Goal: Task Accomplishment & Management: Manage account settings

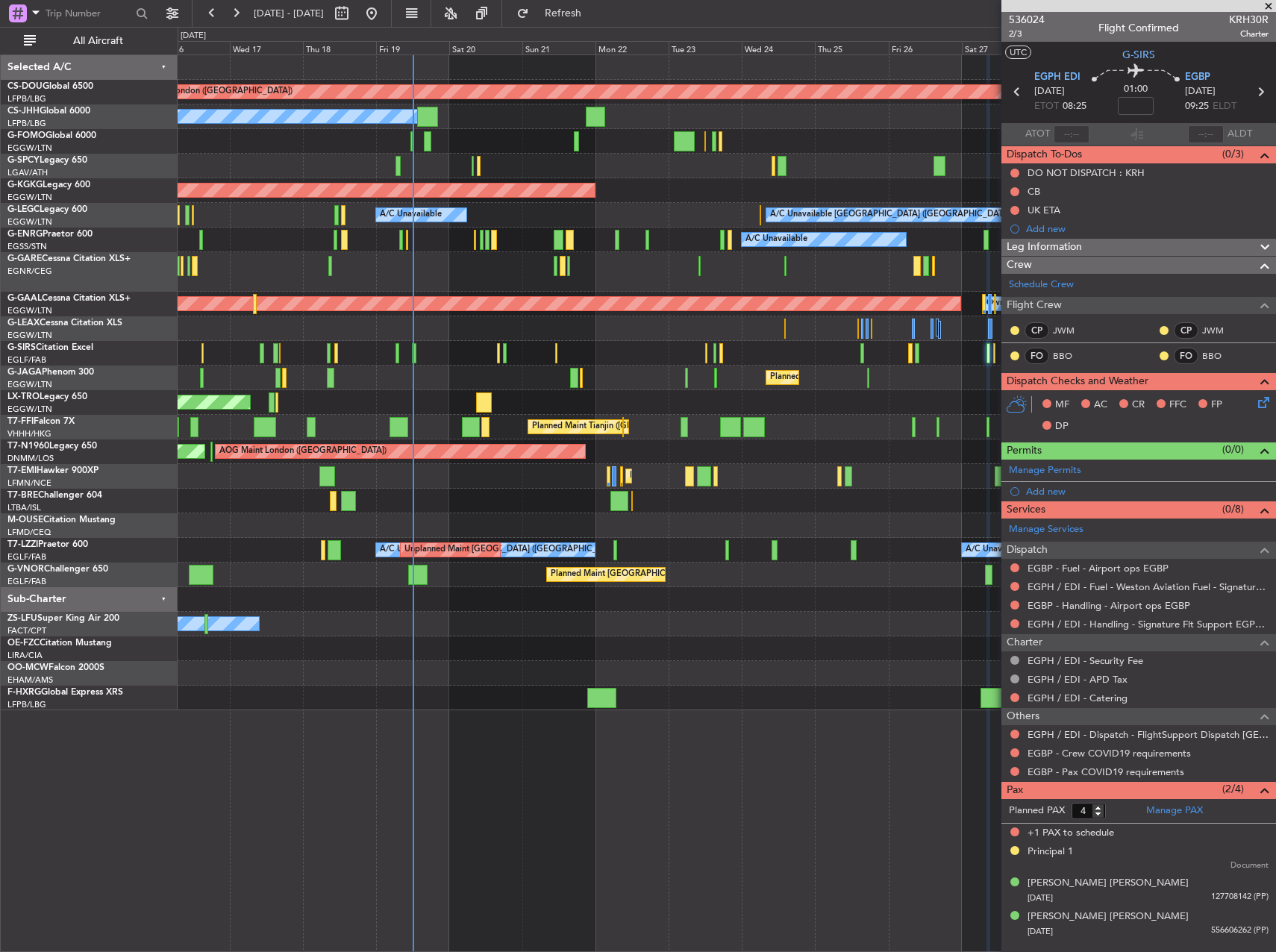
click at [546, 357] on div "Planned Maint London ([GEOGRAPHIC_DATA]) Planned Maint [GEOGRAPHIC_DATA] ([GEOG…" at bounding box center [726, 382] width 1097 height 656
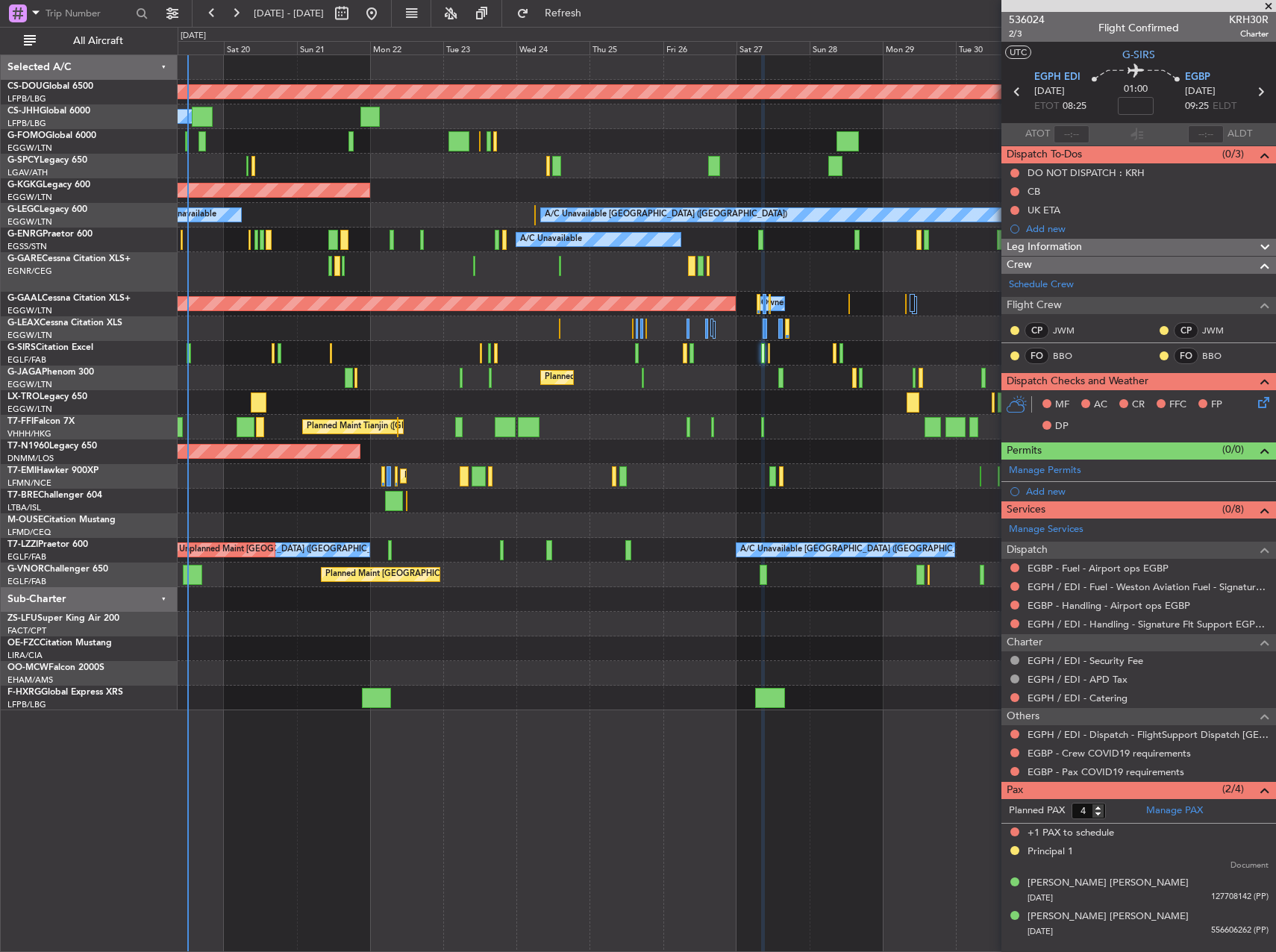
click at [609, 408] on div "Planned Maint London ([GEOGRAPHIC_DATA]) Owner Planned Maint [GEOGRAPHIC_DATA] …" at bounding box center [726, 382] width 1097 height 656
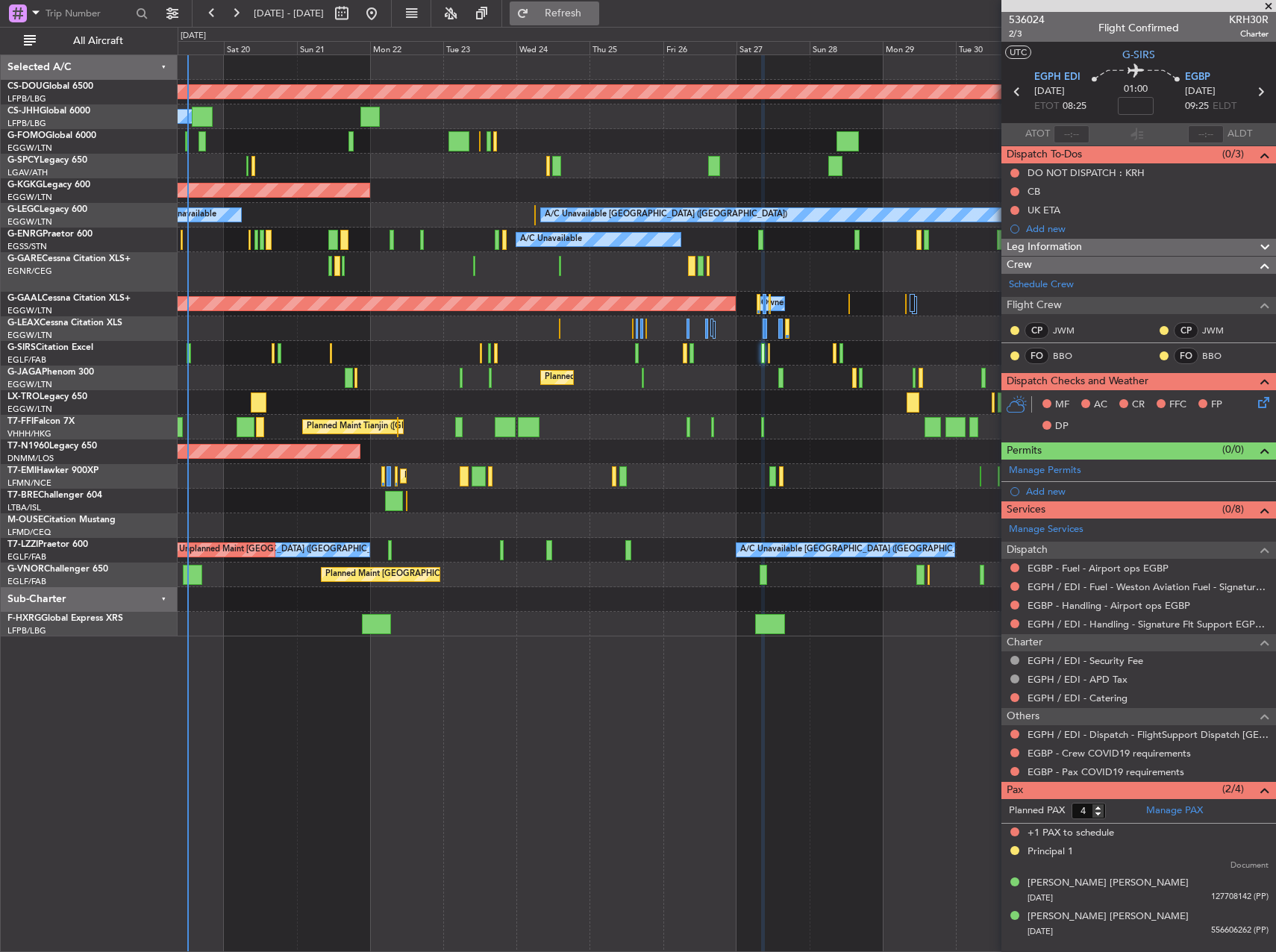
click at [595, 15] on span "Refresh" at bounding box center [563, 13] width 63 height 10
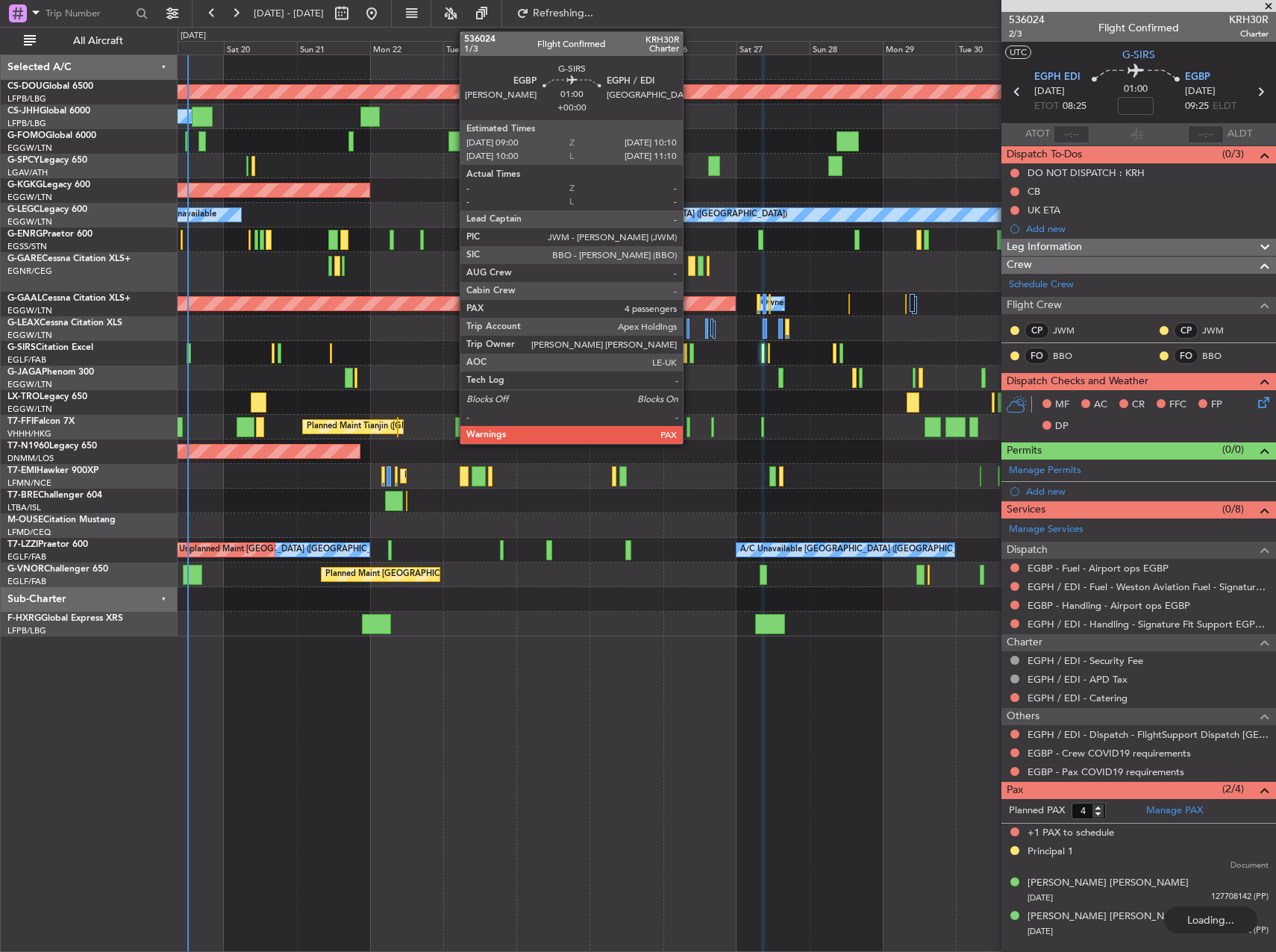
click at [689, 351] on div at bounding box center [691, 354] width 4 height 20
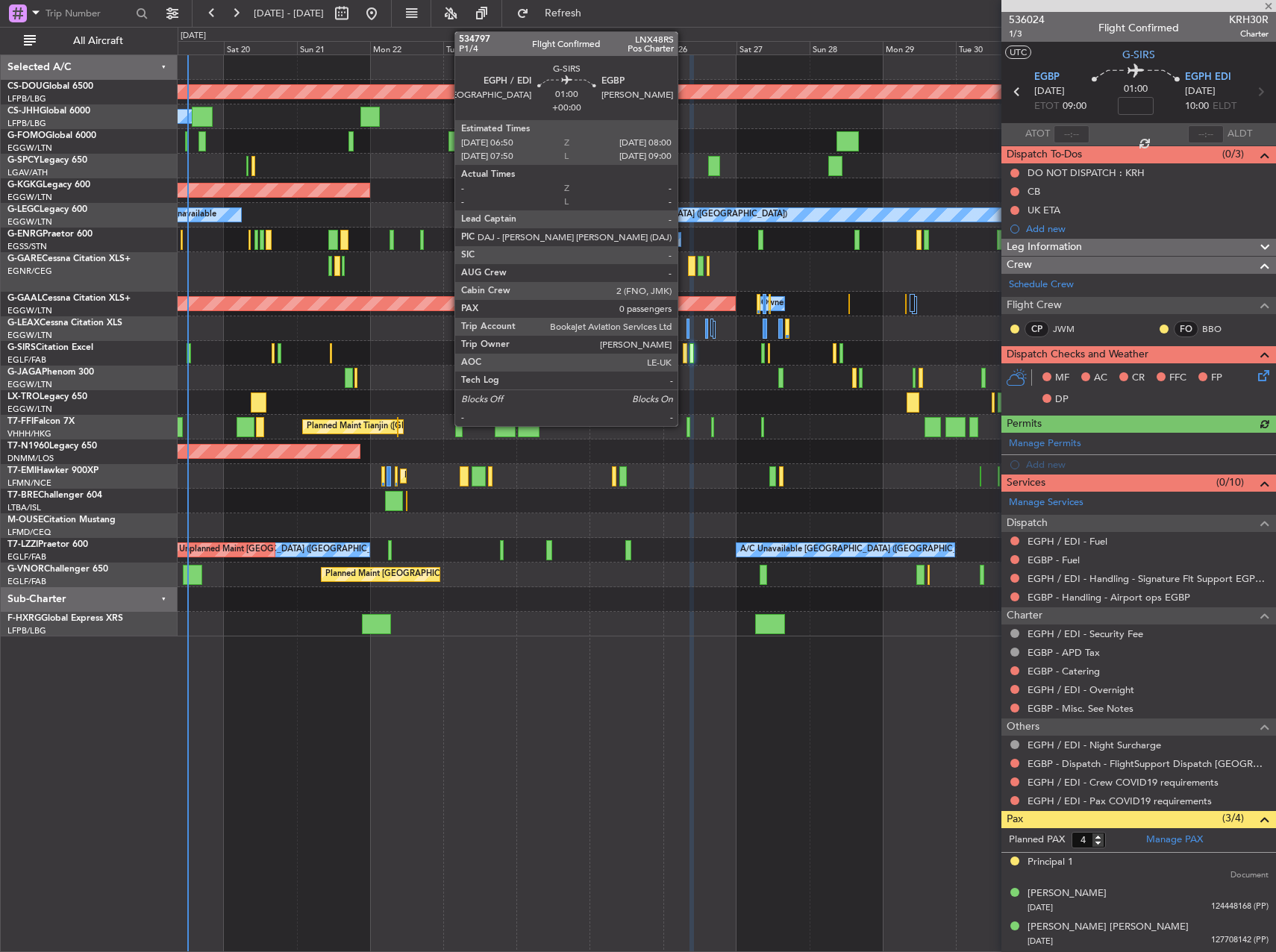
click at [684, 349] on div at bounding box center [684, 354] width 4 height 20
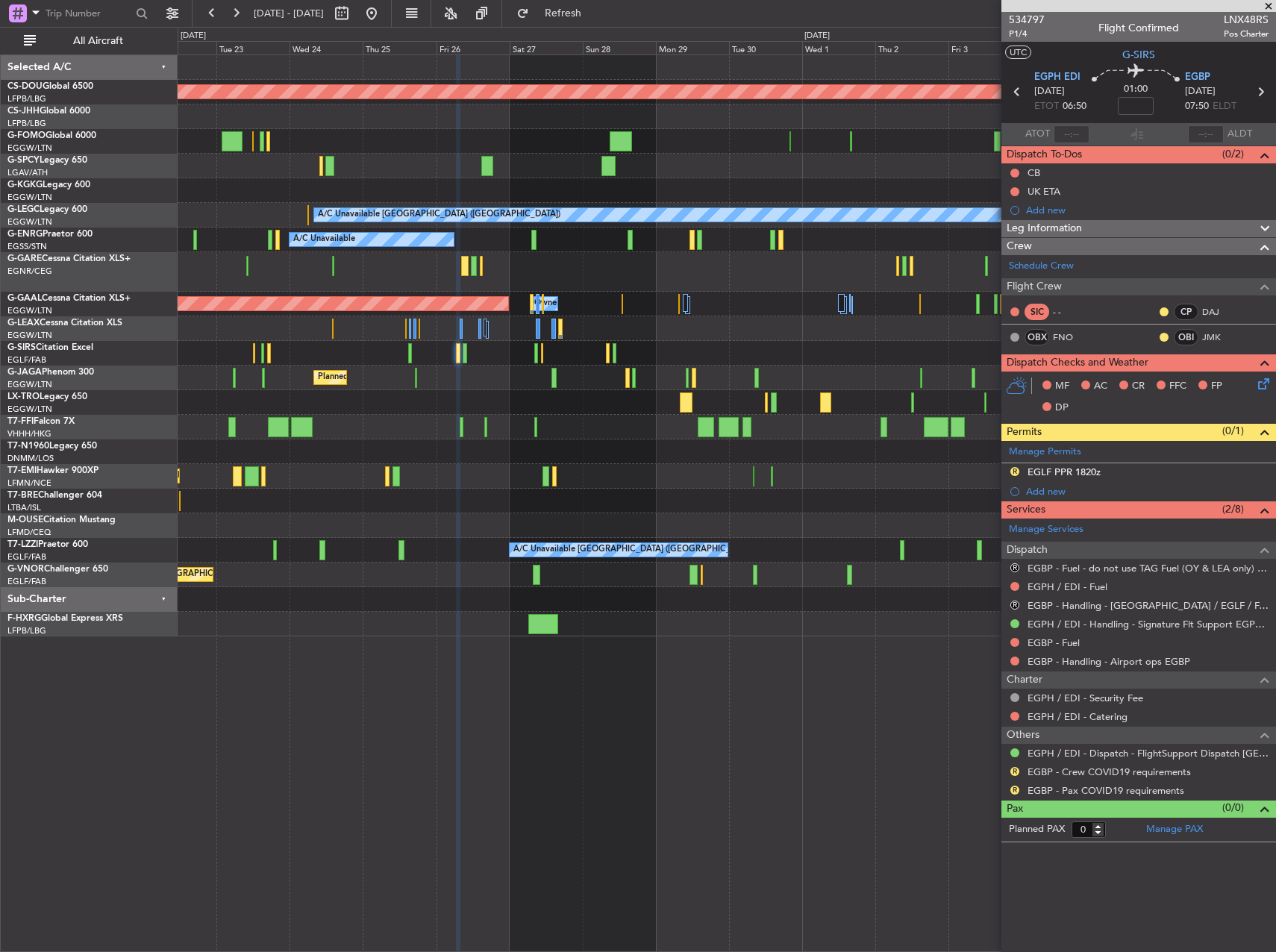
click at [575, 661] on div "Planned Maint London ([GEOGRAPHIC_DATA]) Owner AOG Maint [GEOGRAPHIC_DATA] ([GE…" at bounding box center [726, 503] width 1098 height 898
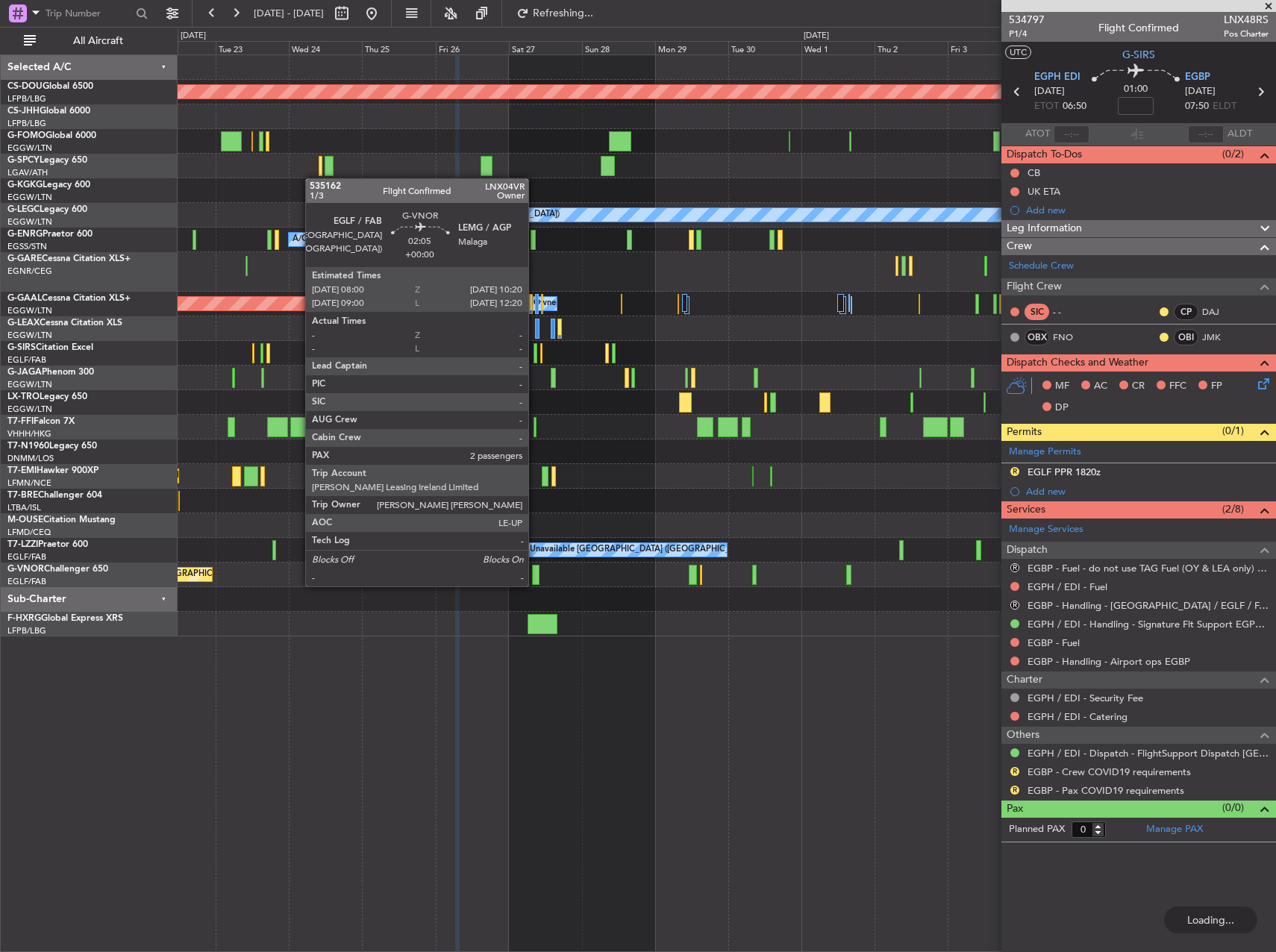
click at [535, 572] on div at bounding box center [536, 575] width 8 height 20
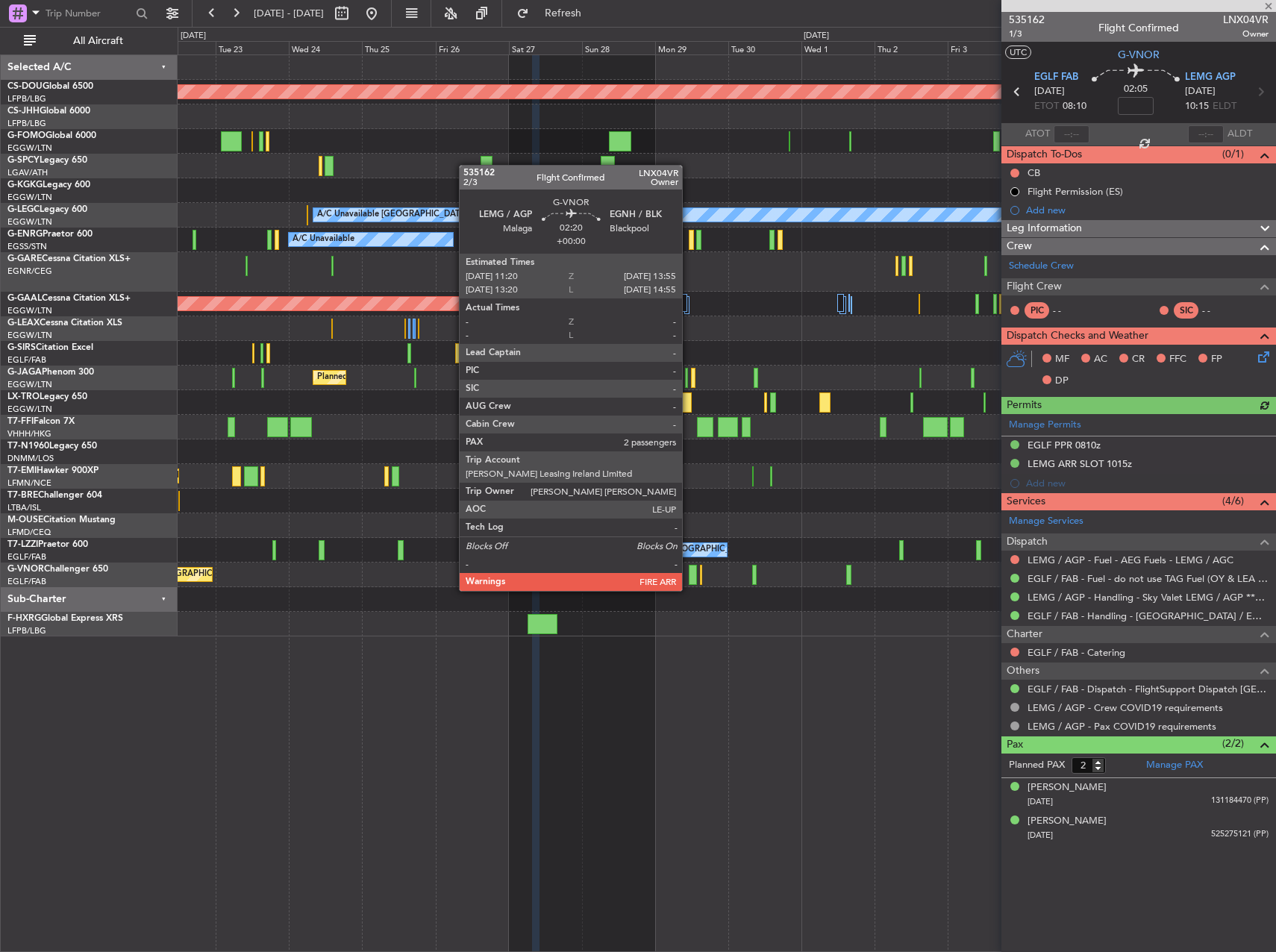
click at [689, 576] on div at bounding box center [693, 575] width 9 height 20
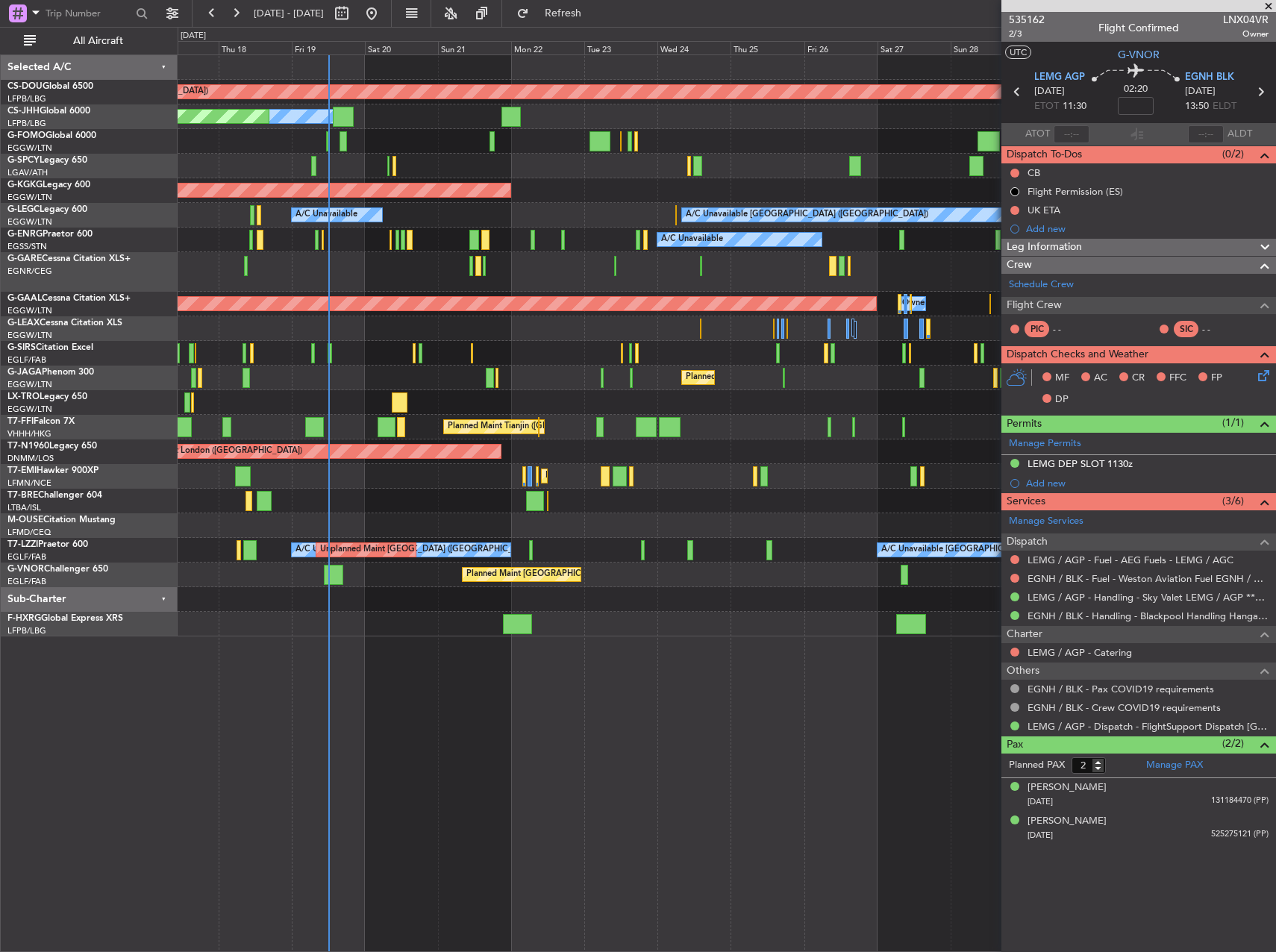
click at [792, 625] on div "Planned Maint London ([GEOGRAPHIC_DATA]) Owner Planned Maint [GEOGRAPHIC_DATA] …" at bounding box center [726, 503] width 1098 height 898
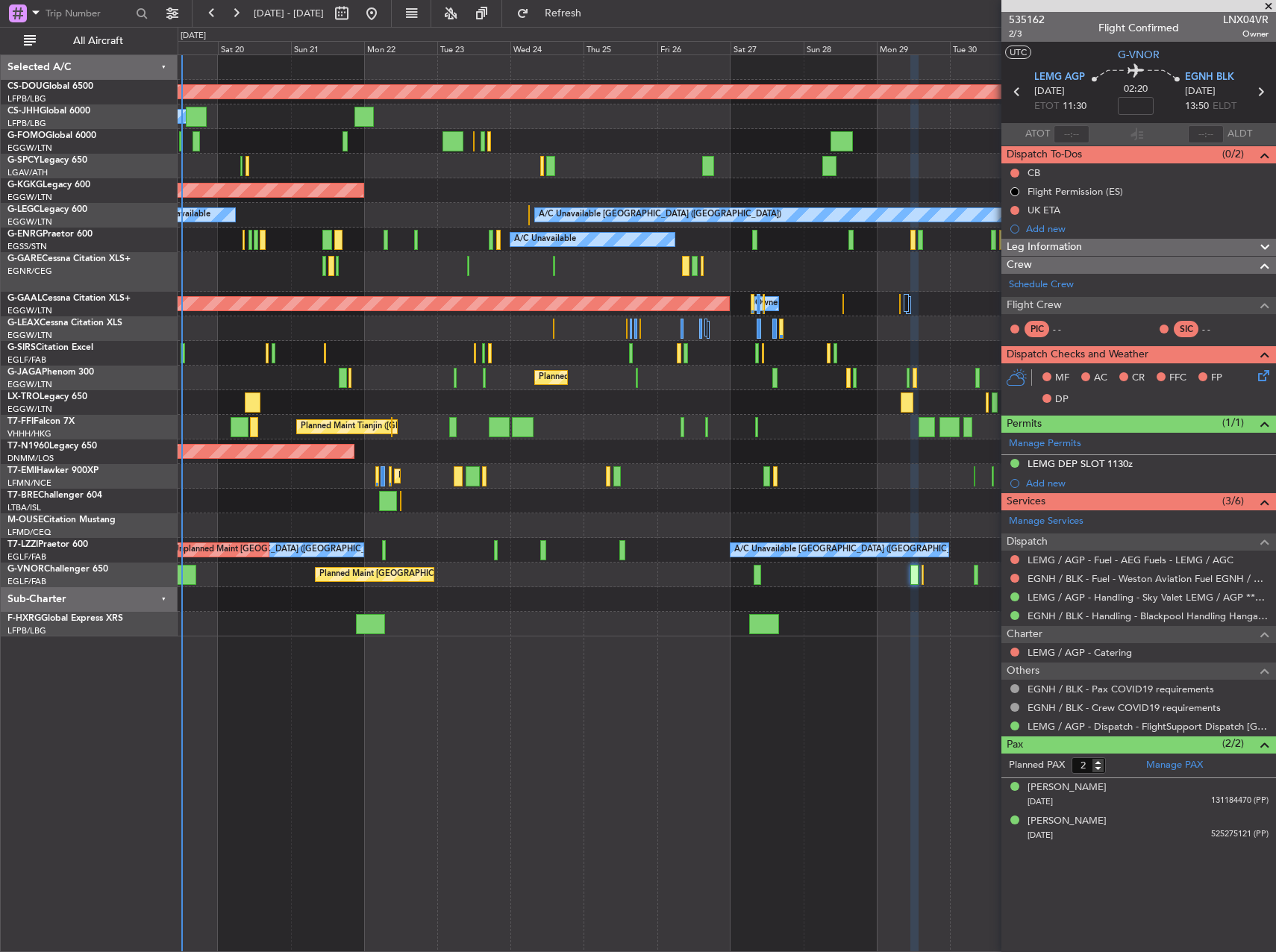
click at [590, 617] on div "Planned Maint London ([GEOGRAPHIC_DATA]) Owner Planned Maint [GEOGRAPHIC_DATA] …" at bounding box center [726, 345] width 1097 height 581
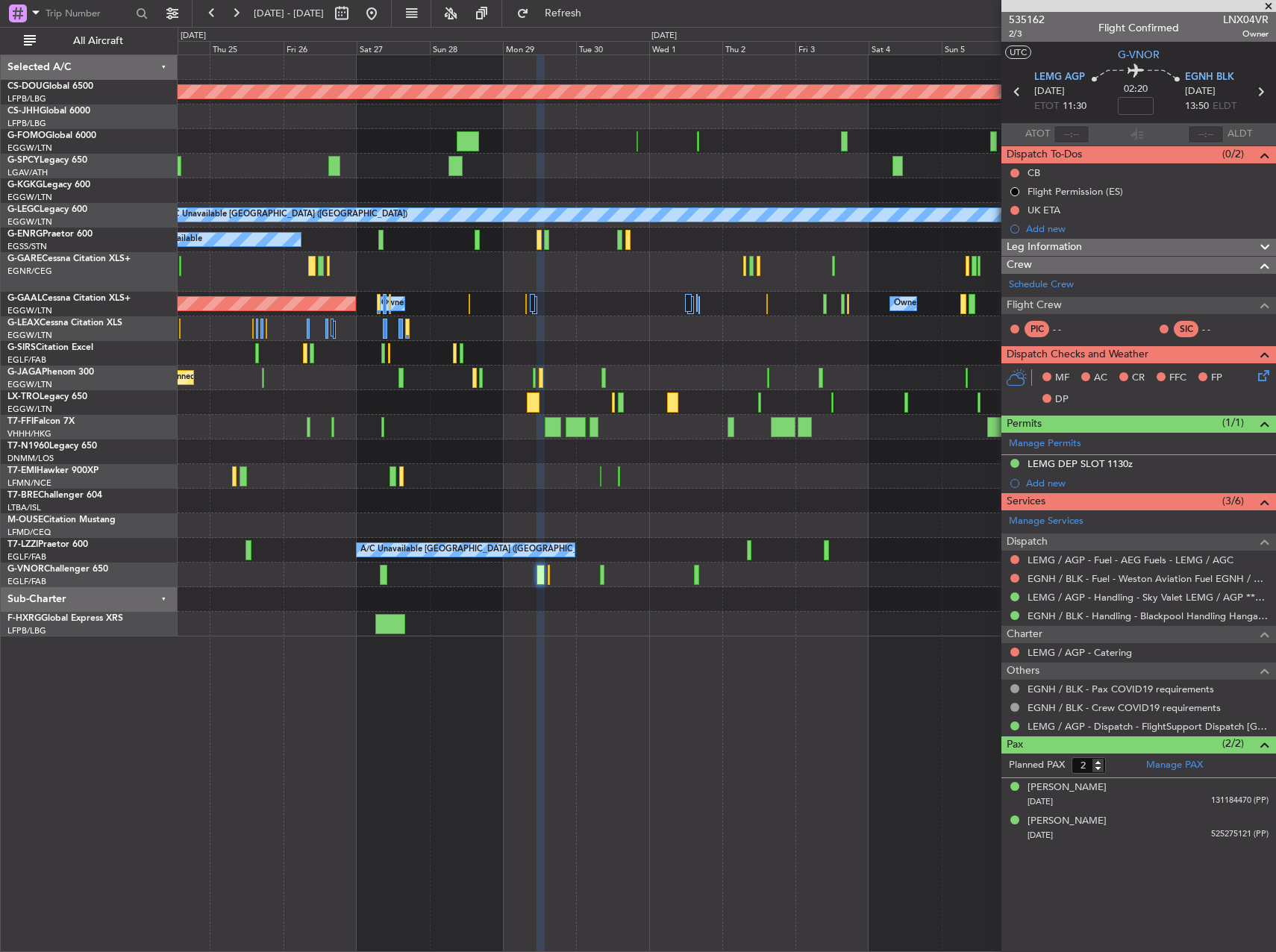
click at [552, 620] on div "Planned Maint London ([GEOGRAPHIC_DATA]) AOG Maint [GEOGRAPHIC_DATA] ([GEOGRAPH…" at bounding box center [726, 345] width 1097 height 581
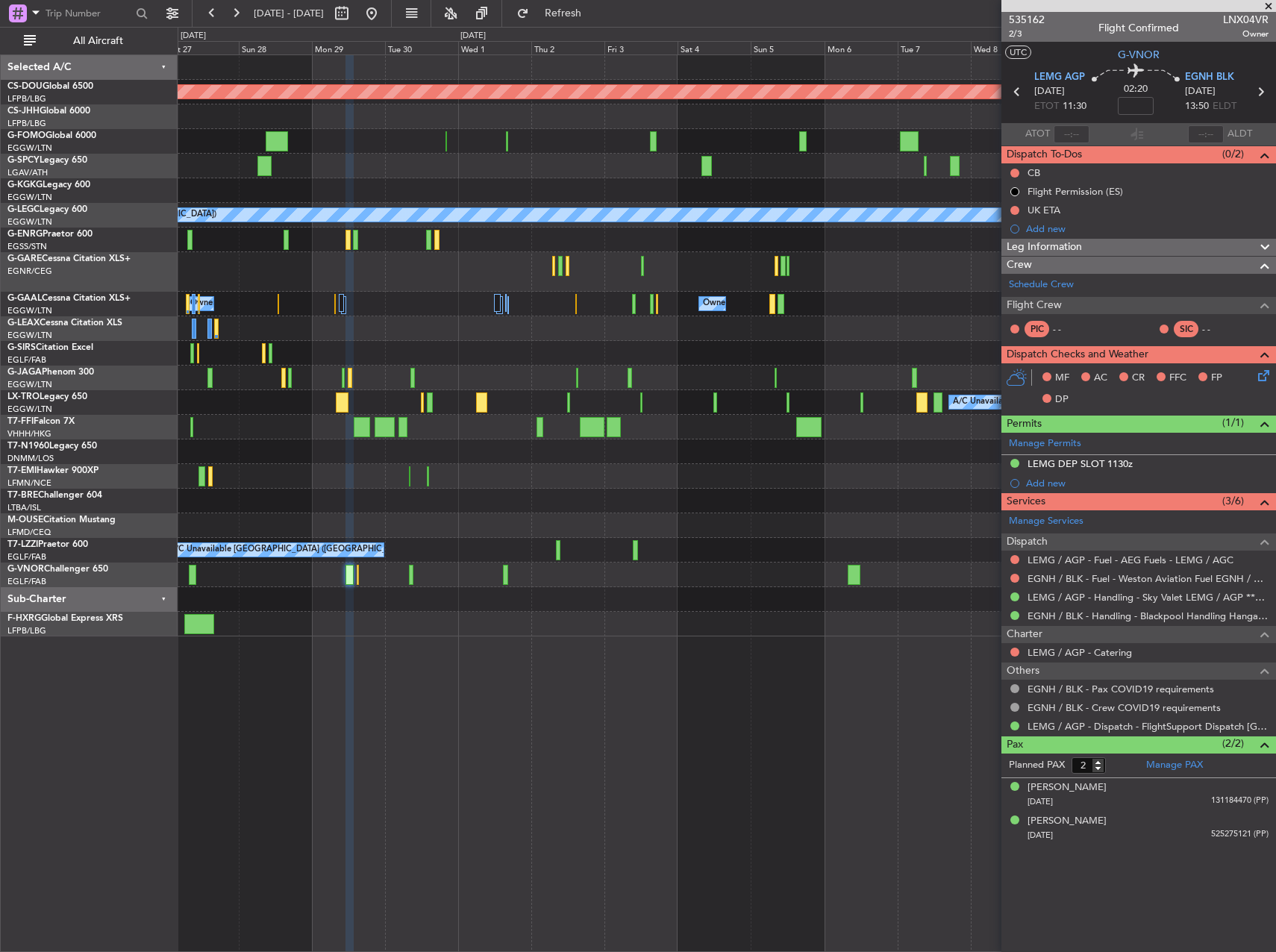
click at [720, 613] on div "Planned Maint London ([GEOGRAPHIC_DATA]) A/C Unavailable [GEOGRAPHIC_DATA] ([GE…" at bounding box center [726, 345] width 1097 height 581
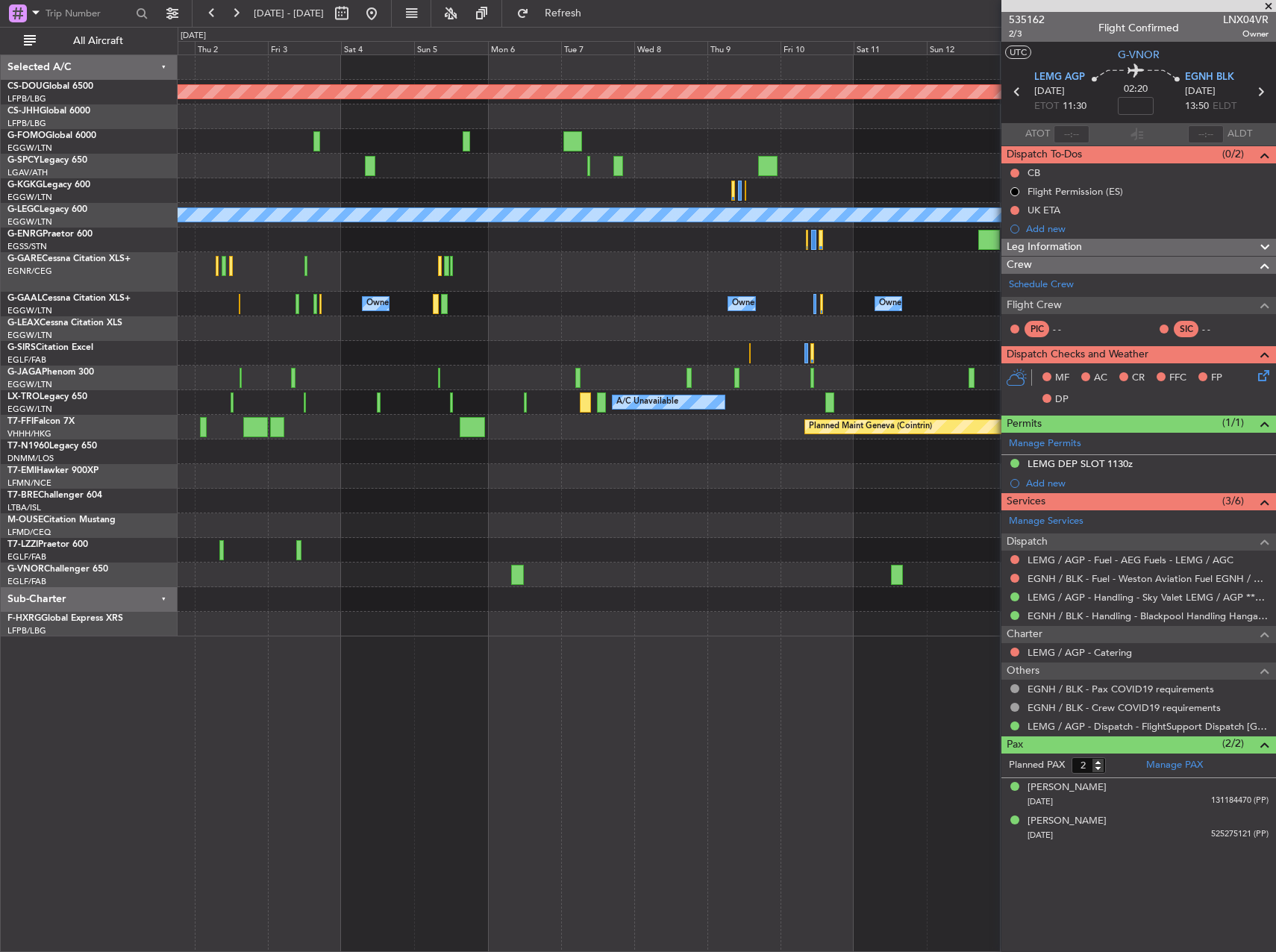
click at [587, 628] on div "Planned Maint London ([GEOGRAPHIC_DATA]) A/C Unavailable [GEOGRAPHIC_DATA] ([GE…" at bounding box center [726, 345] width 1097 height 581
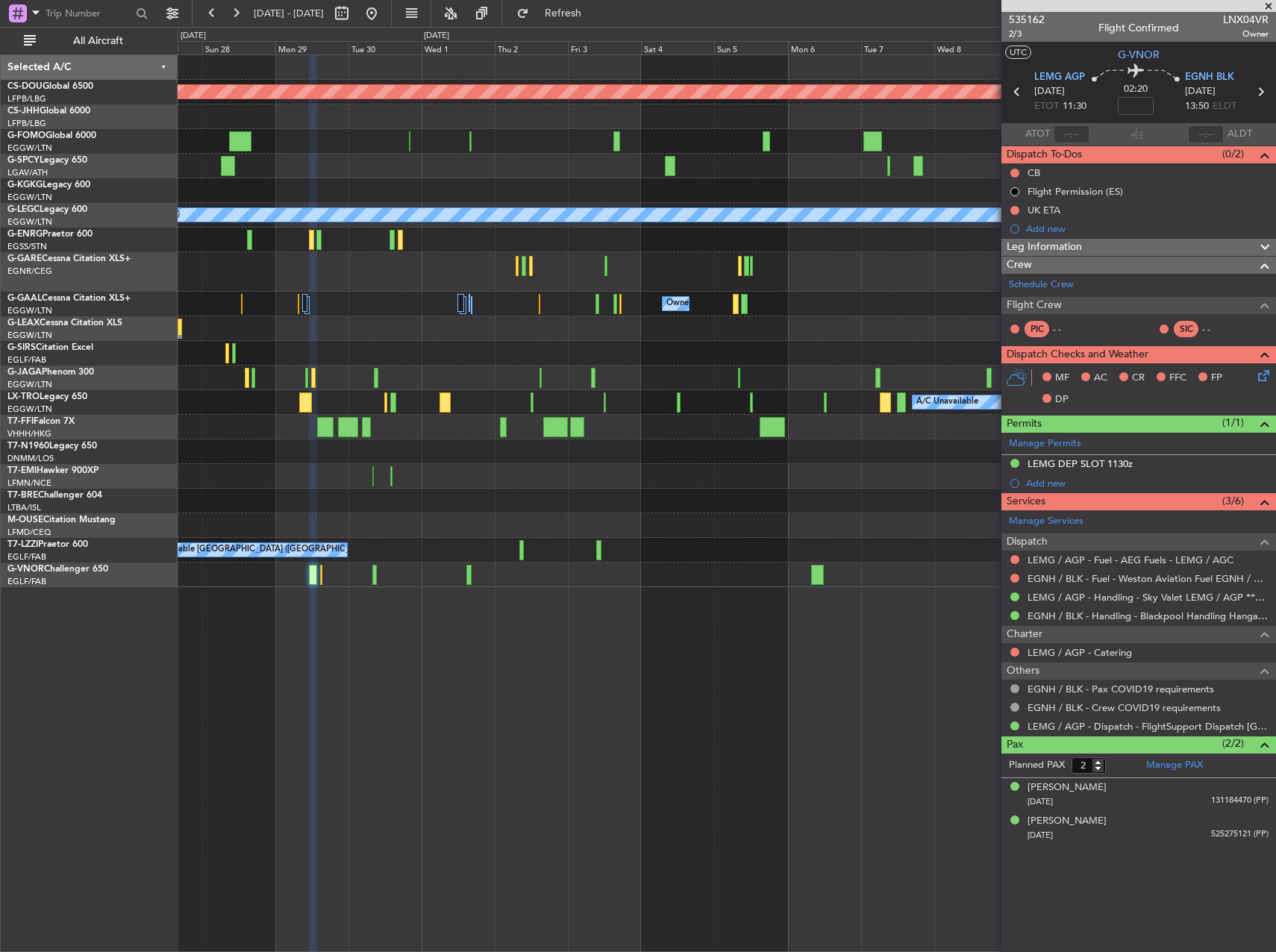
click at [927, 463] on div "Planned Maint London ([GEOGRAPHIC_DATA]) A/C Unavailable [GEOGRAPHIC_DATA] ([GE…" at bounding box center [726, 321] width 1097 height 533
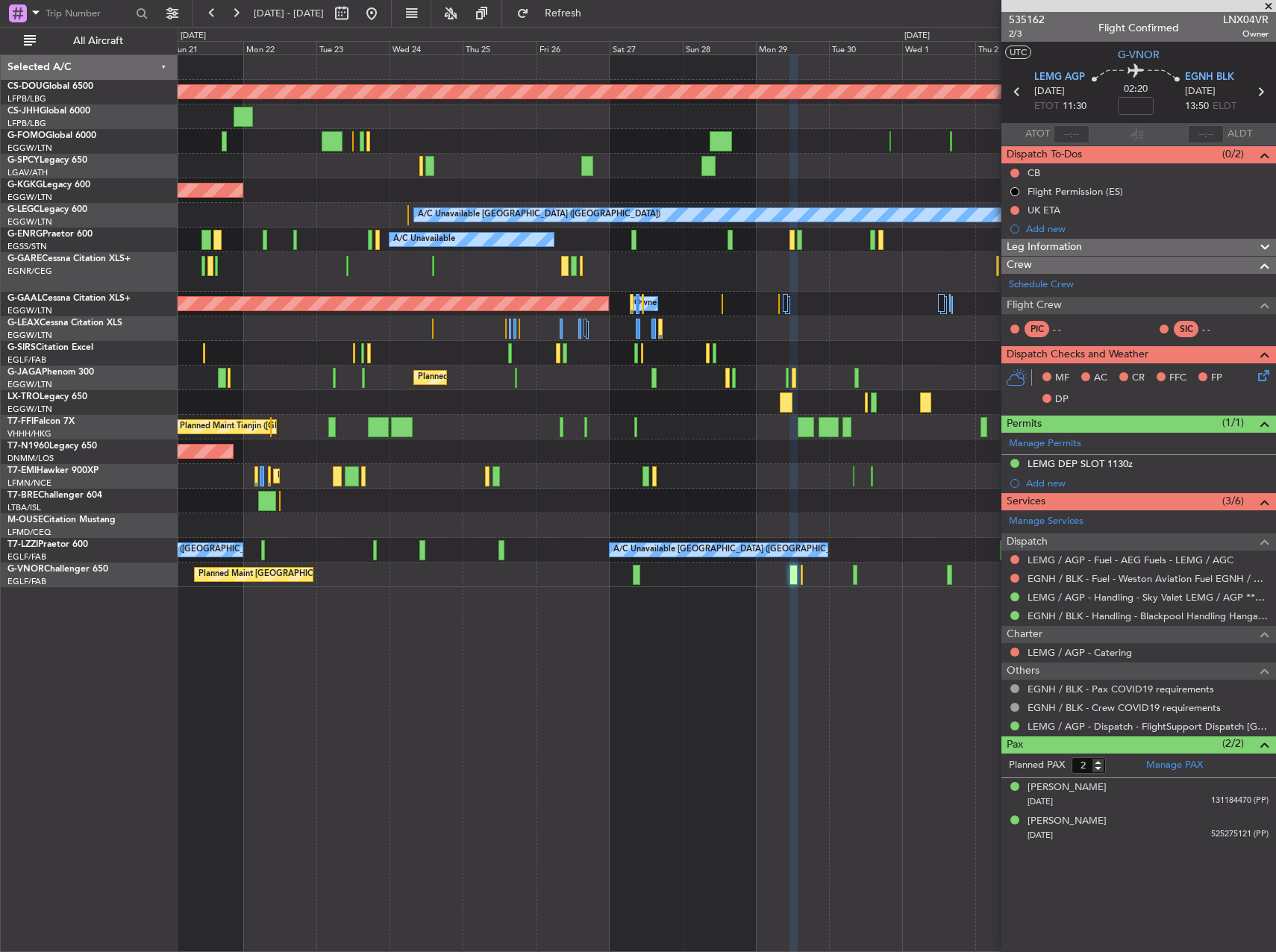
click at [845, 402] on div "A/C Unavailable" at bounding box center [726, 402] width 1097 height 25
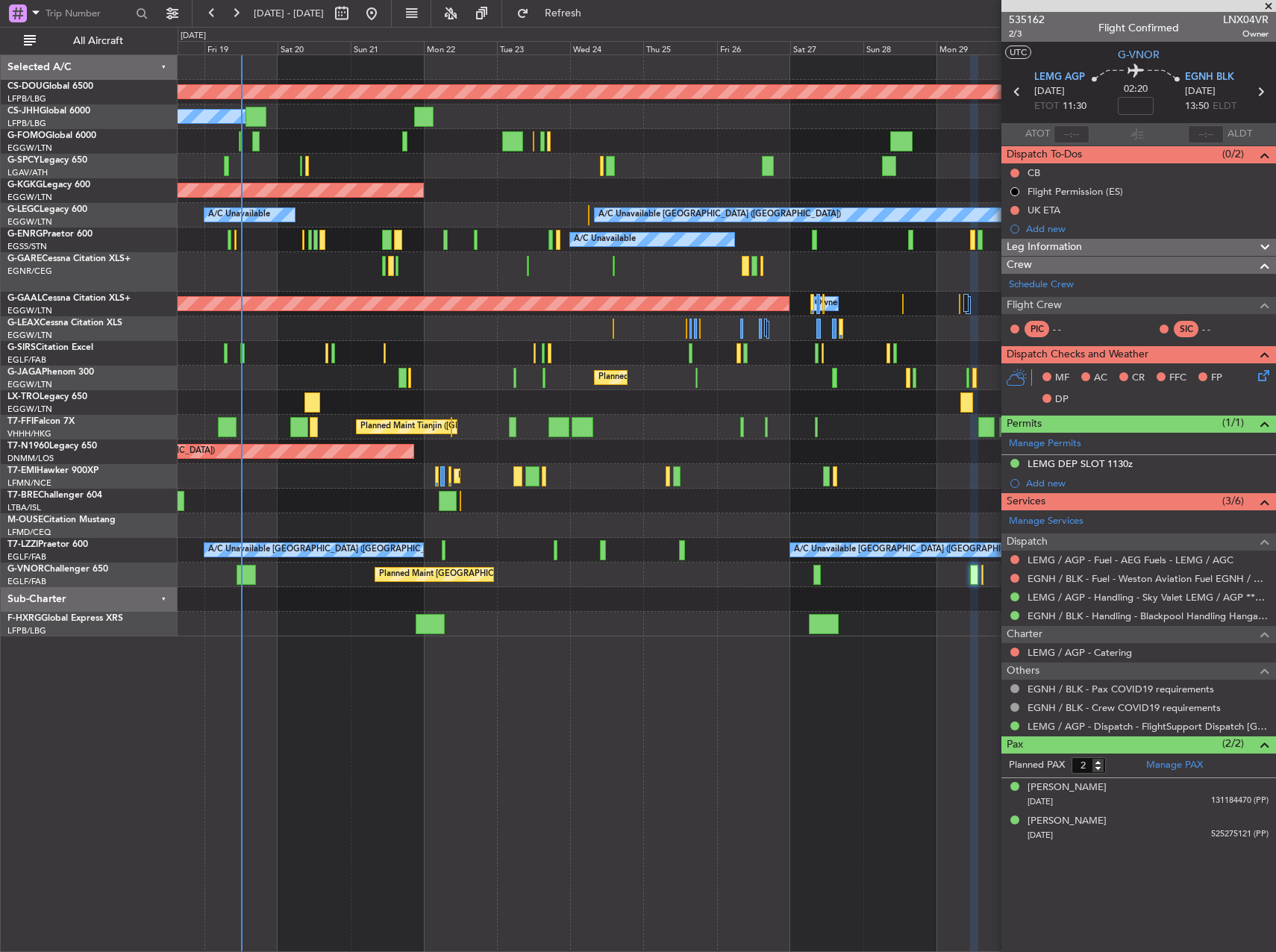
click at [751, 370] on div "Planned Maint [GEOGRAPHIC_DATA] ([GEOGRAPHIC_DATA])" at bounding box center [726, 378] width 1097 height 25
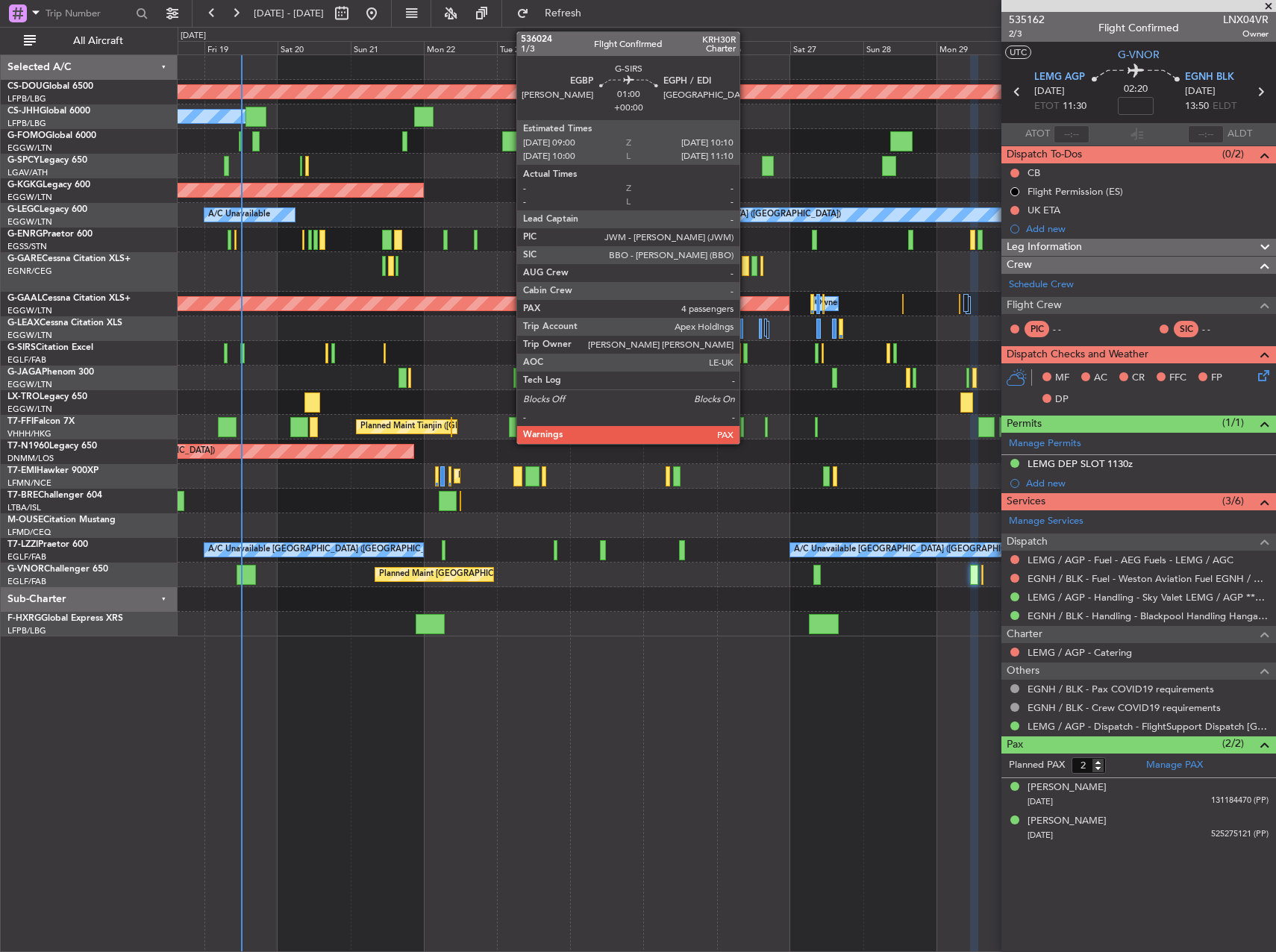
click at [747, 354] on div at bounding box center [744, 354] width 4 height 20
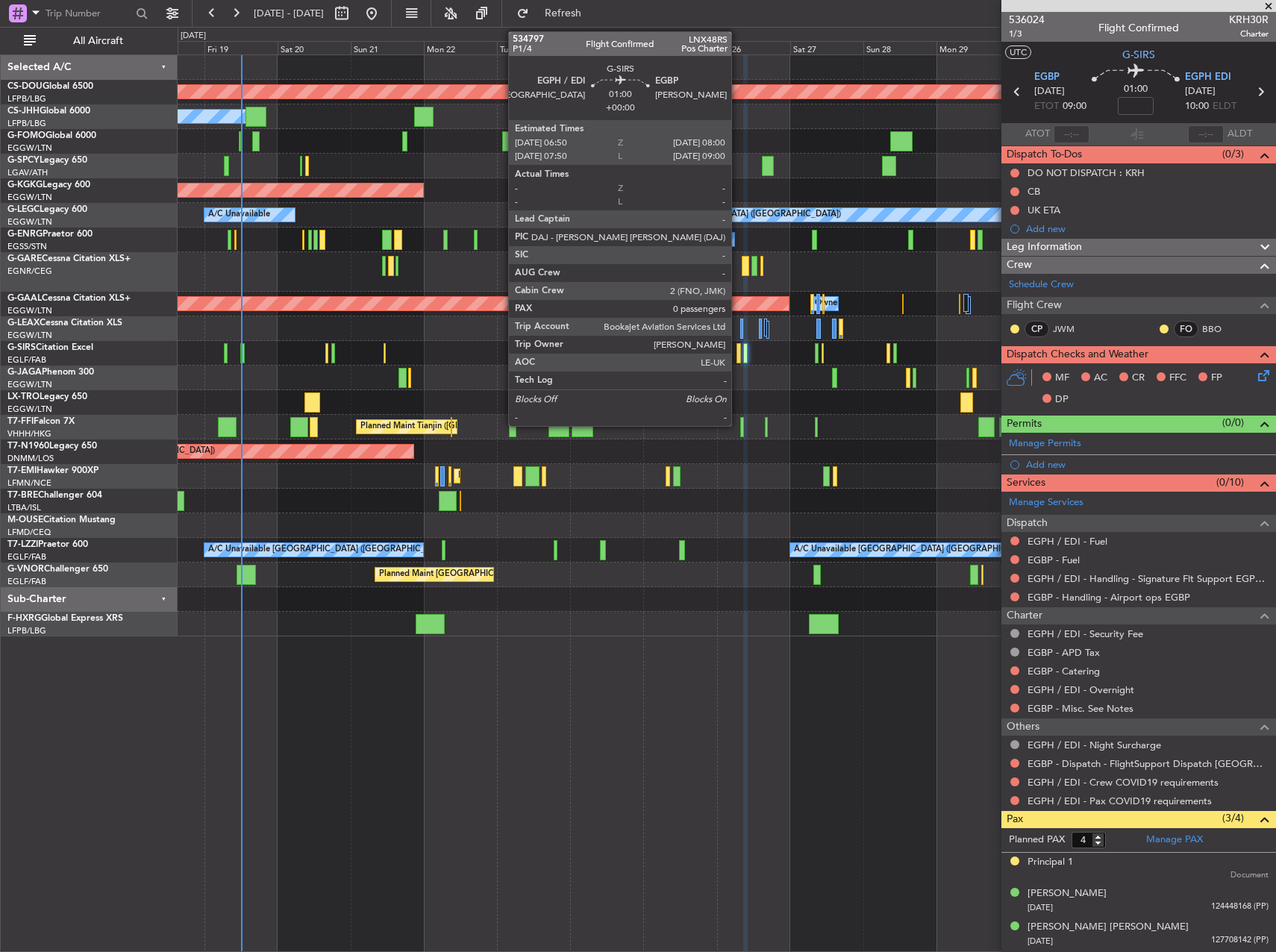
click at [738, 356] on div at bounding box center [738, 354] width 4 height 20
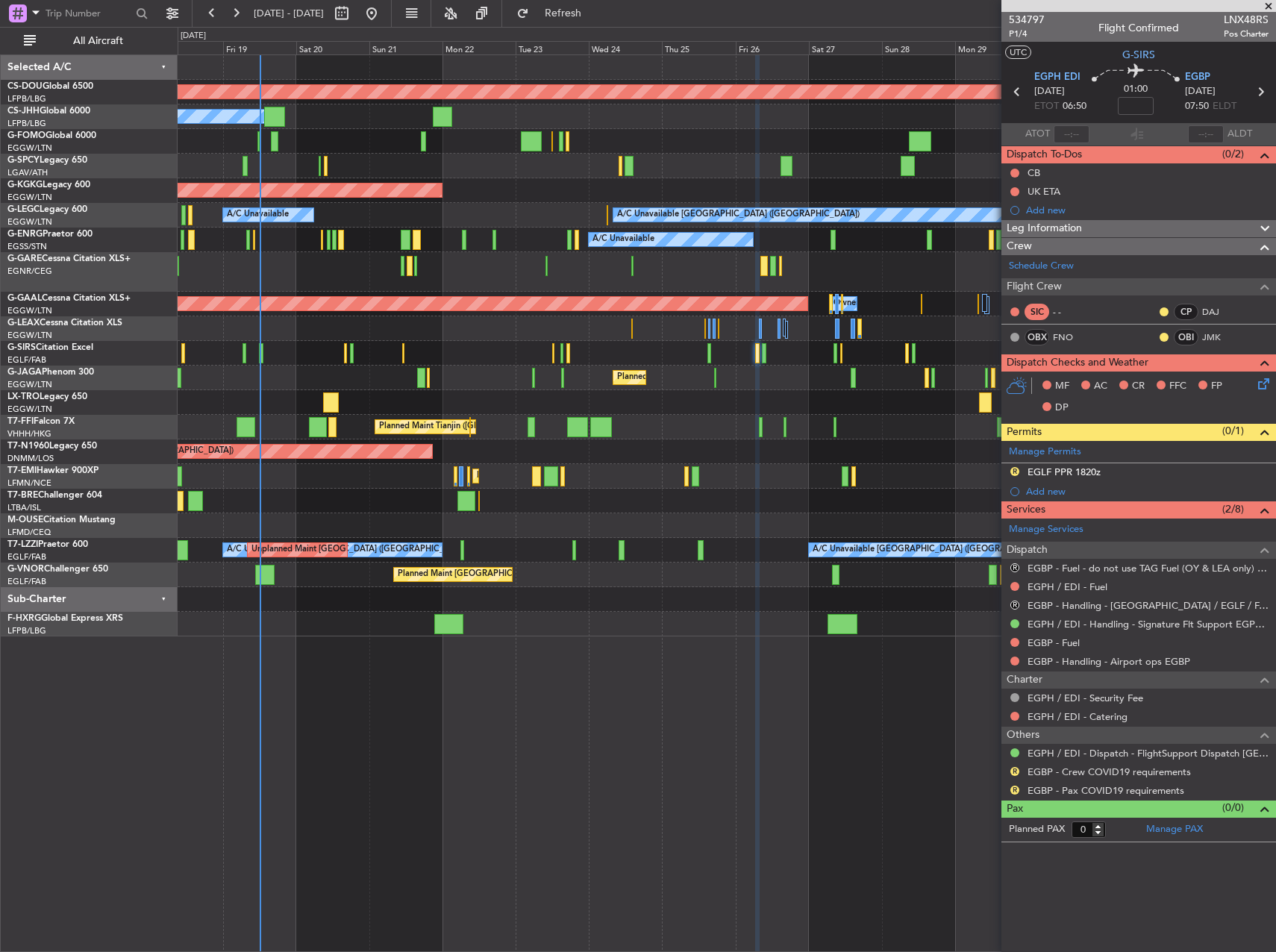
click at [883, 361] on div at bounding box center [726, 354] width 1097 height 25
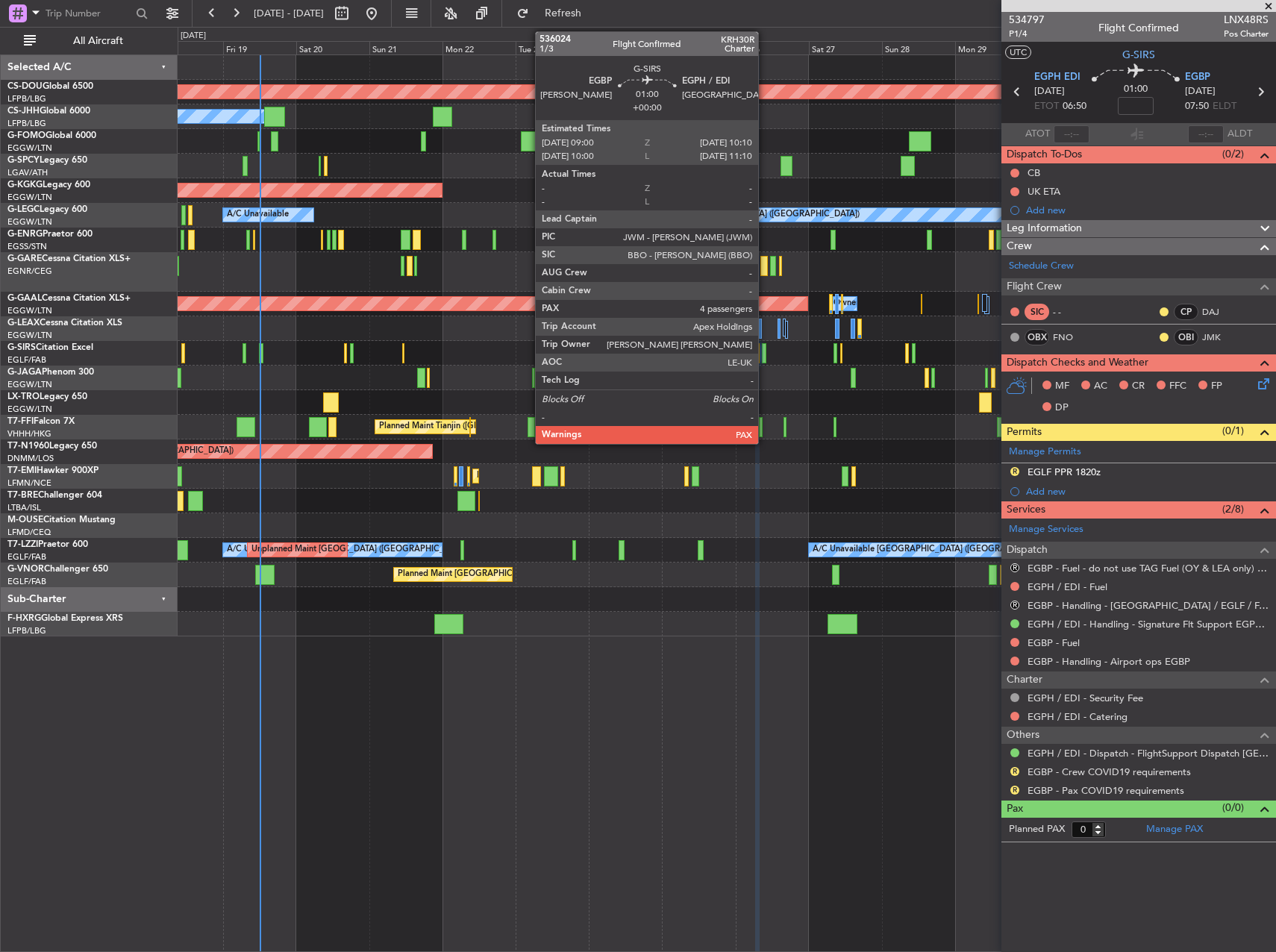
click at [765, 348] on div at bounding box center [764, 354] width 4 height 20
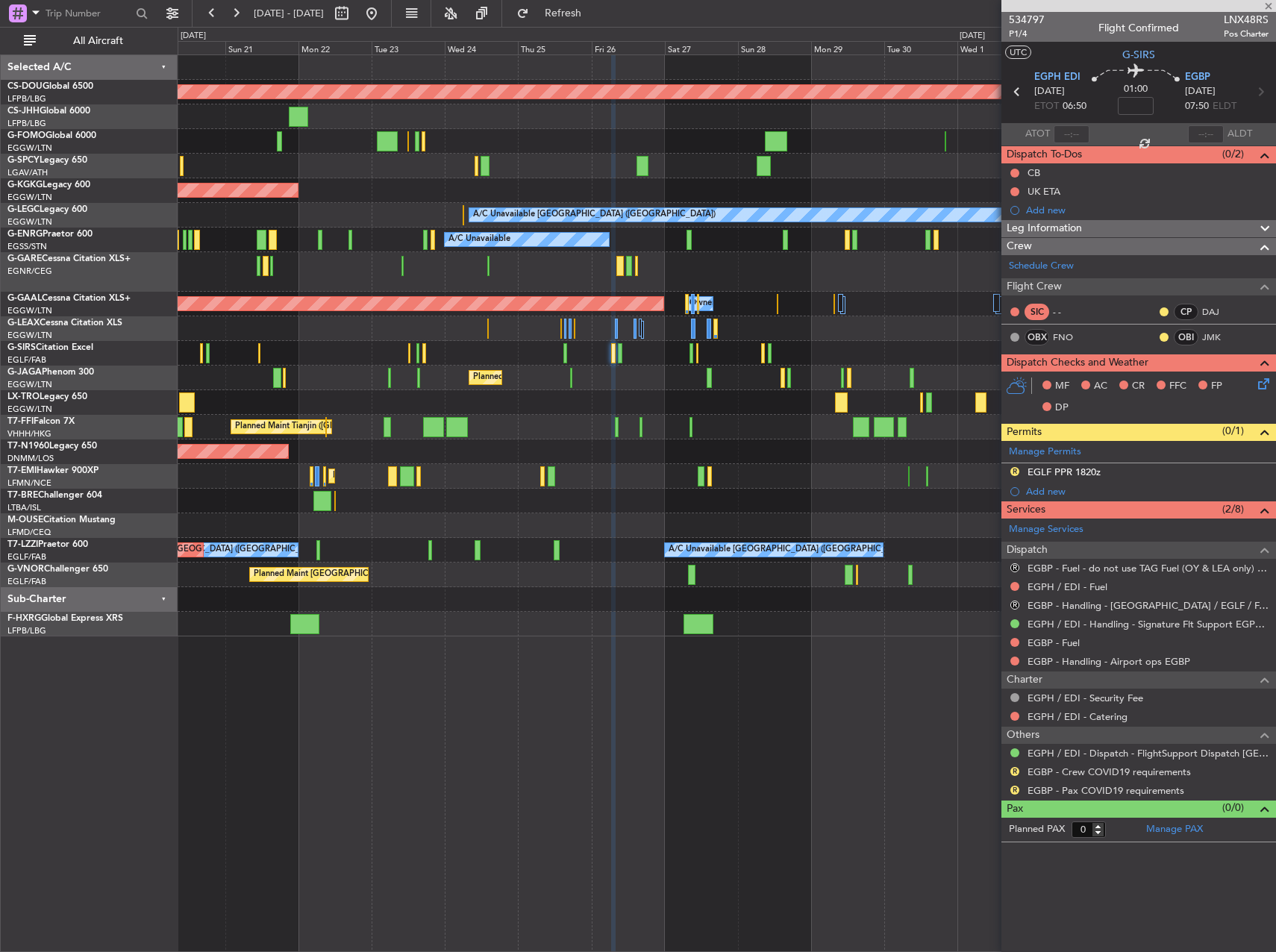
click at [730, 446] on div "AOG Maint London ([GEOGRAPHIC_DATA]) AOG Maint [GEOGRAPHIC_DATA] ([GEOGRAPHIC_D…" at bounding box center [726, 452] width 1097 height 25
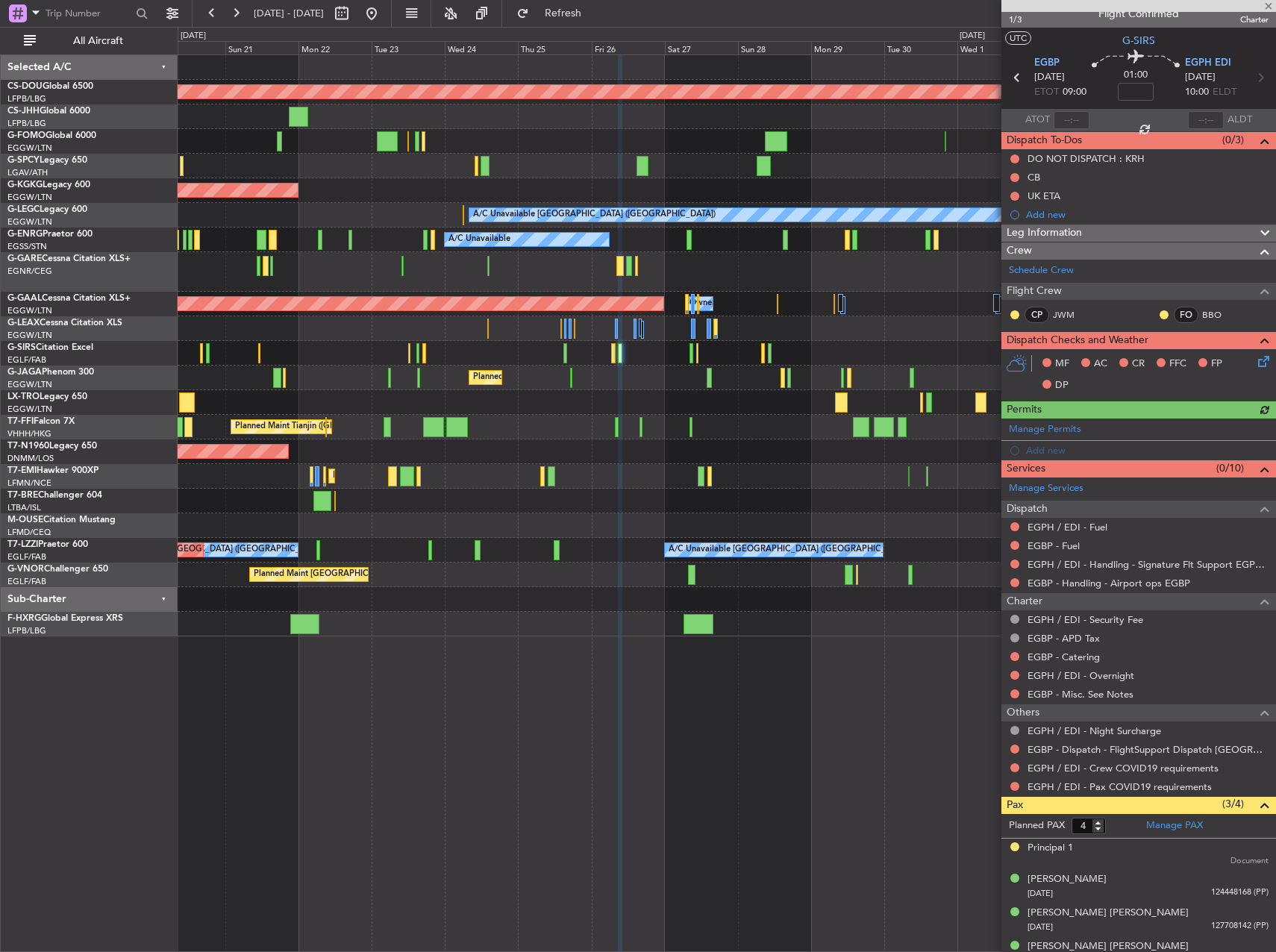
scroll to position [32, 0]
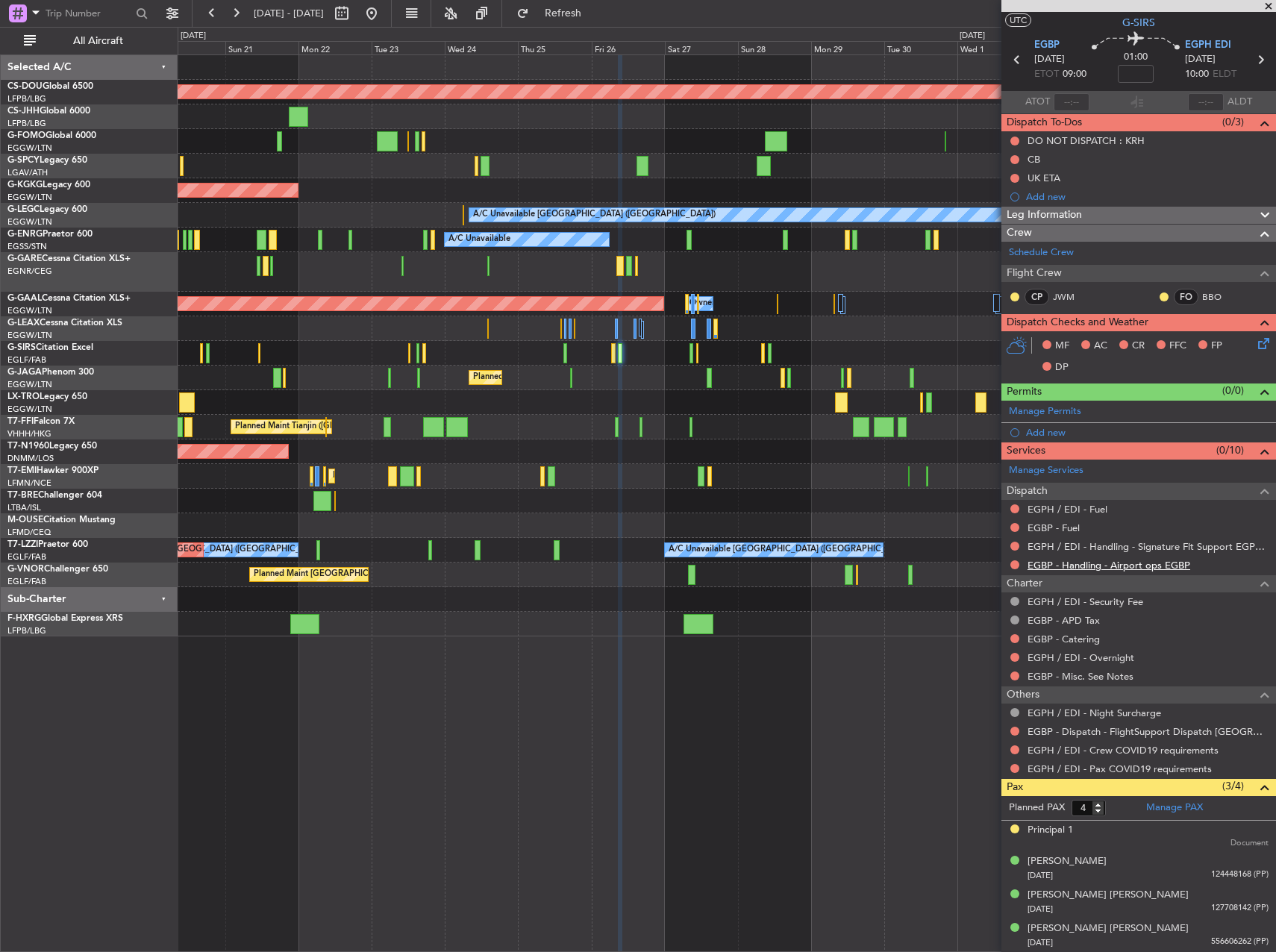
click at [1056, 561] on link "EGBP - Handling - Airport ops EGBP" at bounding box center [1109, 565] width 162 height 12
click at [1071, 248] on link "Schedule Crew" at bounding box center [1042, 252] width 65 height 15
click at [1076, 564] on link "EGBP - Handling - Airport ops EGBP" at bounding box center [1109, 565] width 162 height 12
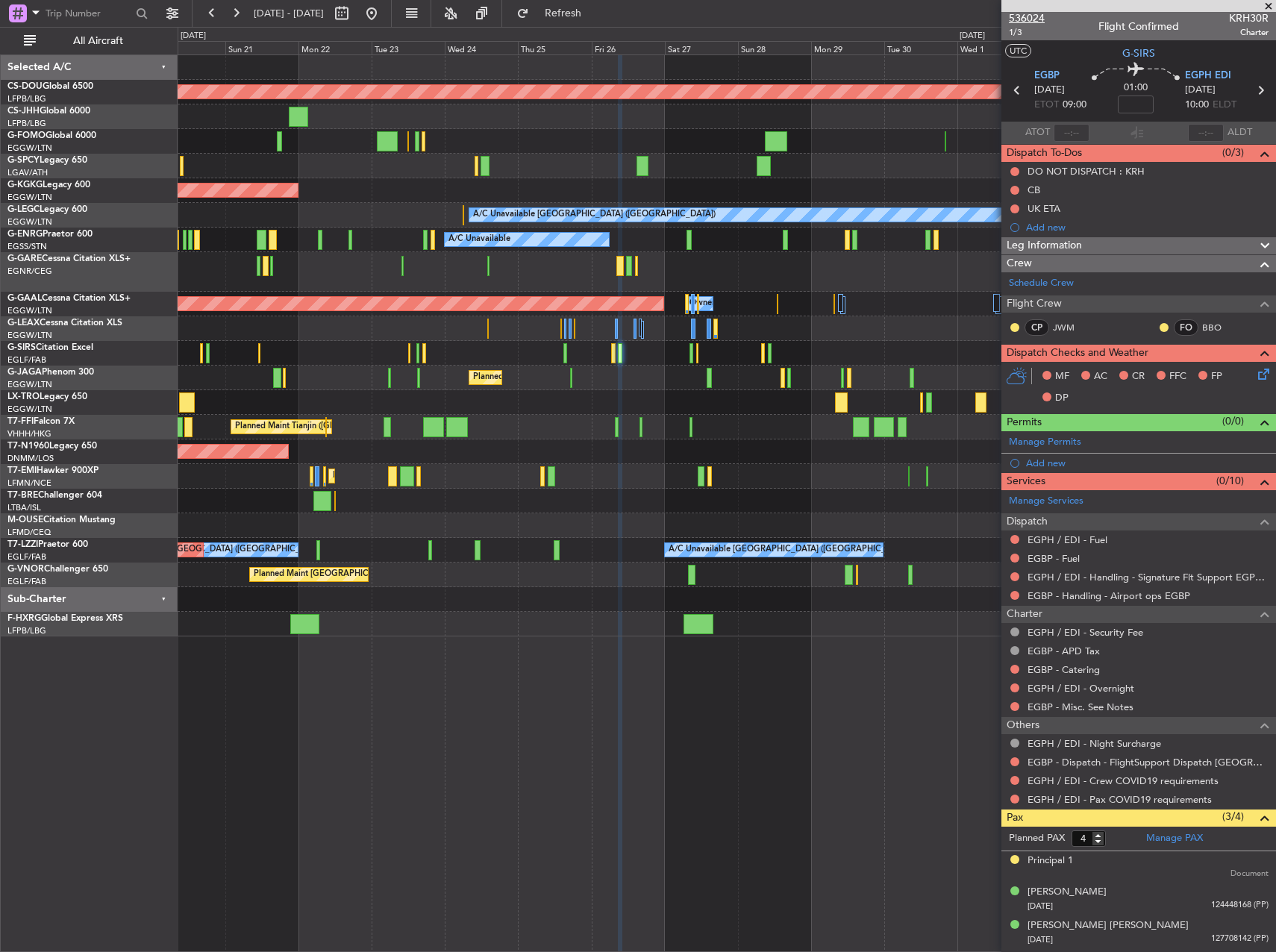
scroll to position [0, 0]
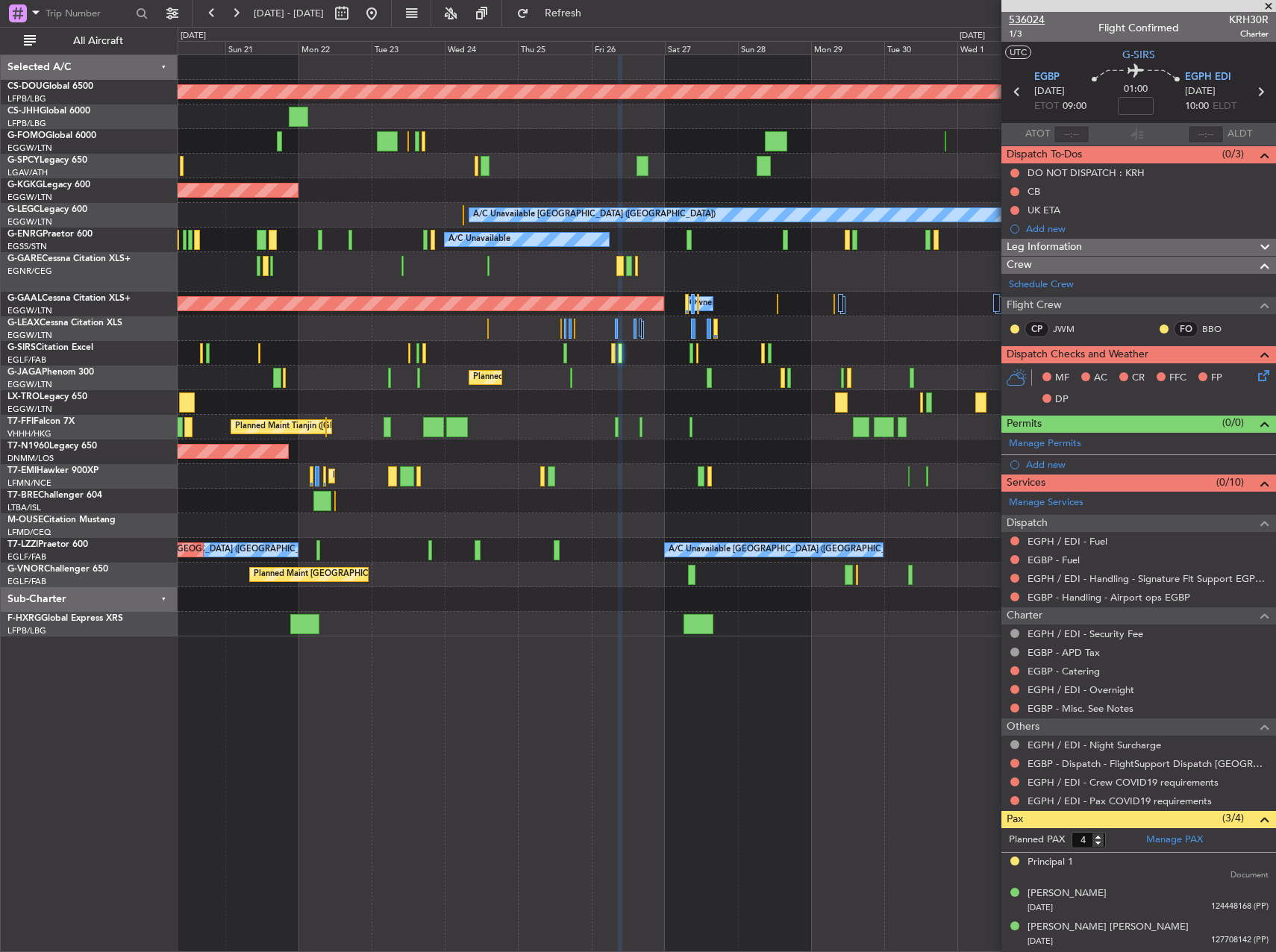
click at [1034, 12] on span "536024" at bounding box center [1027, 19] width 36 height 15
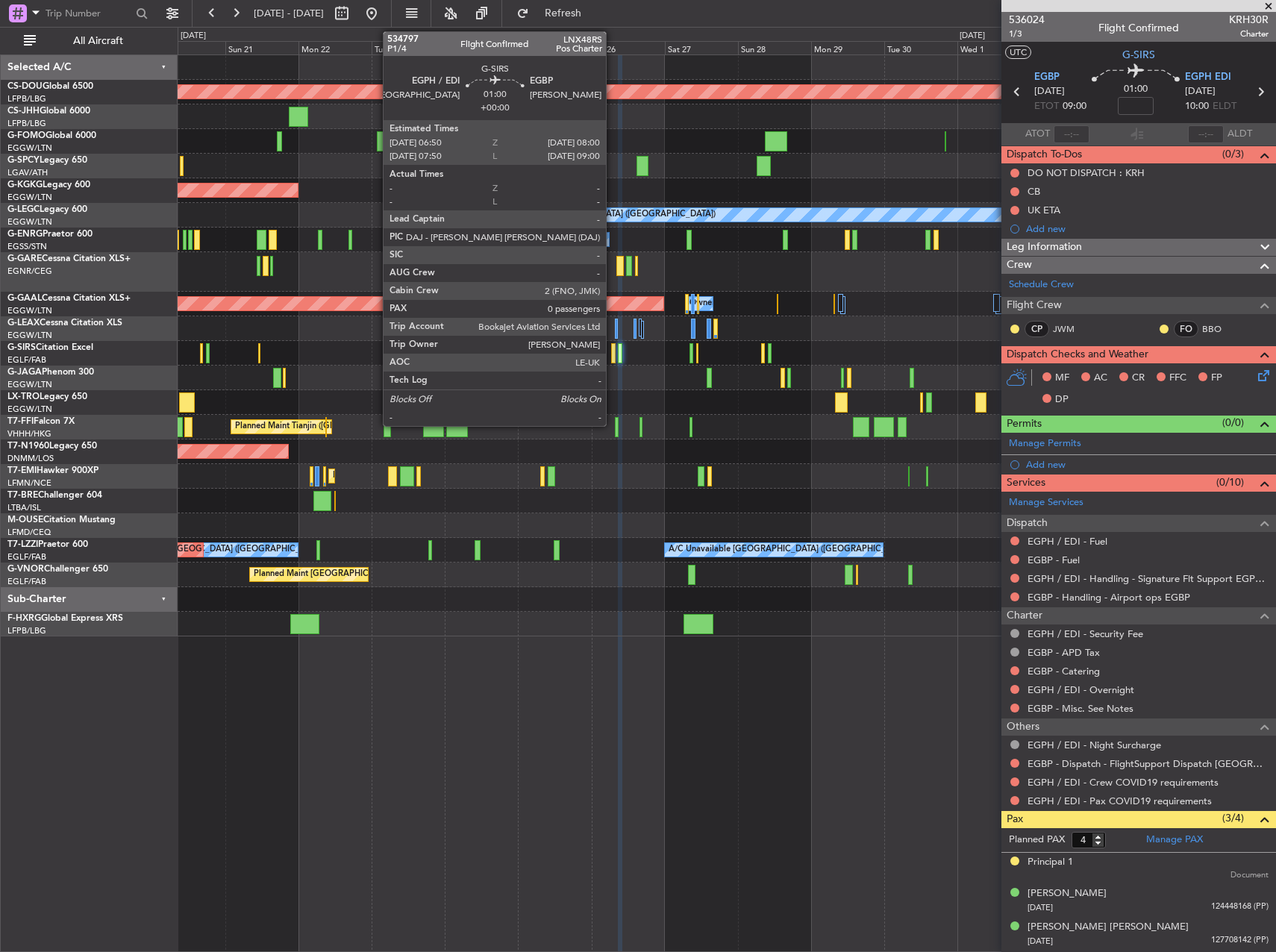
click at [613, 352] on div at bounding box center [613, 354] width 4 height 20
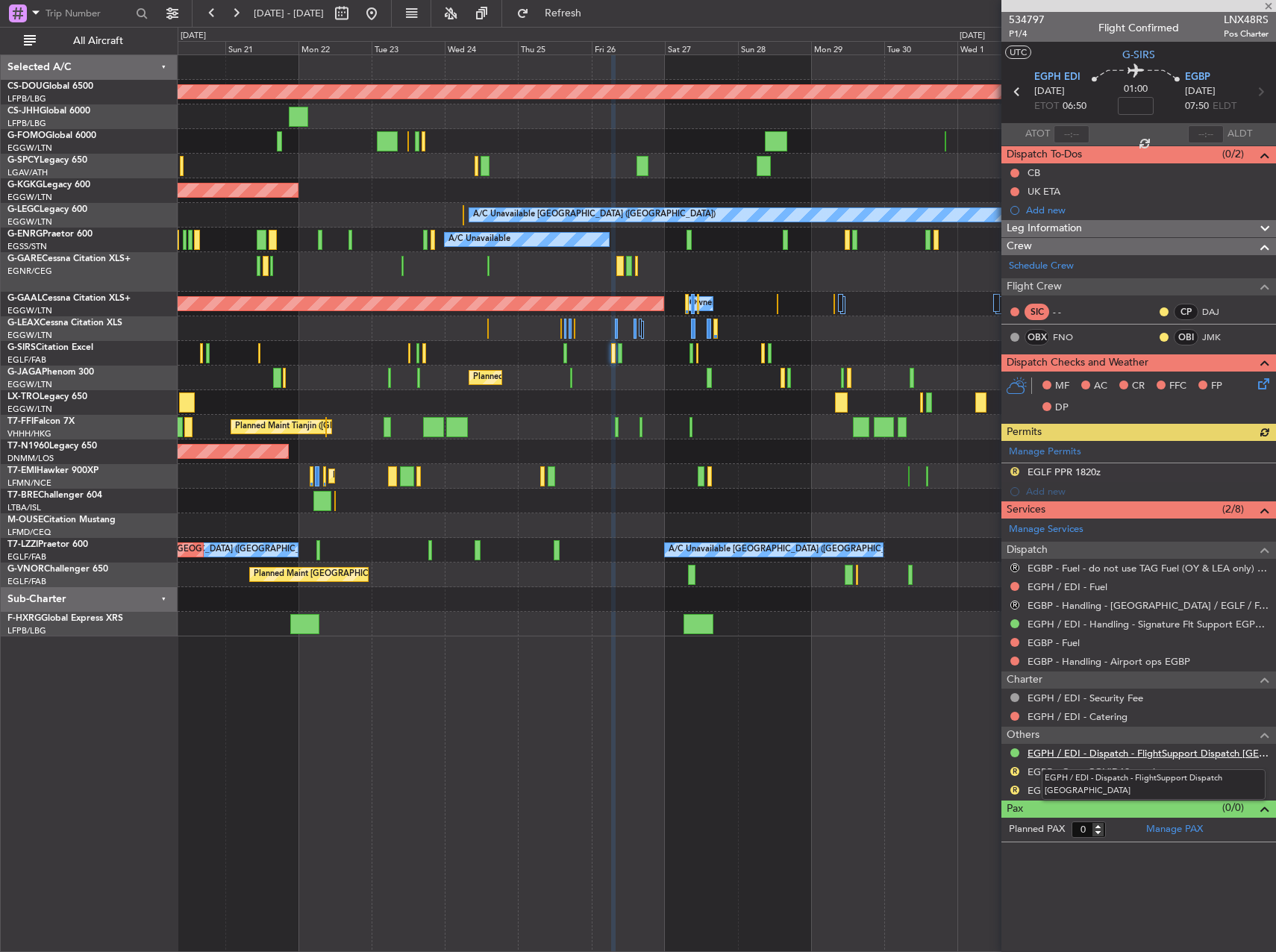
click at [1080, 751] on link "EGPH / EDI - Dispatch - FlightSupport Dispatch [GEOGRAPHIC_DATA]" at bounding box center [1148, 753] width 241 height 12
click at [595, 16] on span "Refresh" at bounding box center [563, 13] width 63 height 10
click at [597, 26] on fb-refresh-button "Refresh" at bounding box center [554, 13] width 104 height 27
click at [592, 18] on span "Refresh" at bounding box center [563, 13] width 63 height 10
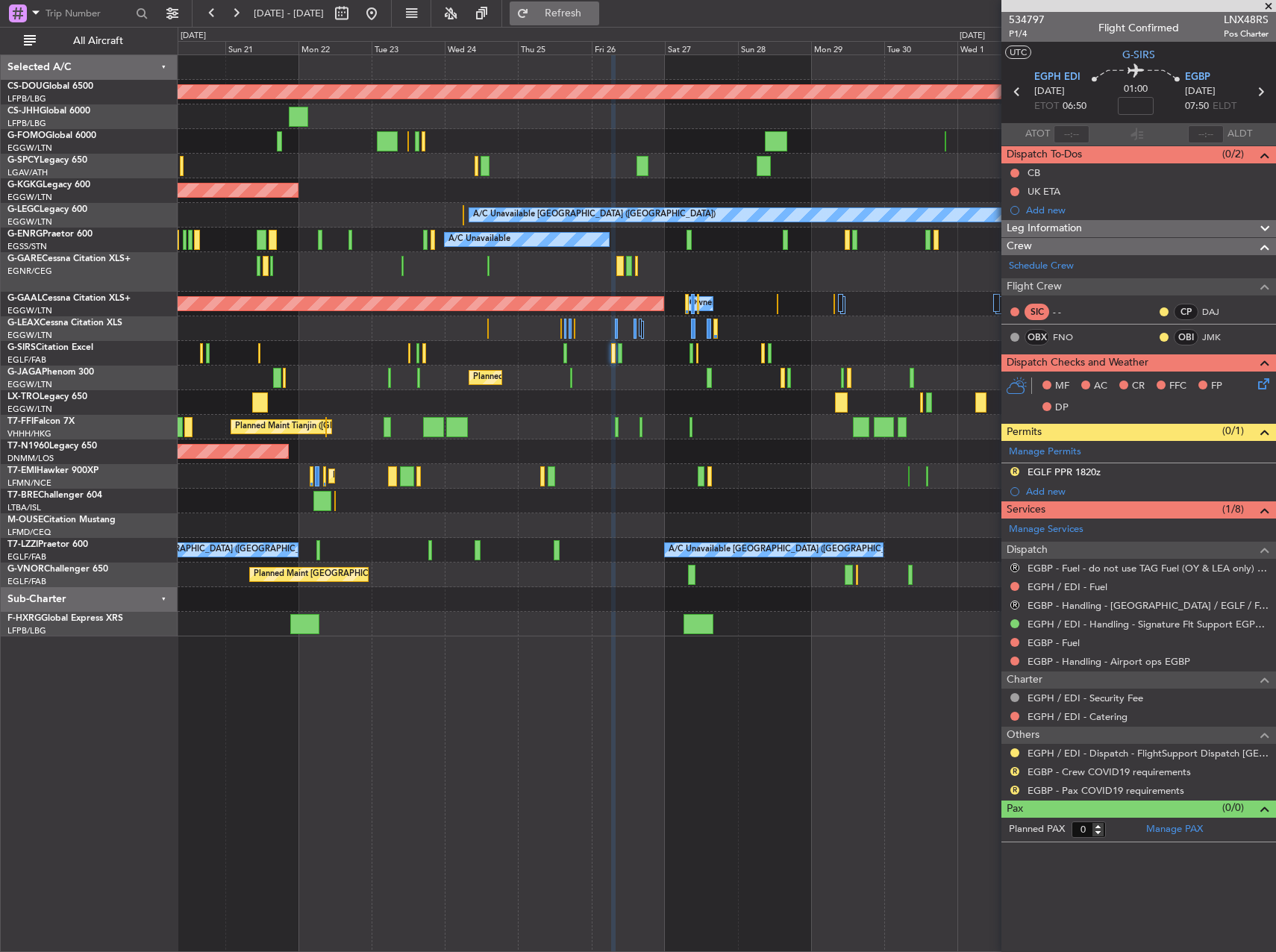
click at [595, 14] on span "Refresh" at bounding box center [563, 13] width 63 height 10
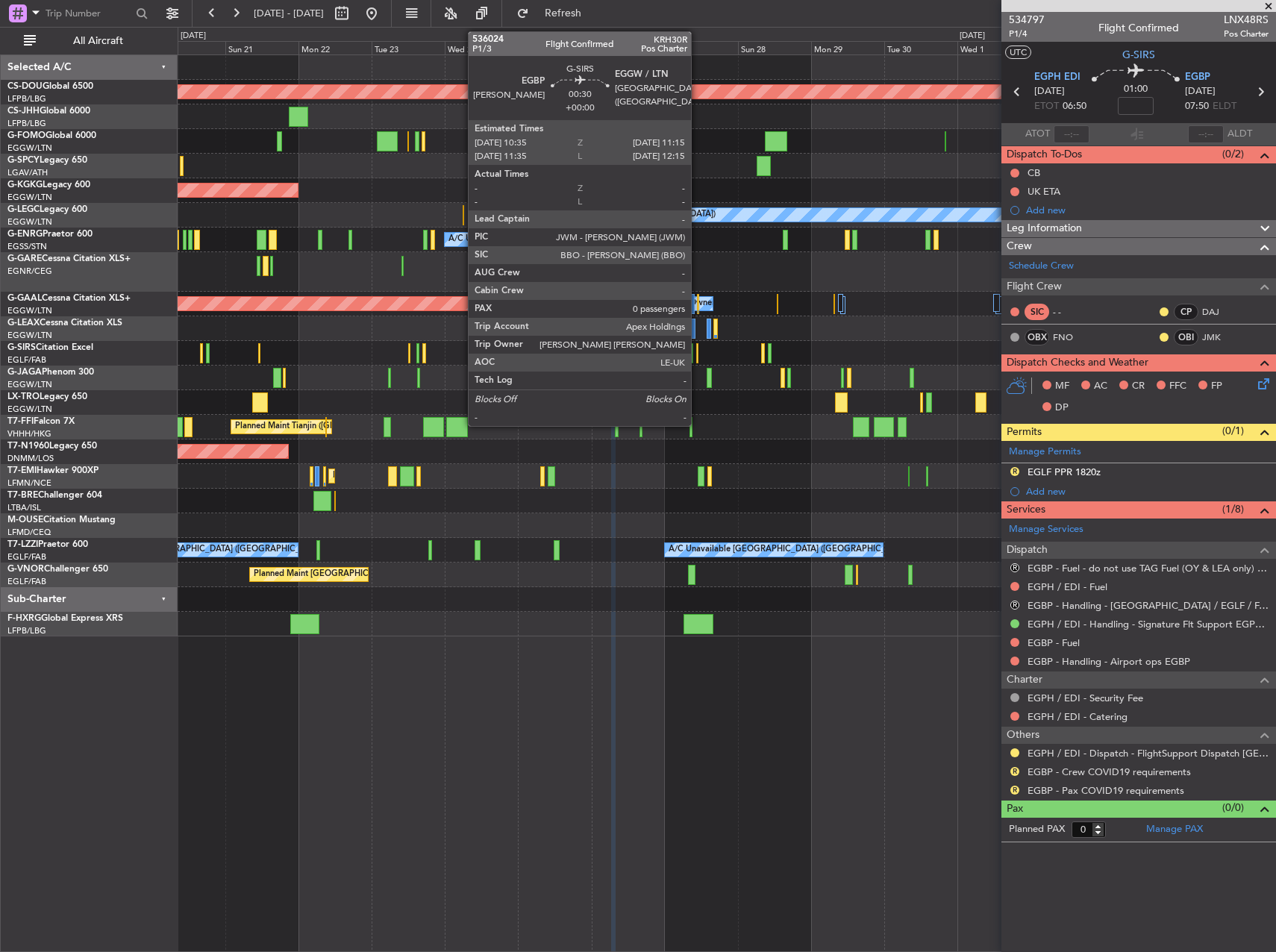
click at [698, 351] on div at bounding box center [697, 354] width 2 height 20
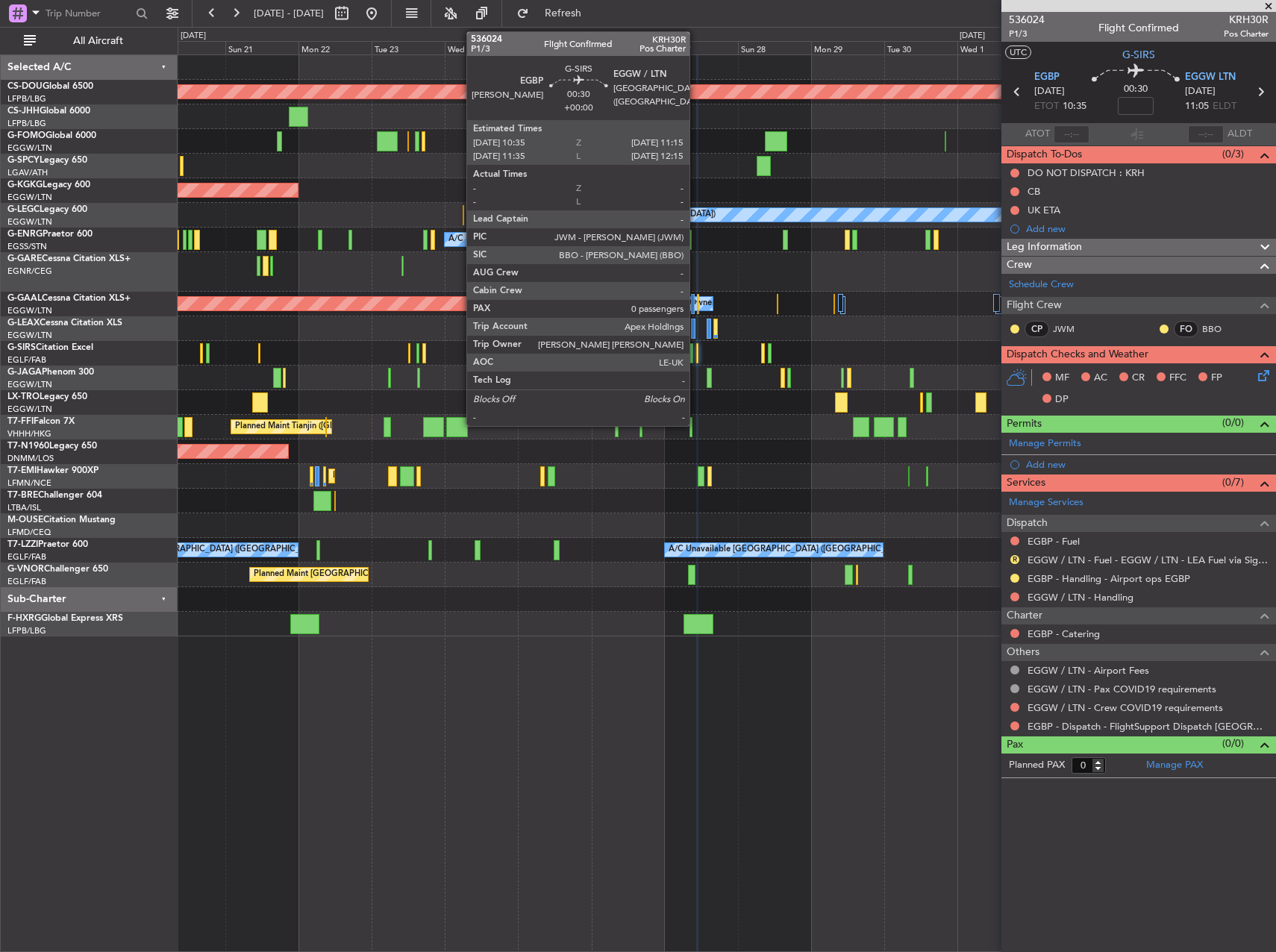
click at [696, 351] on div at bounding box center [697, 354] width 2 height 20
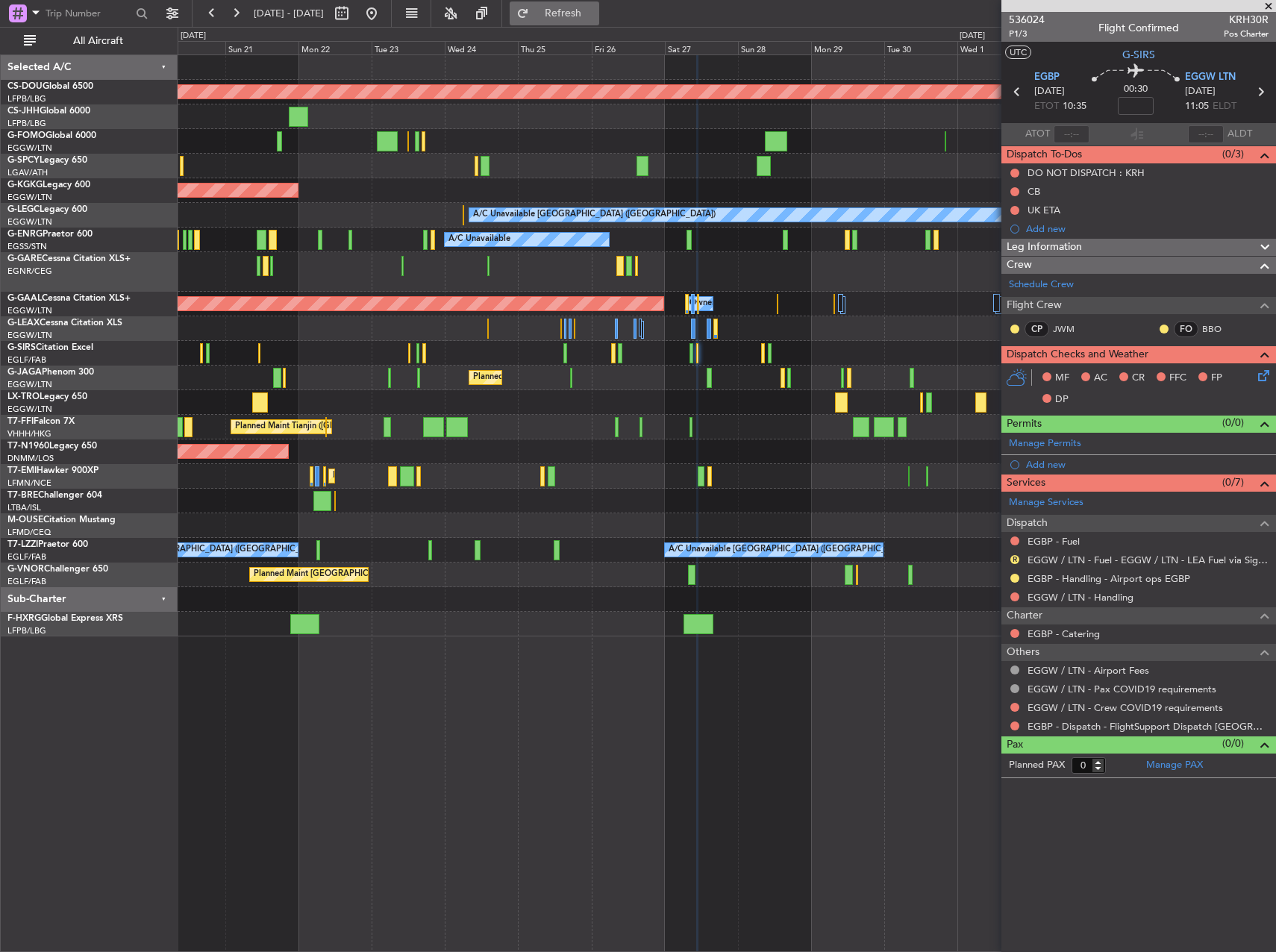
click at [587, 13] on span "Refresh" at bounding box center [563, 13] width 63 height 10
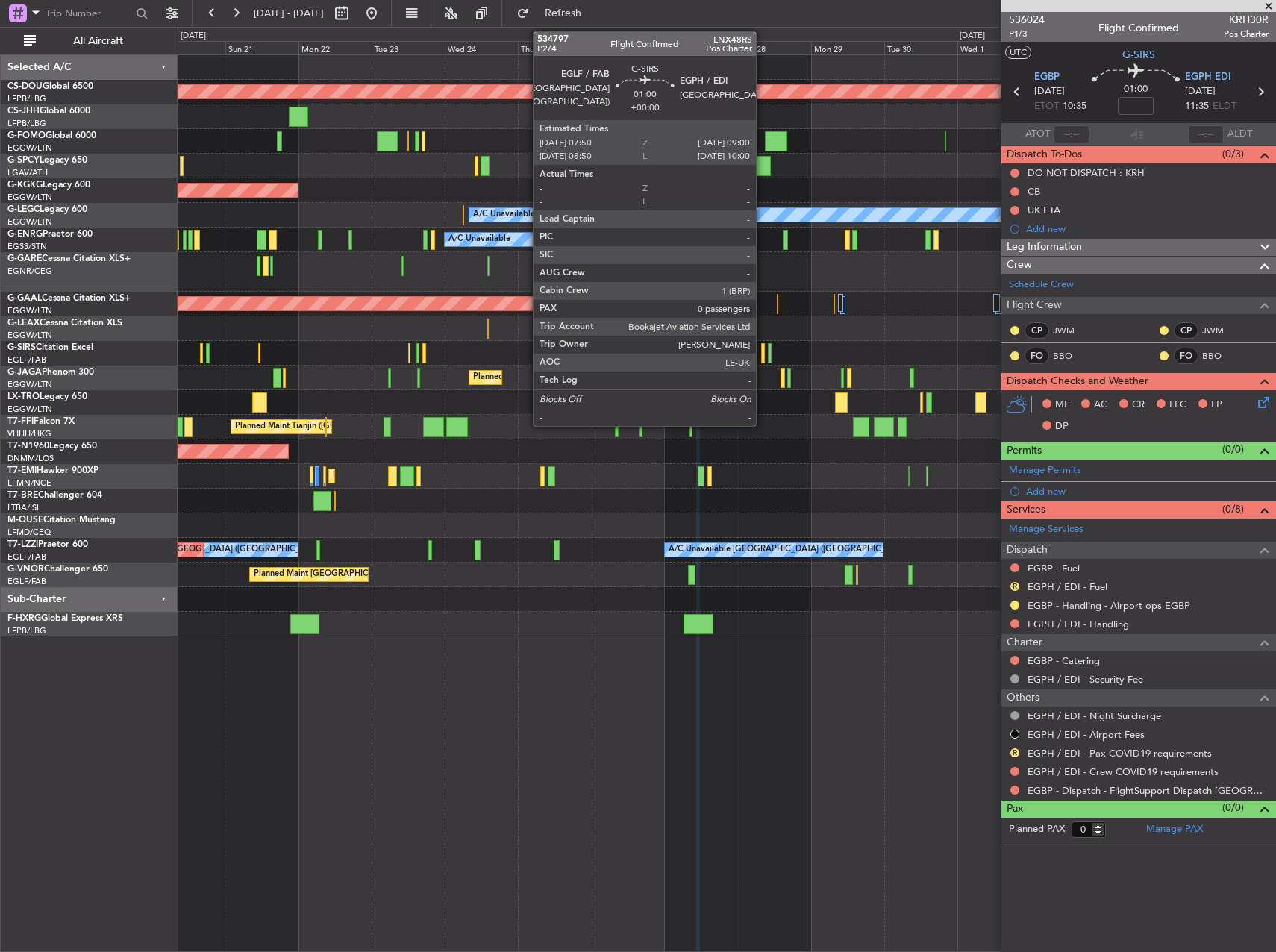
click at [762, 353] on div at bounding box center [763, 354] width 4 height 20
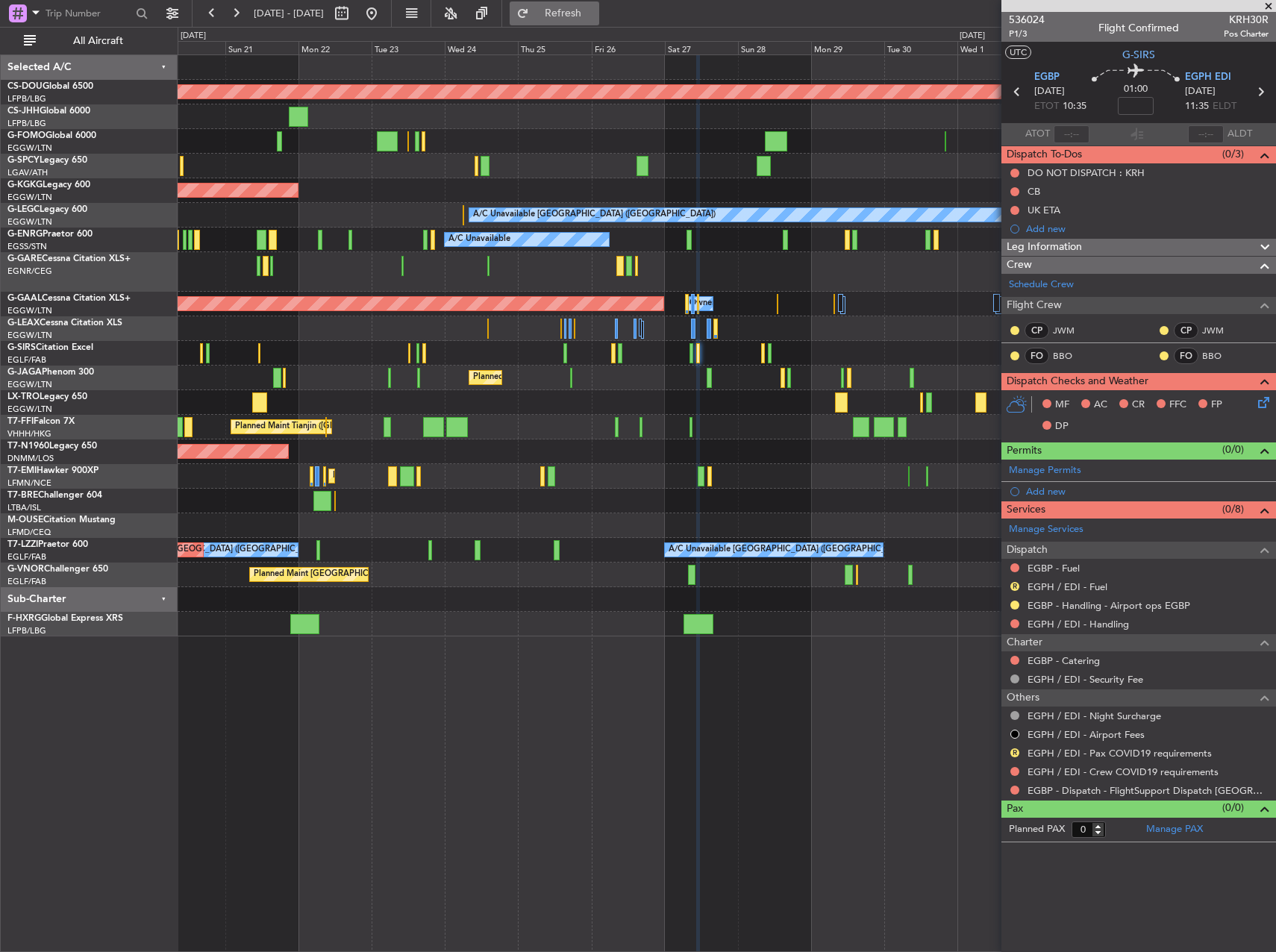
click at [595, 9] on span "Refresh" at bounding box center [563, 13] width 63 height 10
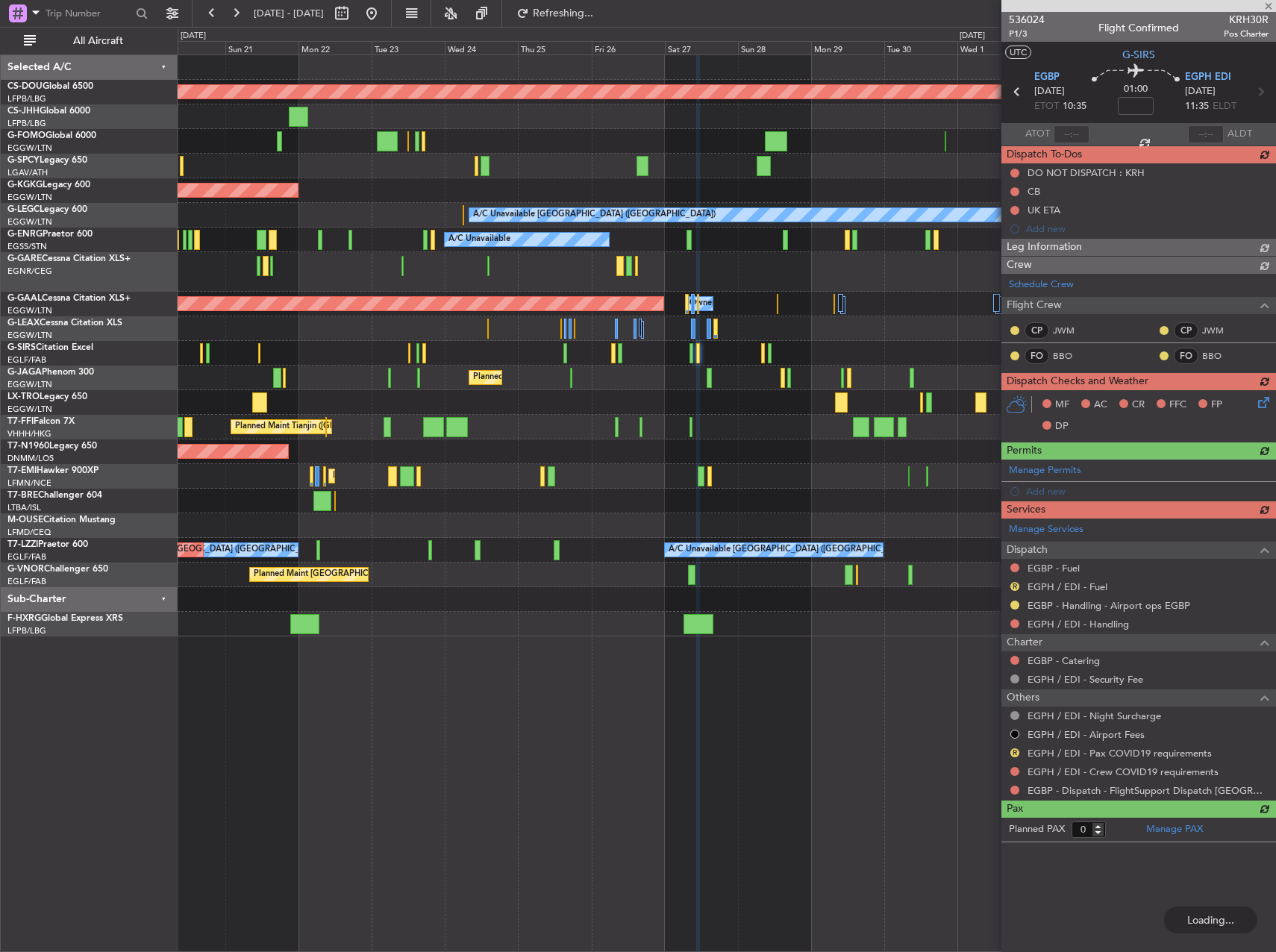
click at [1058, 624] on div "Manage Services Dispatch EGBP - Fuel R EGPH / EDI - Fuel EGBP - Handling - Airp…" at bounding box center [1138, 659] width 275 height 282
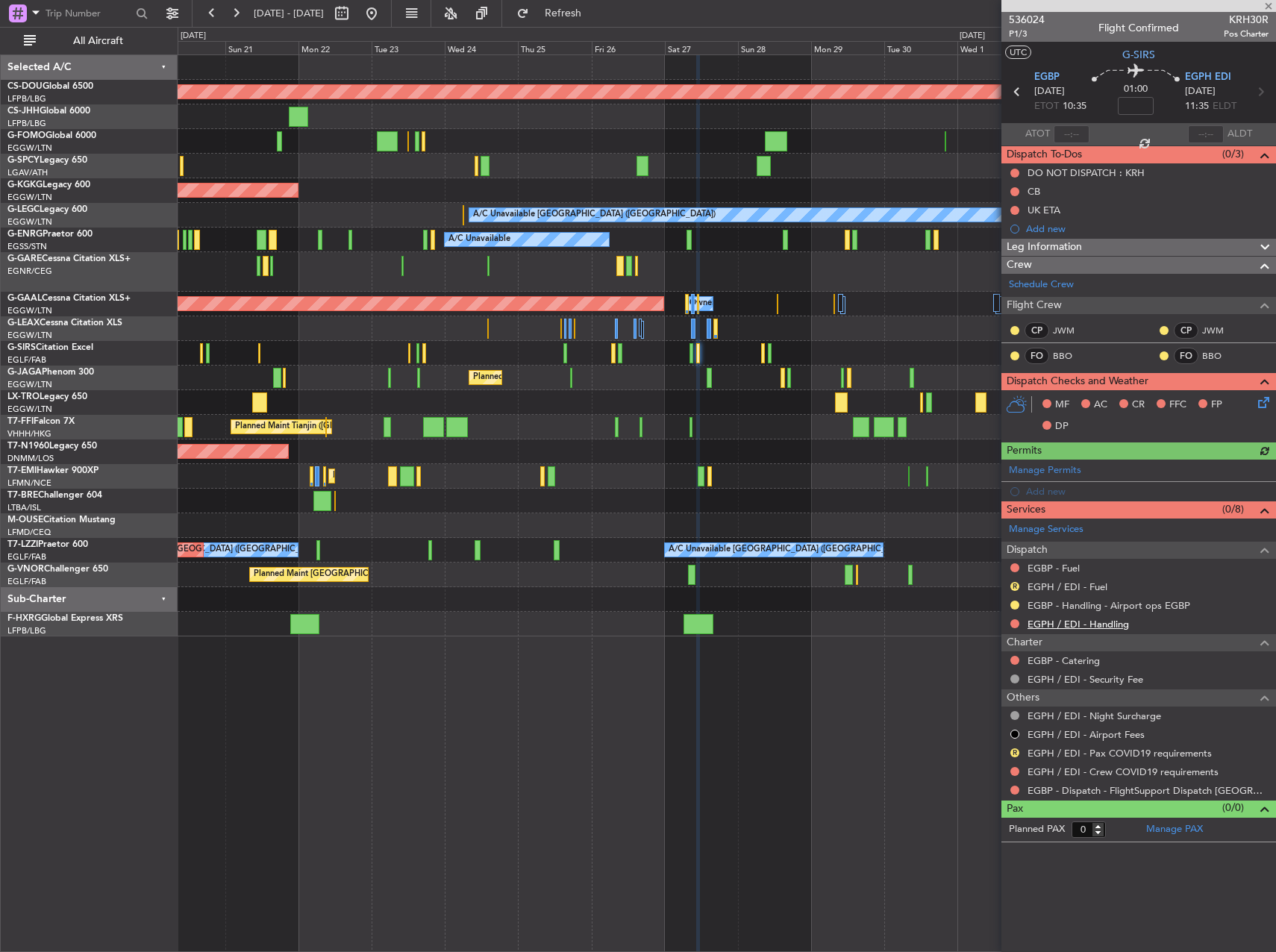
click at [1055, 622] on link "EGPH / EDI - Handling" at bounding box center [1078, 624] width 101 height 12
click at [595, 12] on span "Refresh" at bounding box center [563, 13] width 63 height 10
click at [1104, 625] on link "EGPH / EDI - Handling - Signature Flt Support EGPH / EDI" at bounding box center [1148, 624] width 241 height 12
click at [595, 15] on span "Refresh" at bounding box center [563, 13] width 63 height 10
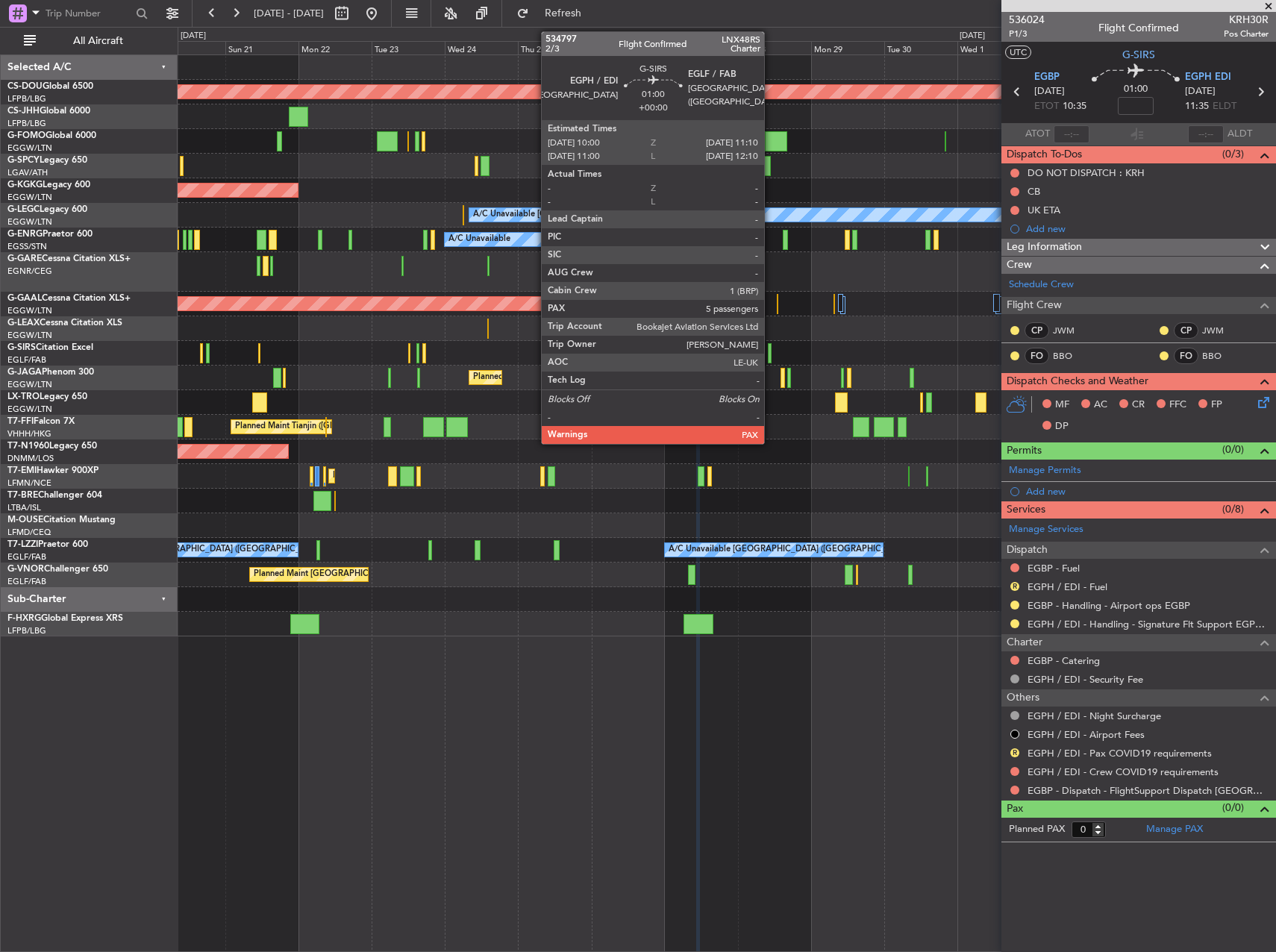
click at [771, 351] on div at bounding box center [769, 354] width 4 height 20
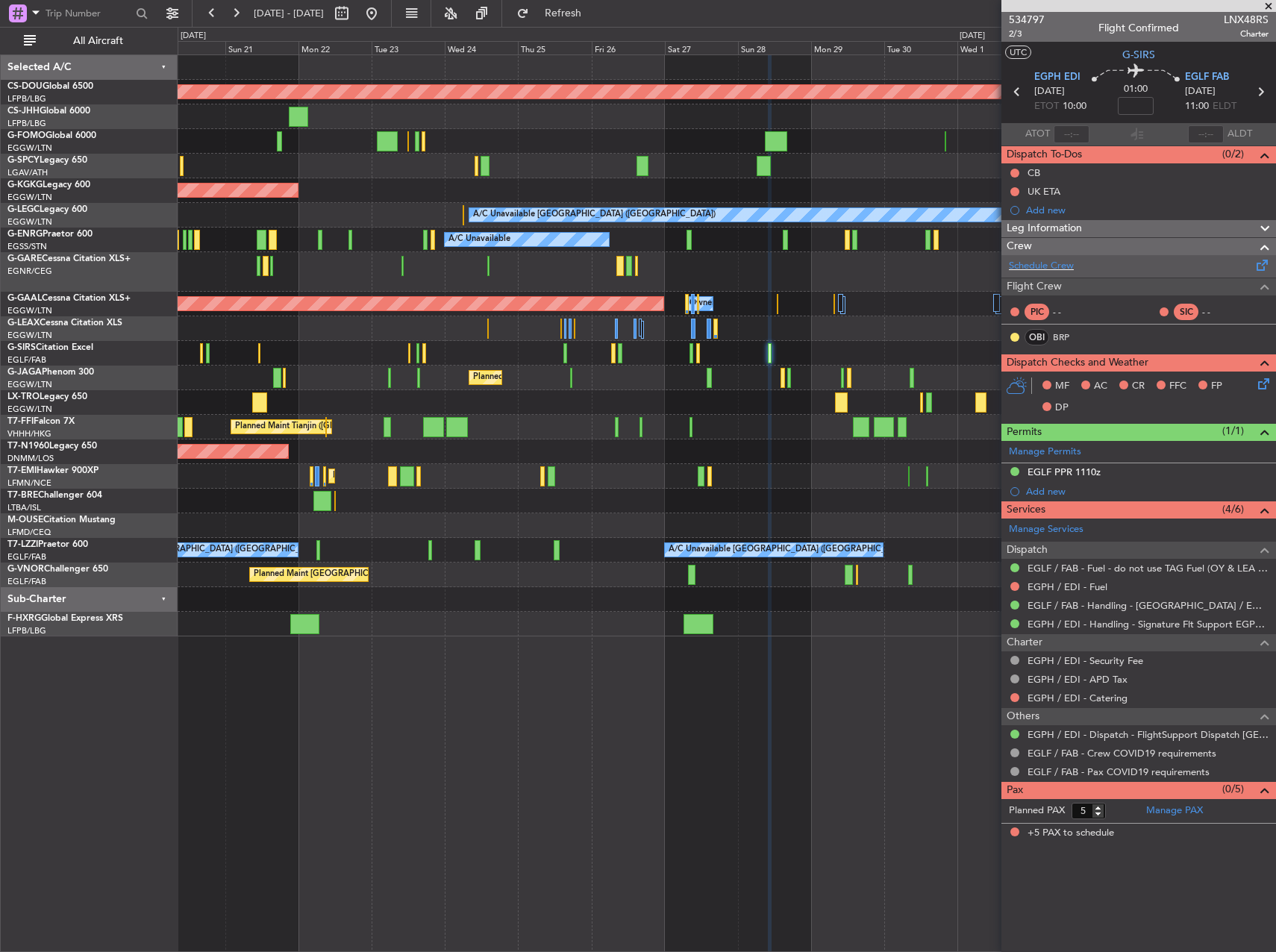
click at [1096, 276] on div "Schedule Crew" at bounding box center [1138, 266] width 275 height 22
click at [1174, 817] on link "Manage PAX" at bounding box center [1174, 811] width 56 height 15
click at [576, 8] on button "Refresh" at bounding box center [555, 13] width 90 height 24
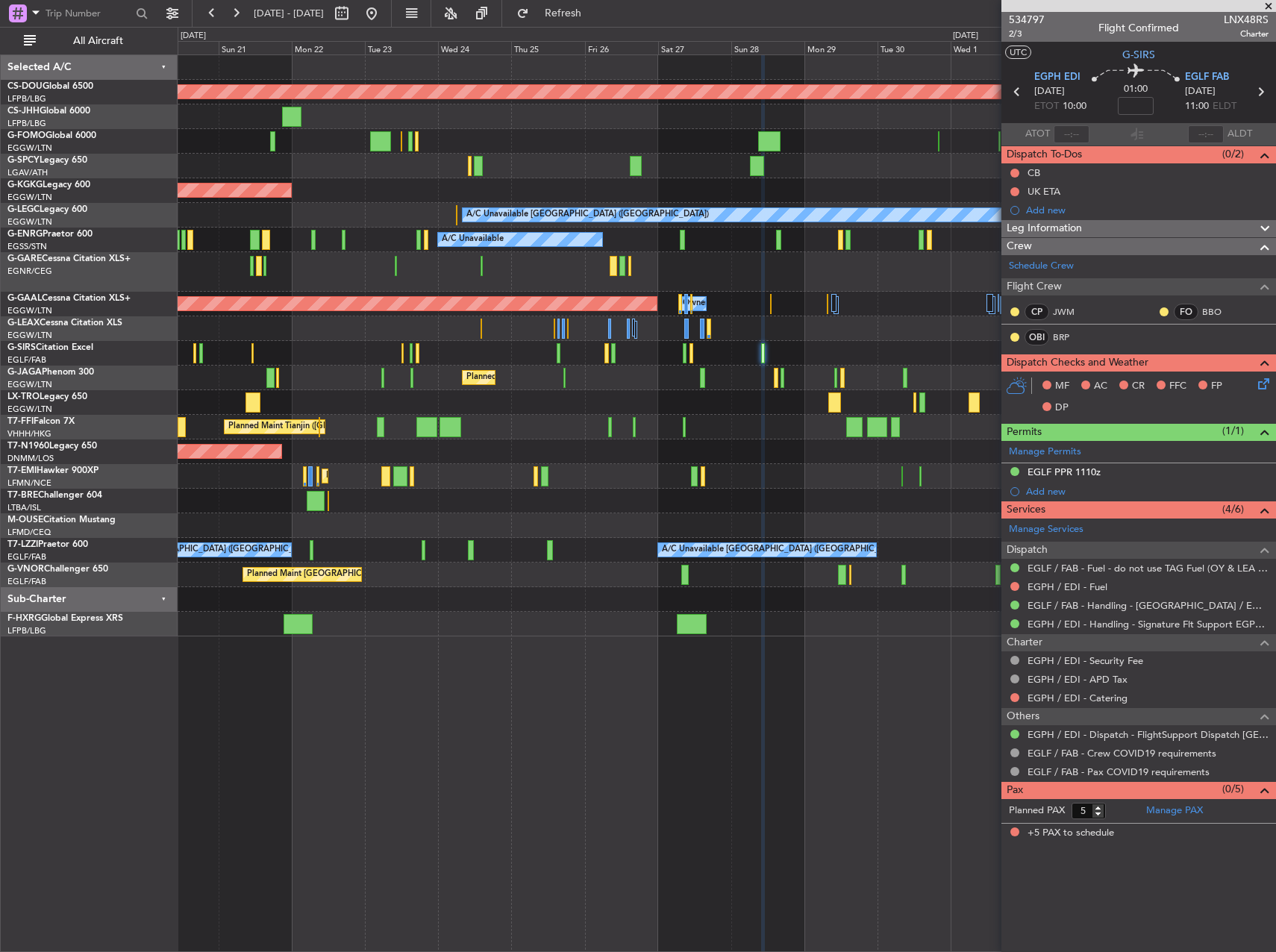
click at [607, 373] on div "Planned Maint London ([GEOGRAPHIC_DATA]) Owner Planned Maint [GEOGRAPHIC_DATA] …" at bounding box center [726, 345] width 1097 height 581
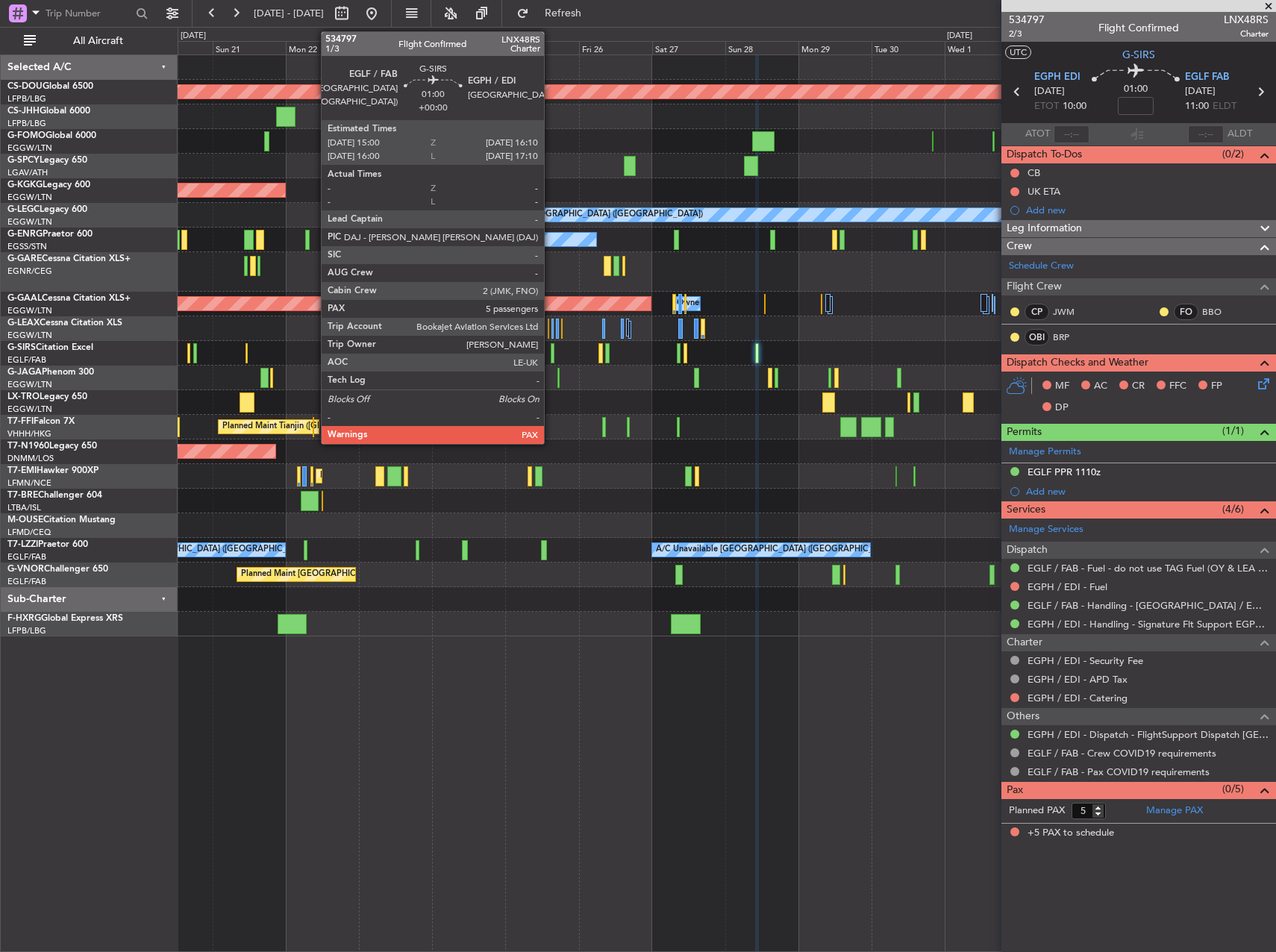
click at [551, 354] on div at bounding box center [552, 354] width 4 height 20
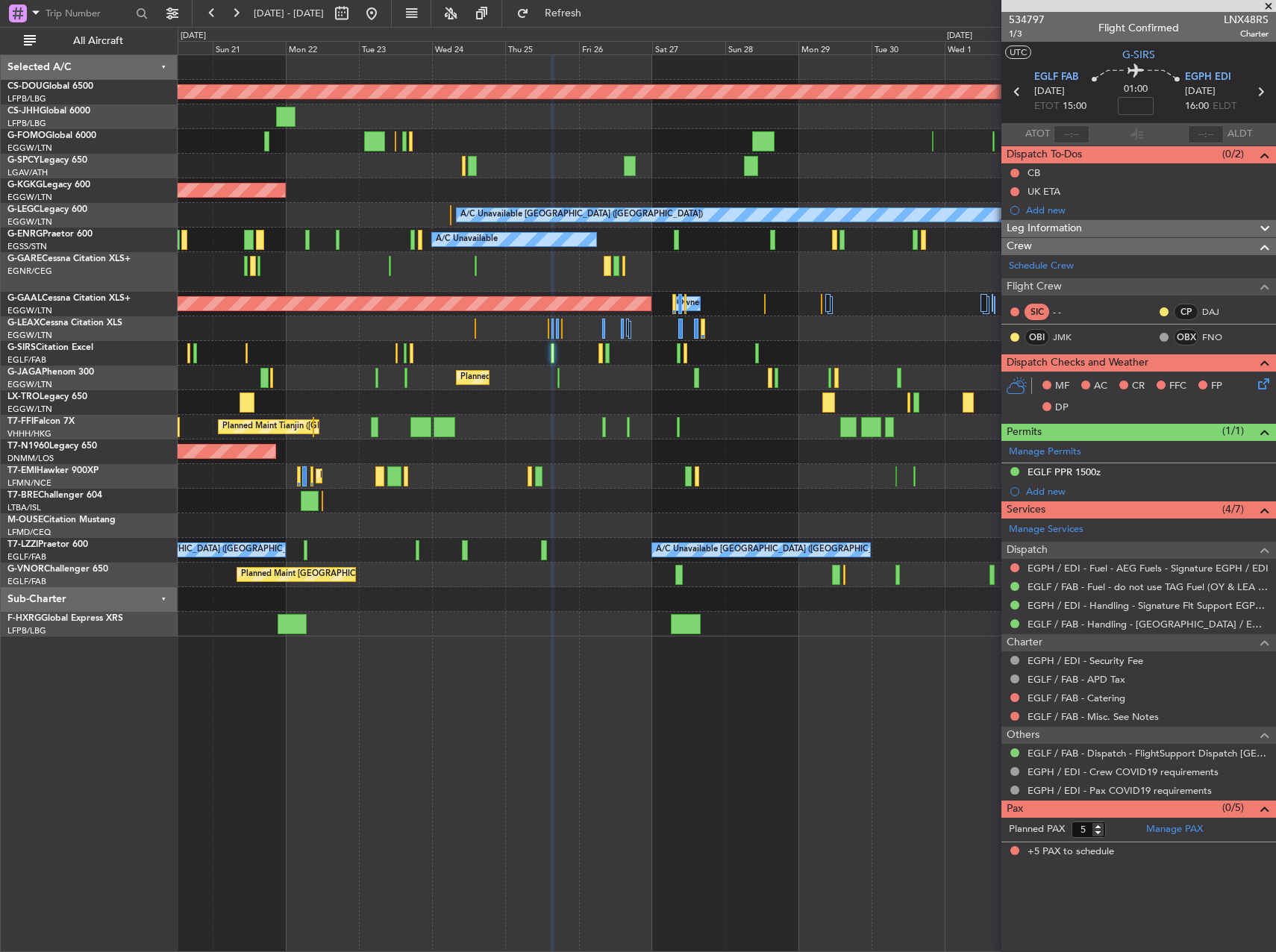
click at [604, 348] on div at bounding box center [726, 354] width 1097 height 25
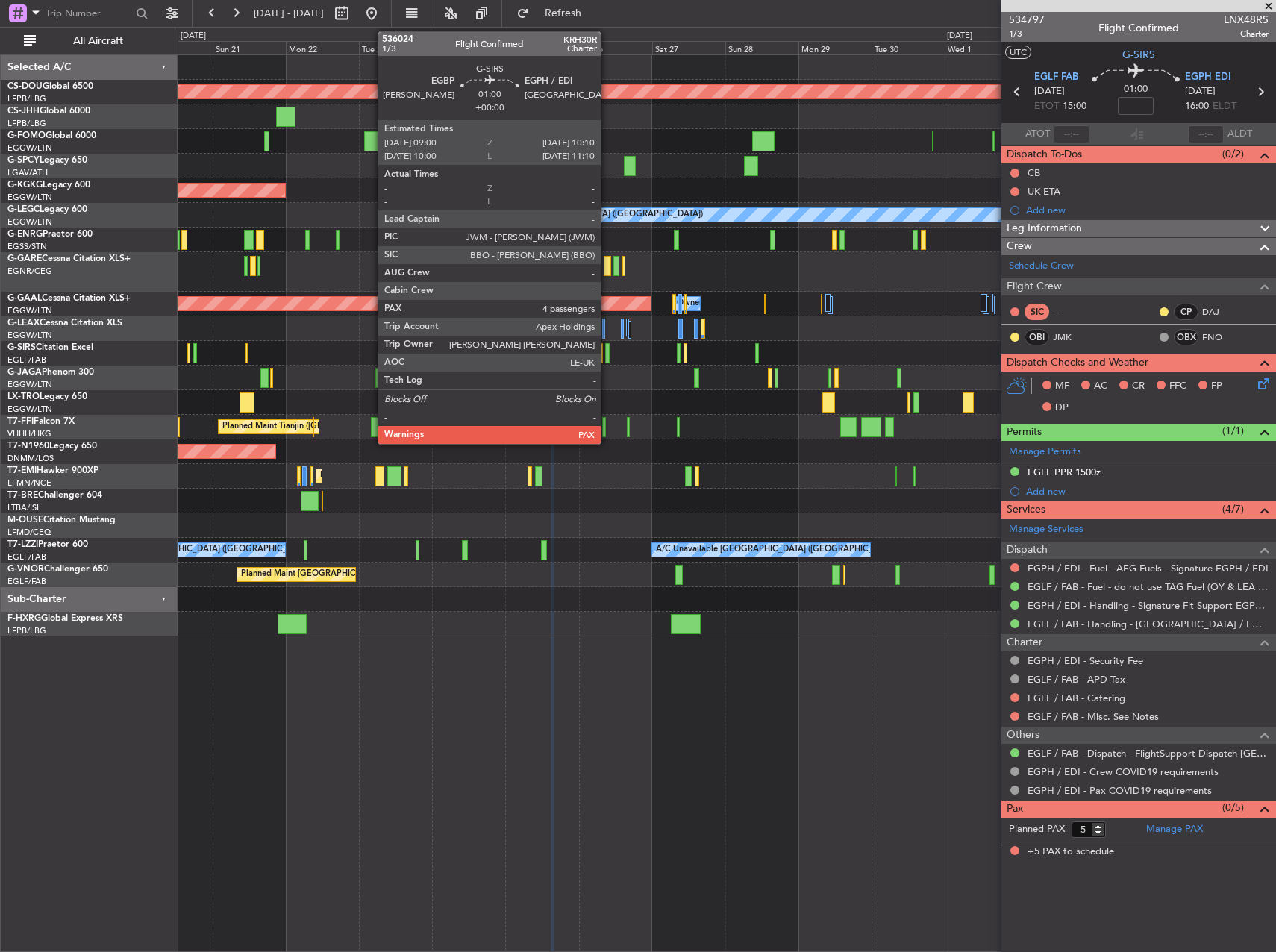
click at [607, 351] on div at bounding box center [607, 354] width 4 height 20
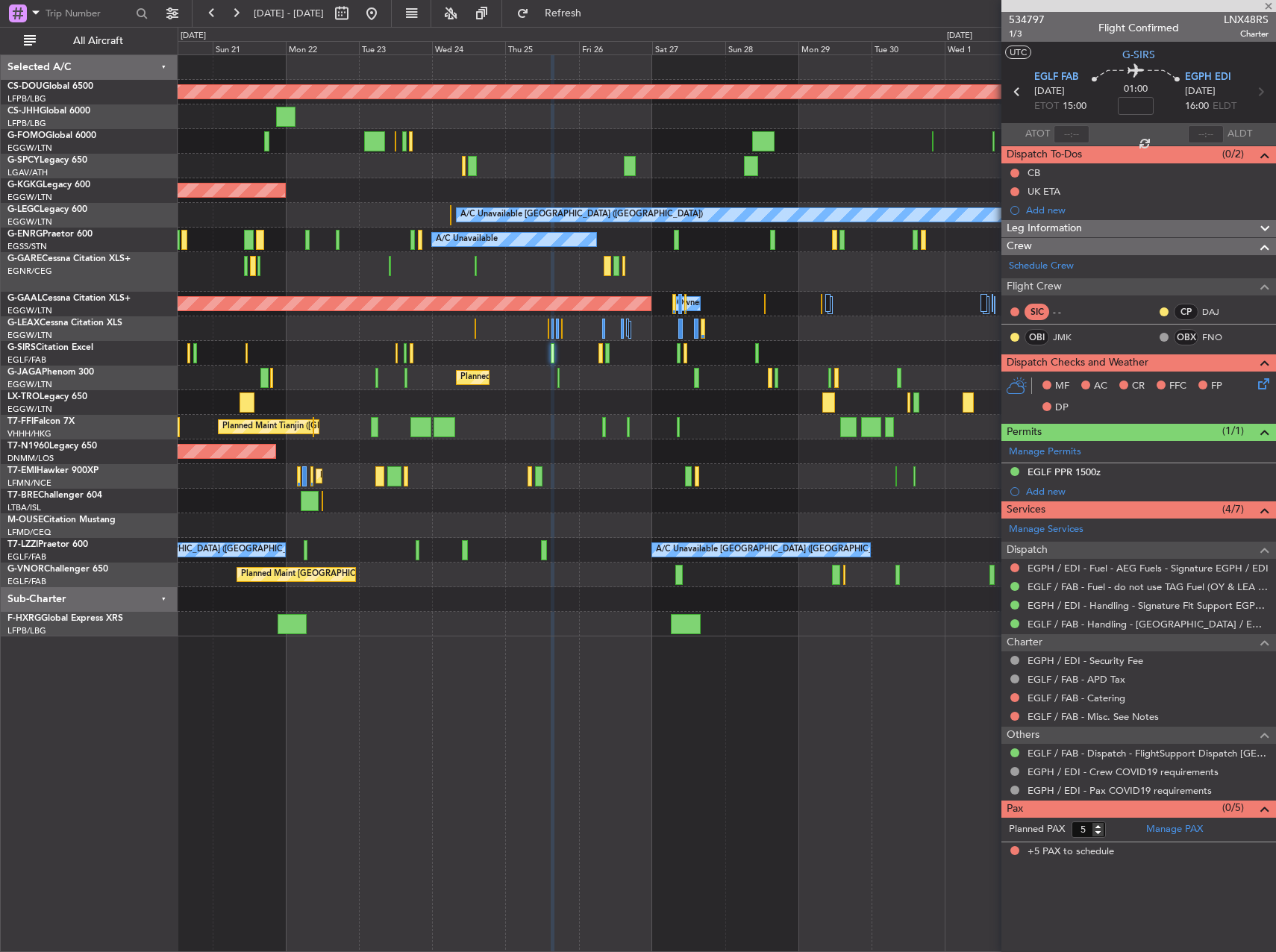
type input "4"
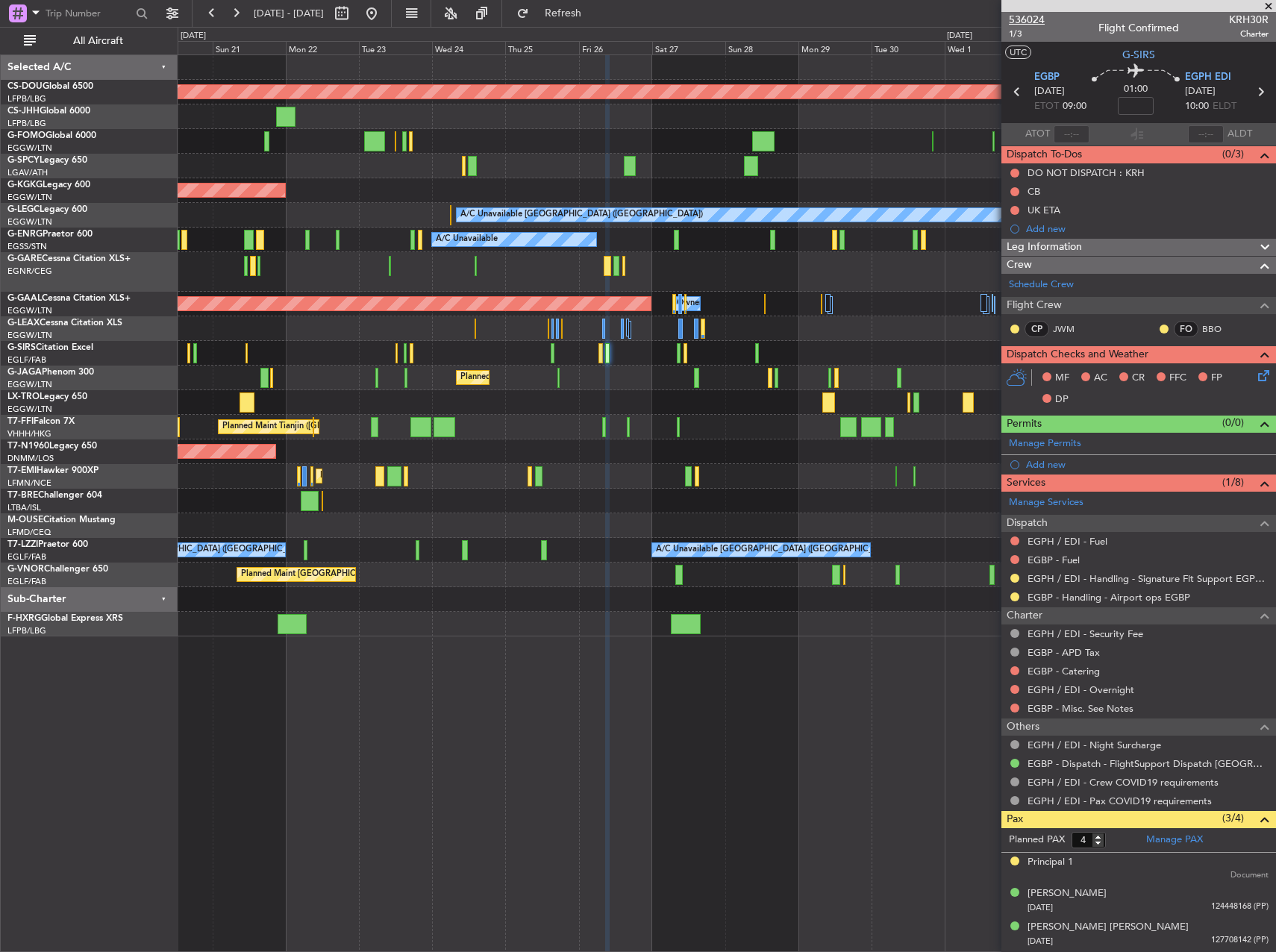
click at [1021, 20] on span "536024" at bounding box center [1027, 19] width 36 height 15
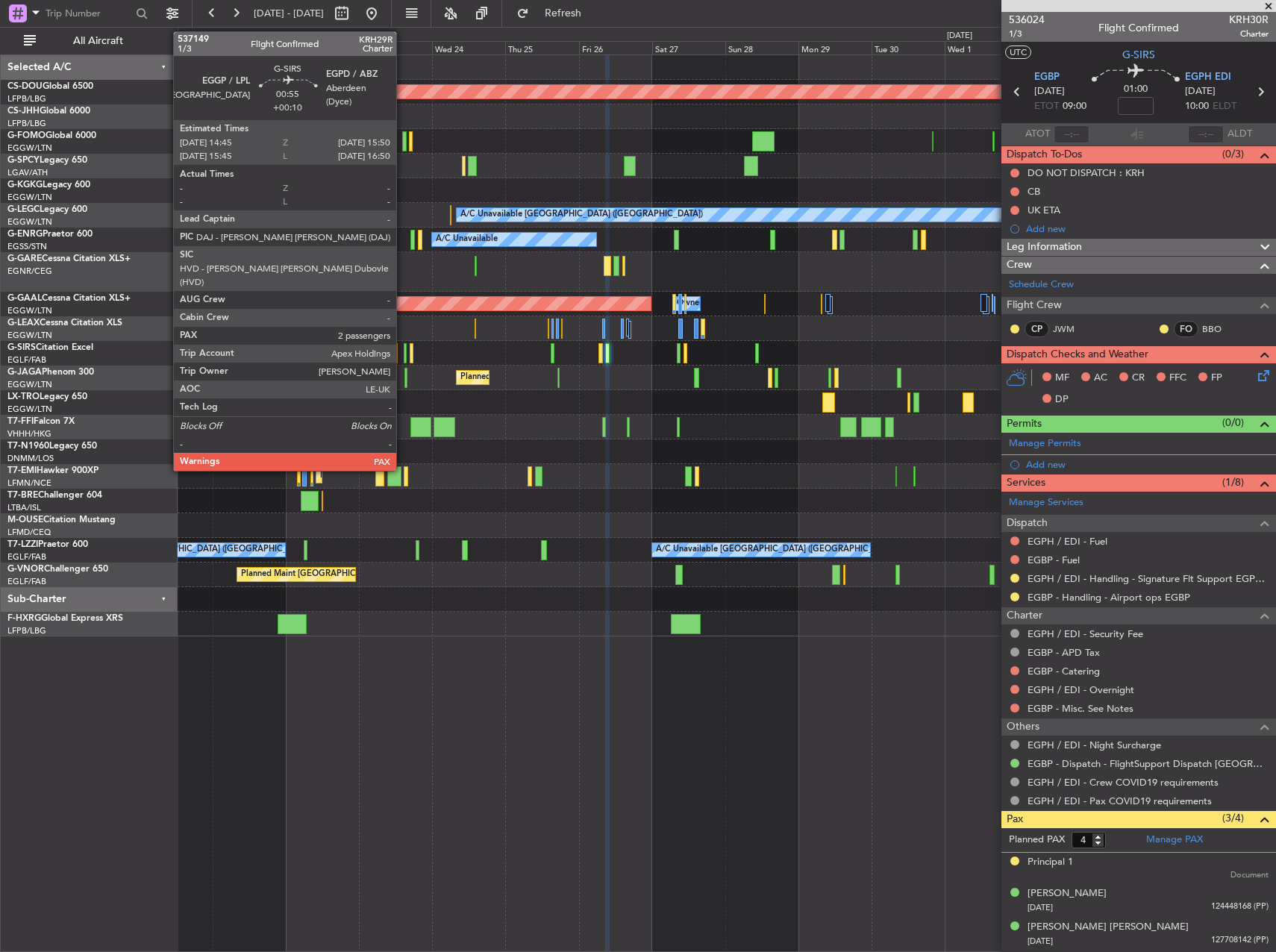
click at [404, 354] on div at bounding box center [405, 354] width 4 height 20
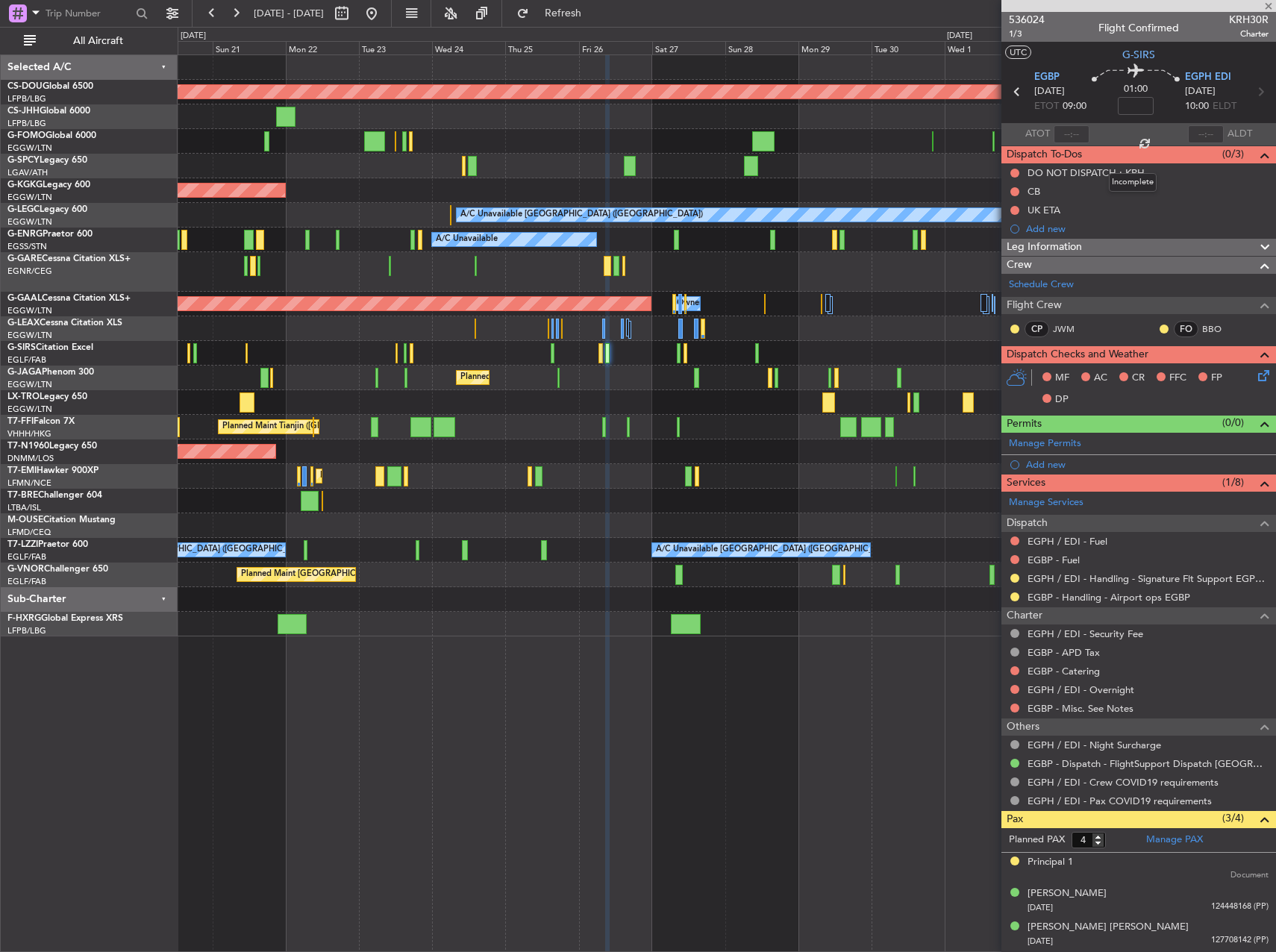
type input "+00:10"
type input "2"
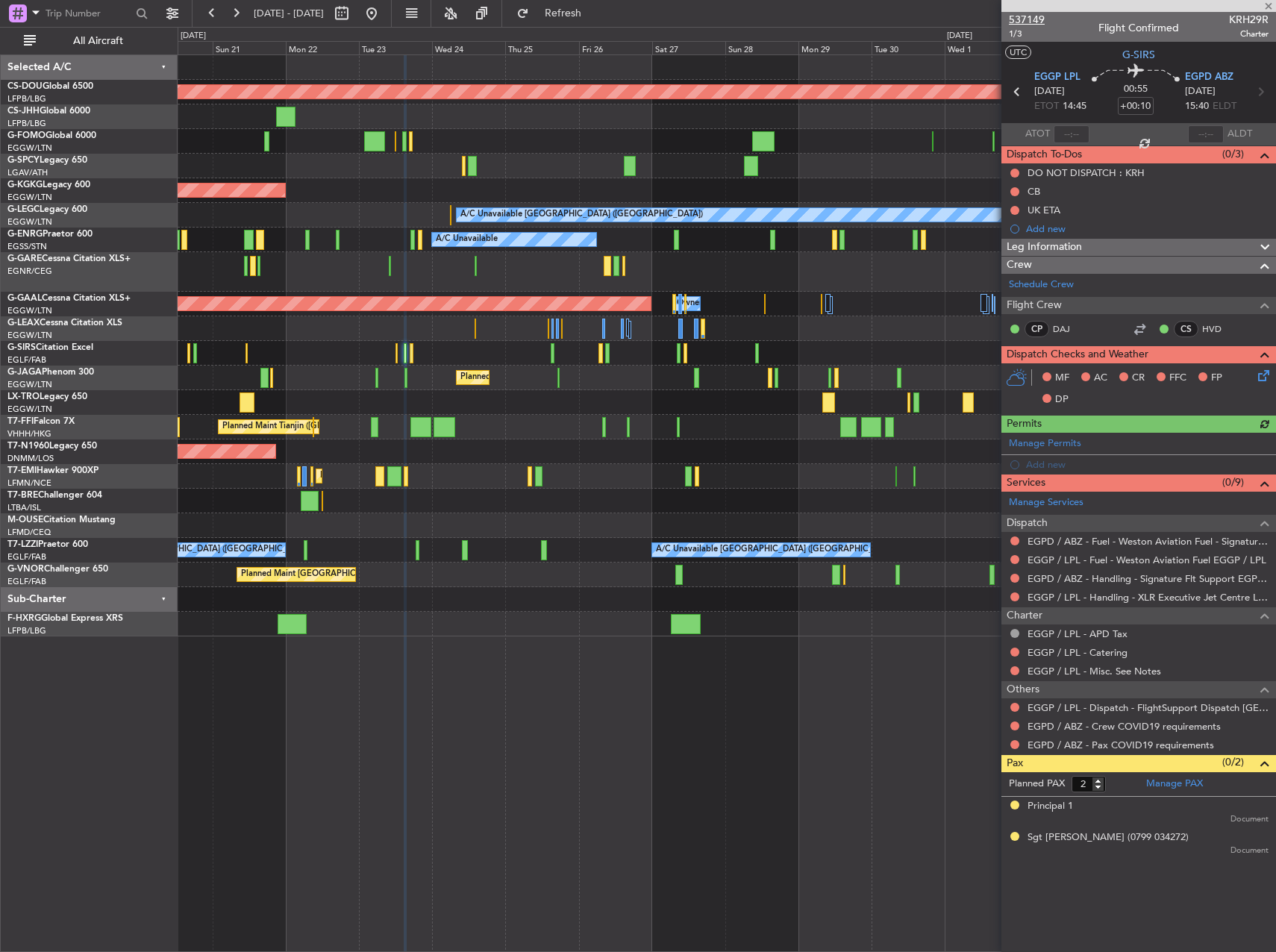
click at [1021, 19] on span "537149" at bounding box center [1027, 19] width 36 height 15
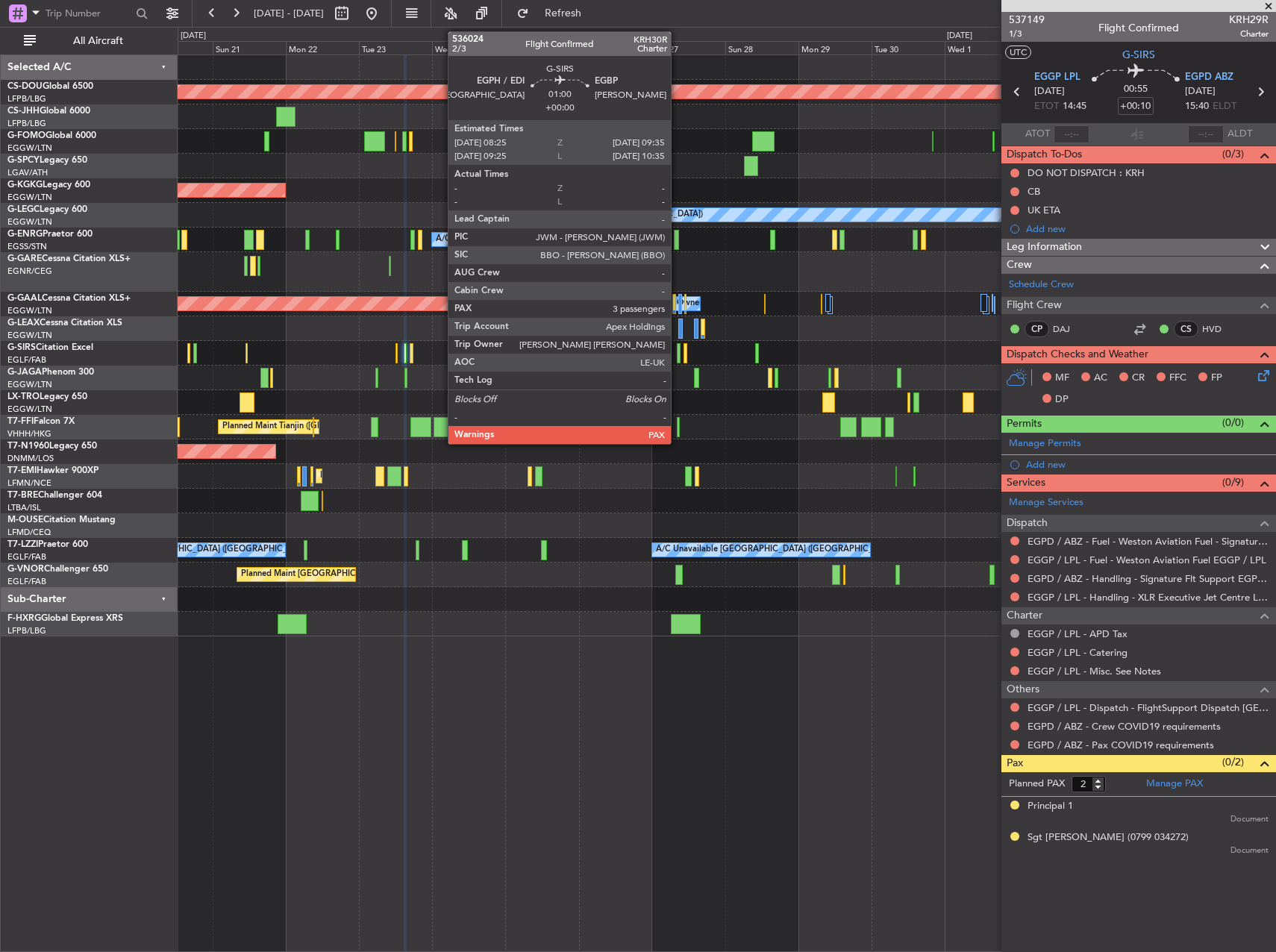
click at [679, 351] on div at bounding box center [679, 354] width 4 height 20
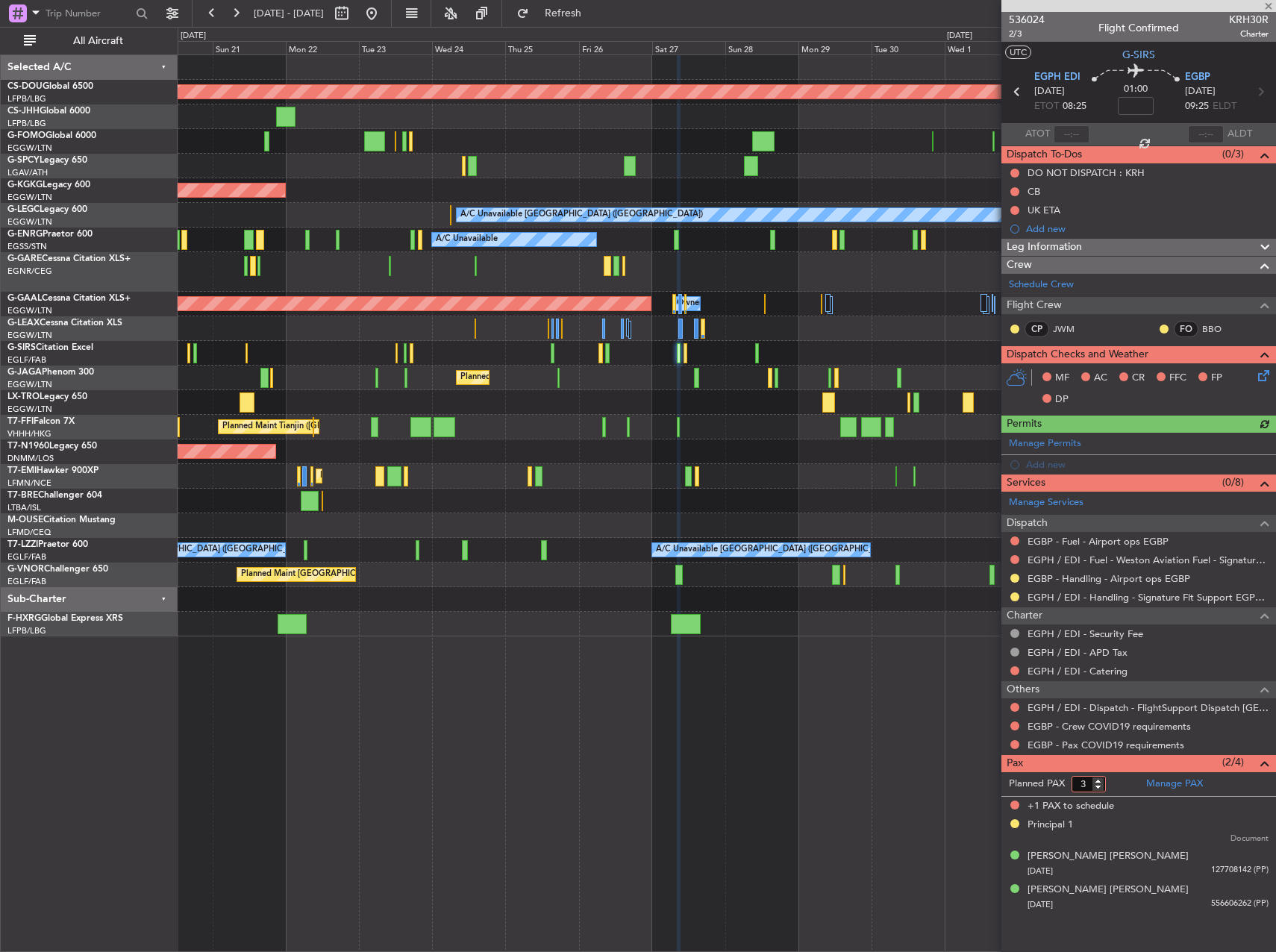
type input "3"
click at [1100, 789] on input "3" at bounding box center [1089, 784] width 34 height 16
click at [1117, 786] on form "Planned PAX 3" at bounding box center [1069, 784] width 137 height 24
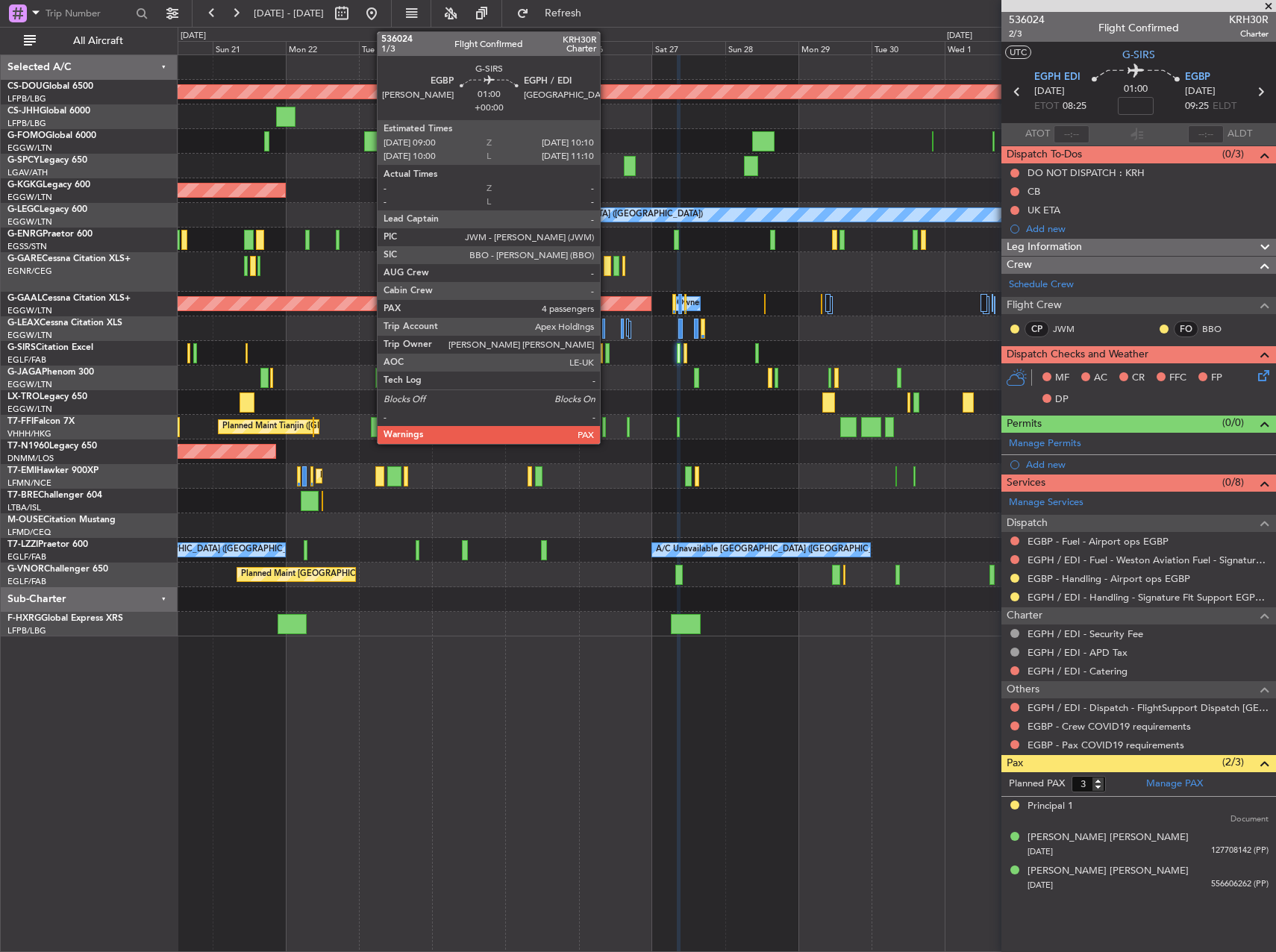
click at [607, 351] on div at bounding box center [607, 354] width 4 height 20
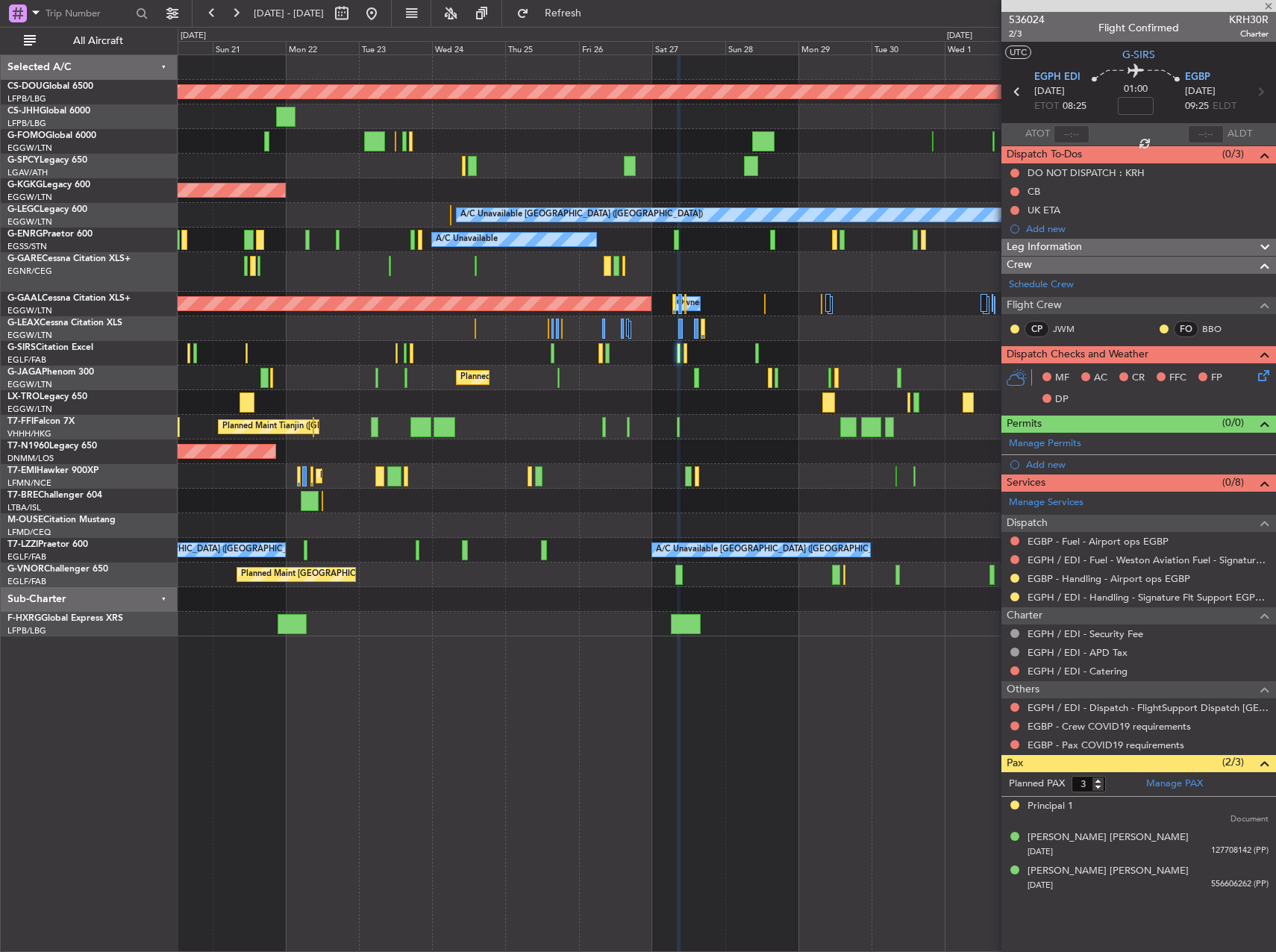
type input "4"
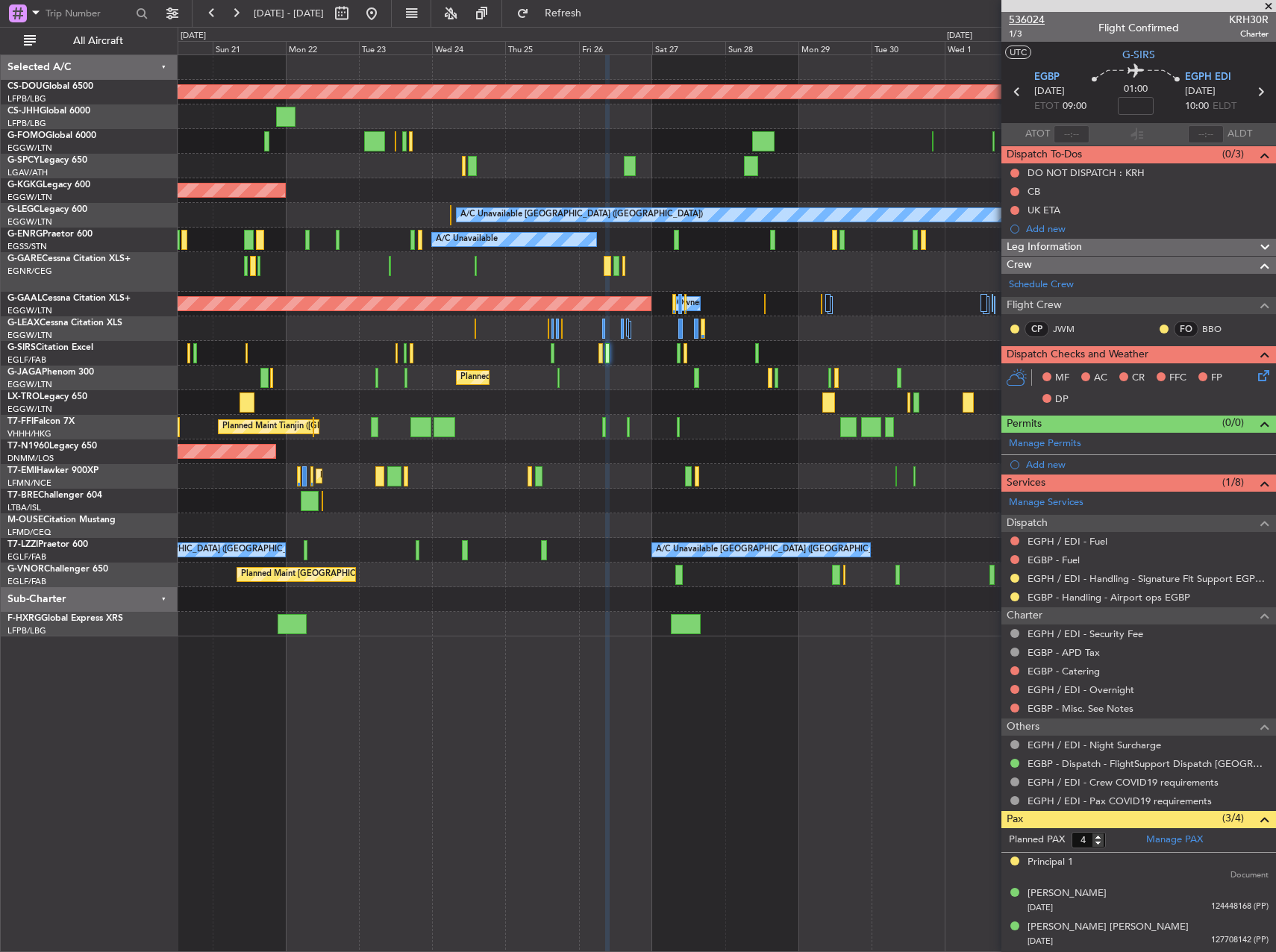
click at [1040, 19] on span "536024" at bounding box center [1027, 19] width 36 height 15
click at [595, 18] on span "Refresh" at bounding box center [563, 13] width 63 height 10
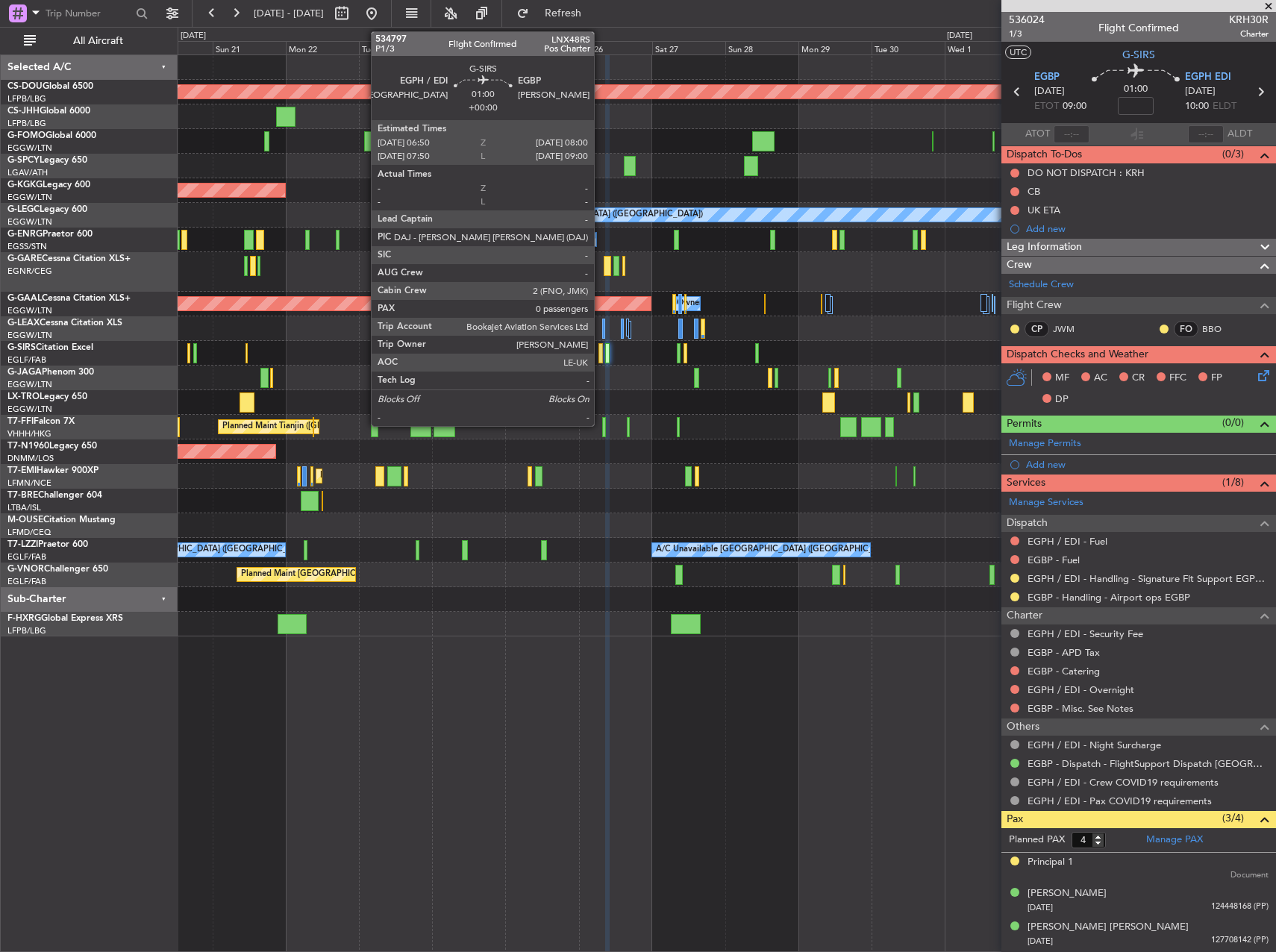
click at [600, 354] on div at bounding box center [600, 354] width 4 height 20
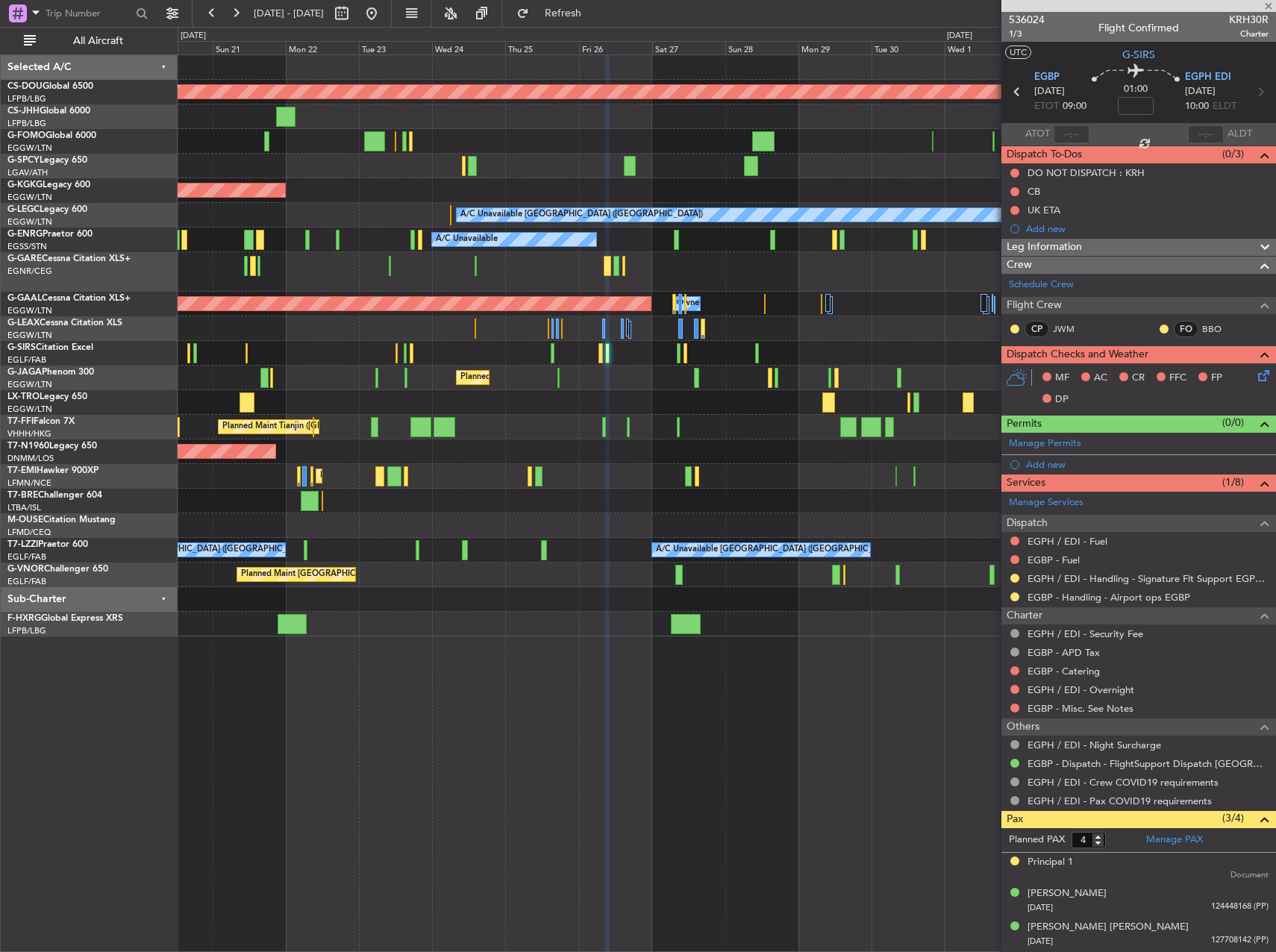
type input "0"
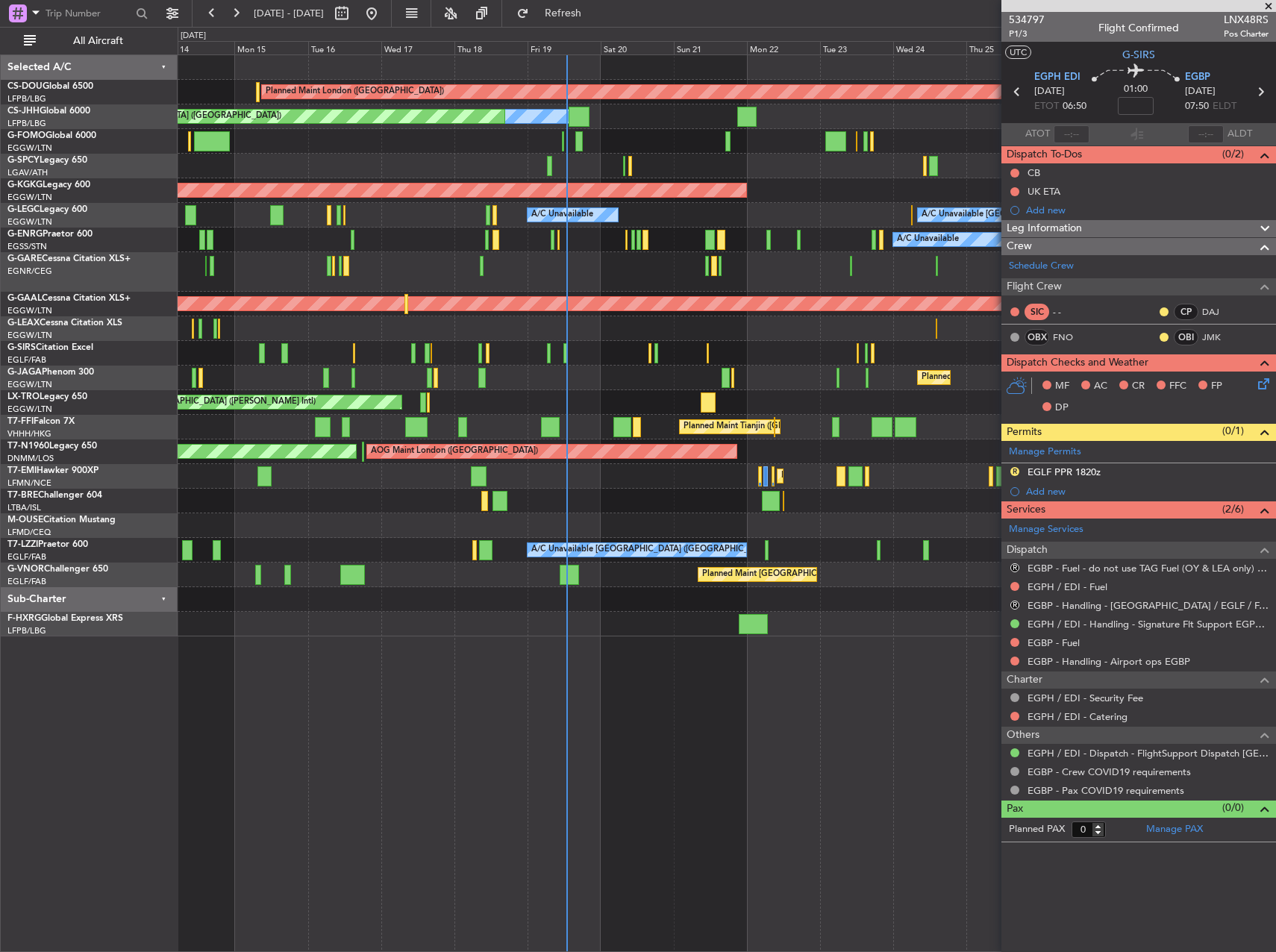
click at [838, 518] on div at bounding box center [726, 526] width 1097 height 25
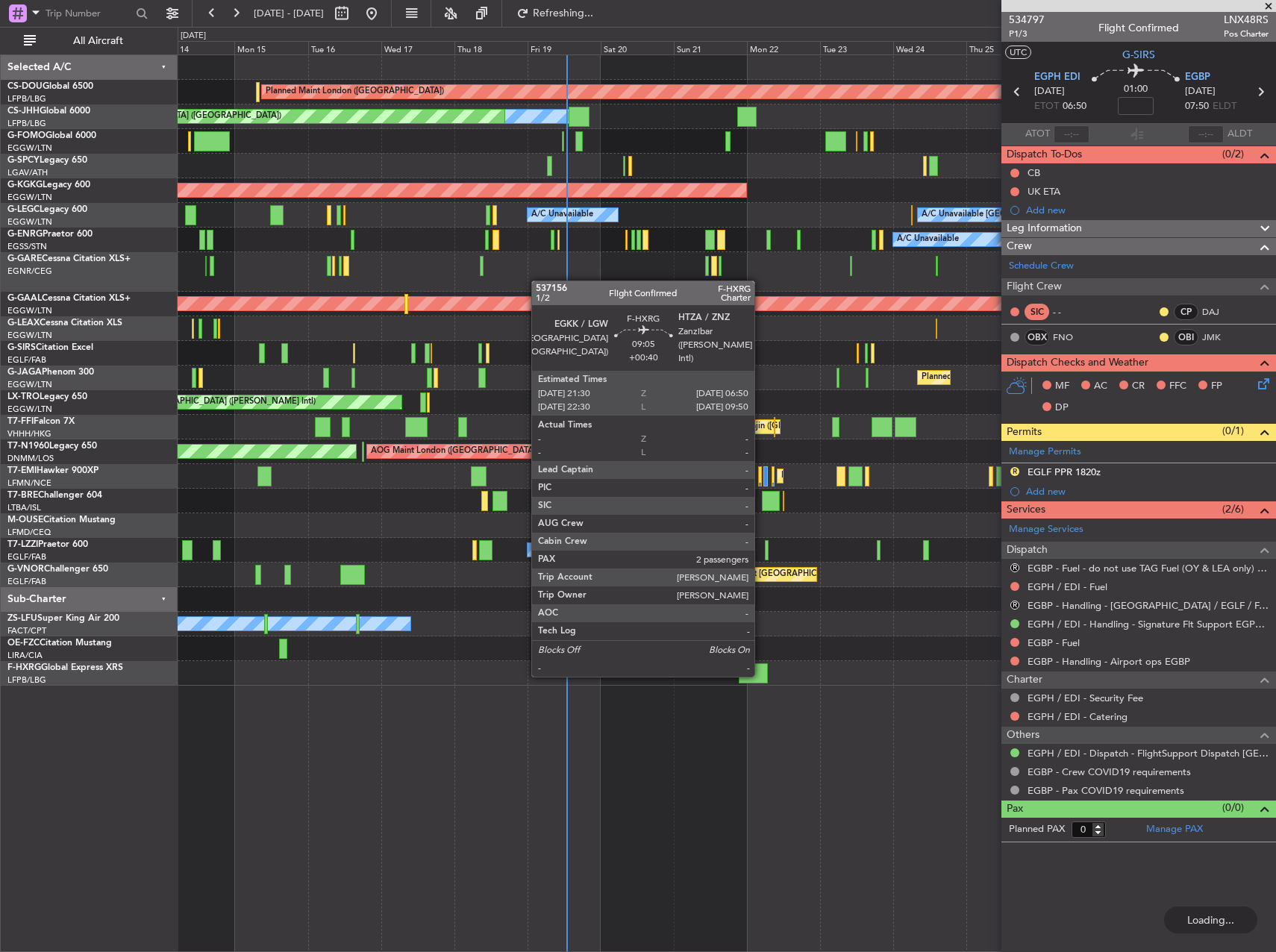
click at [761, 676] on div at bounding box center [754, 673] width 29 height 20
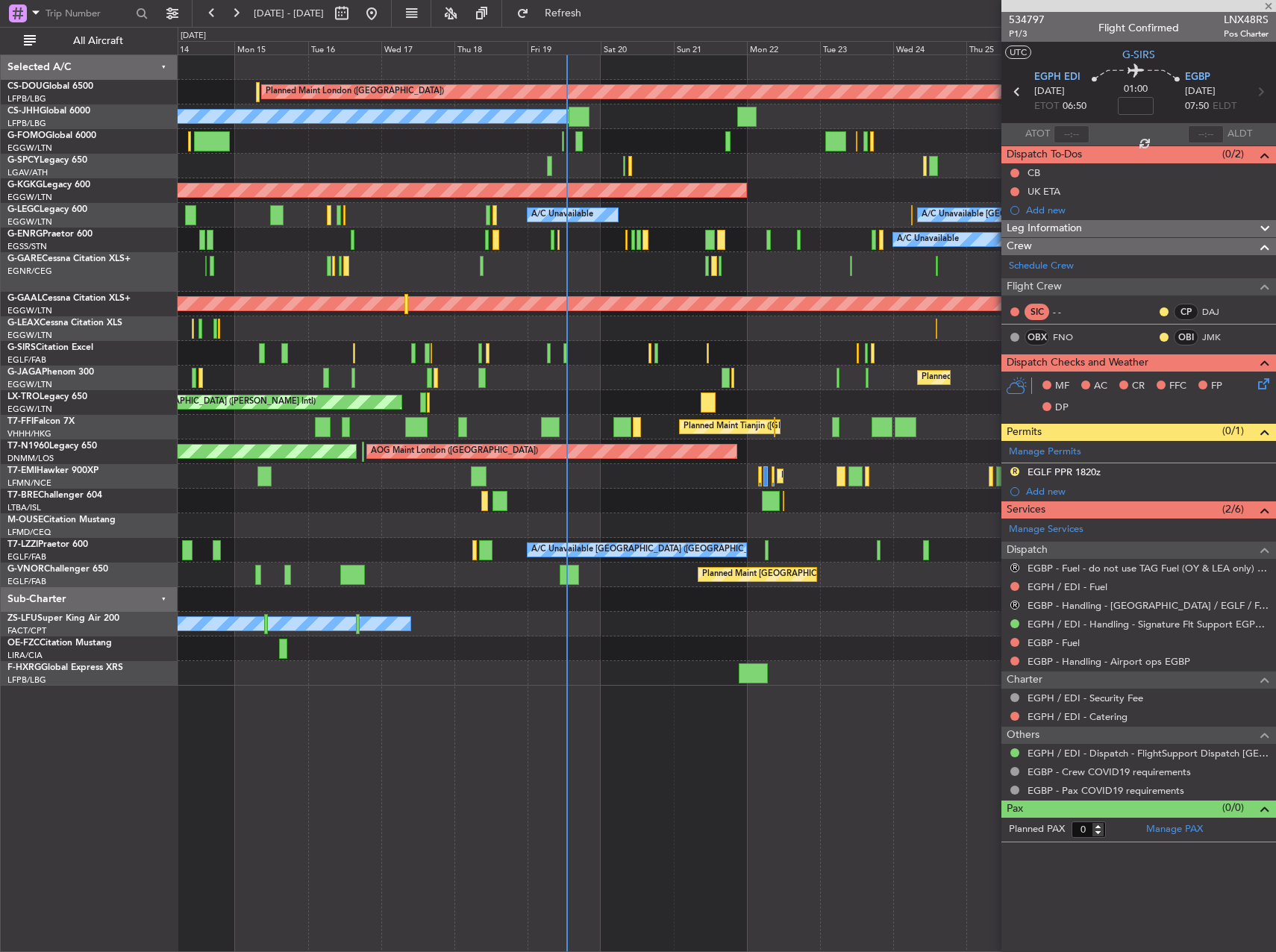
type input "+00:40"
type input "2"
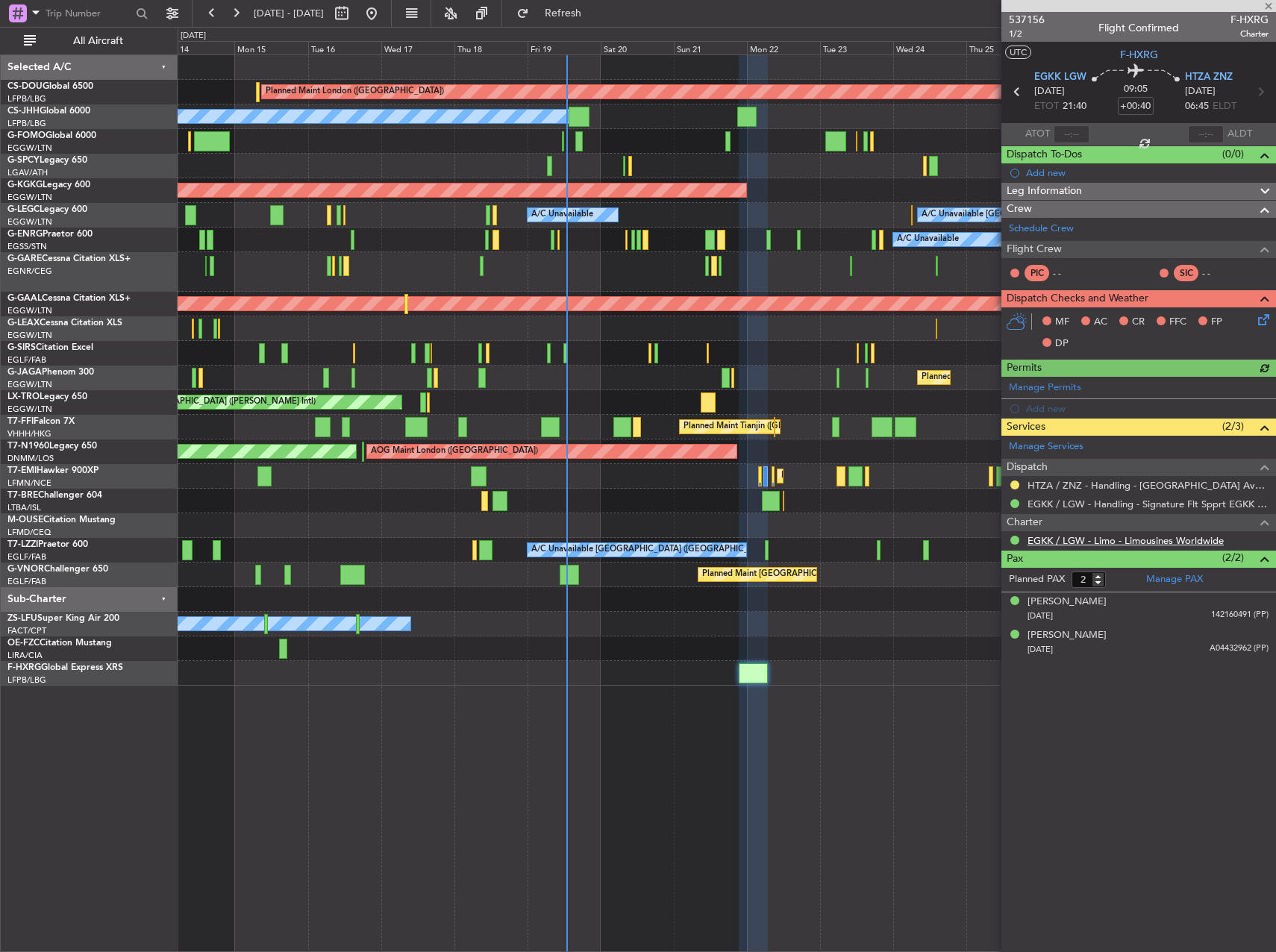
click at [1143, 545] on link "EGKK / LGW - Limo - Limousines Worldwide" at bounding box center [1126, 540] width 197 height 12
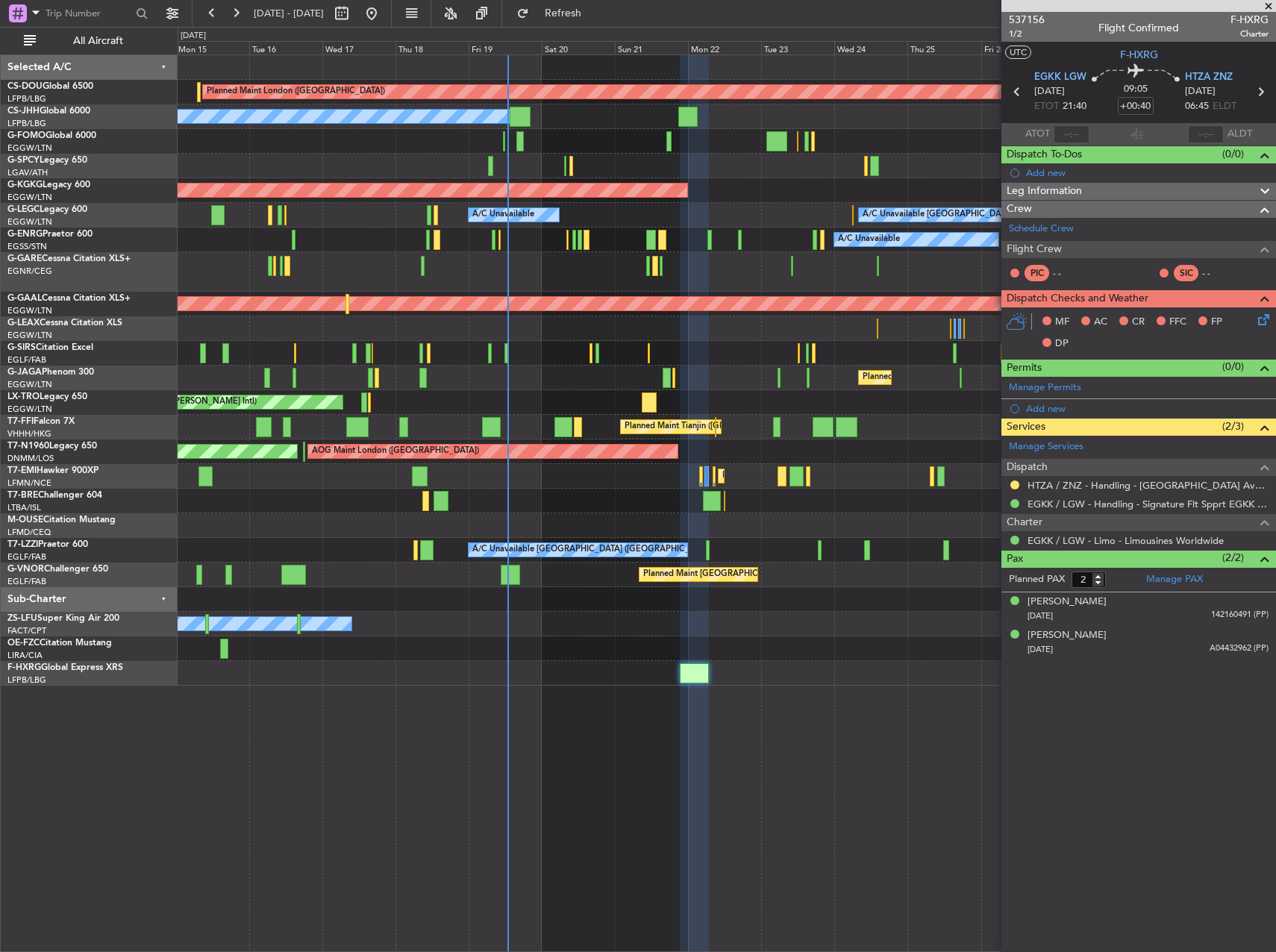
click at [710, 642] on div at bounding box center [726, 649] width 1097 height 25
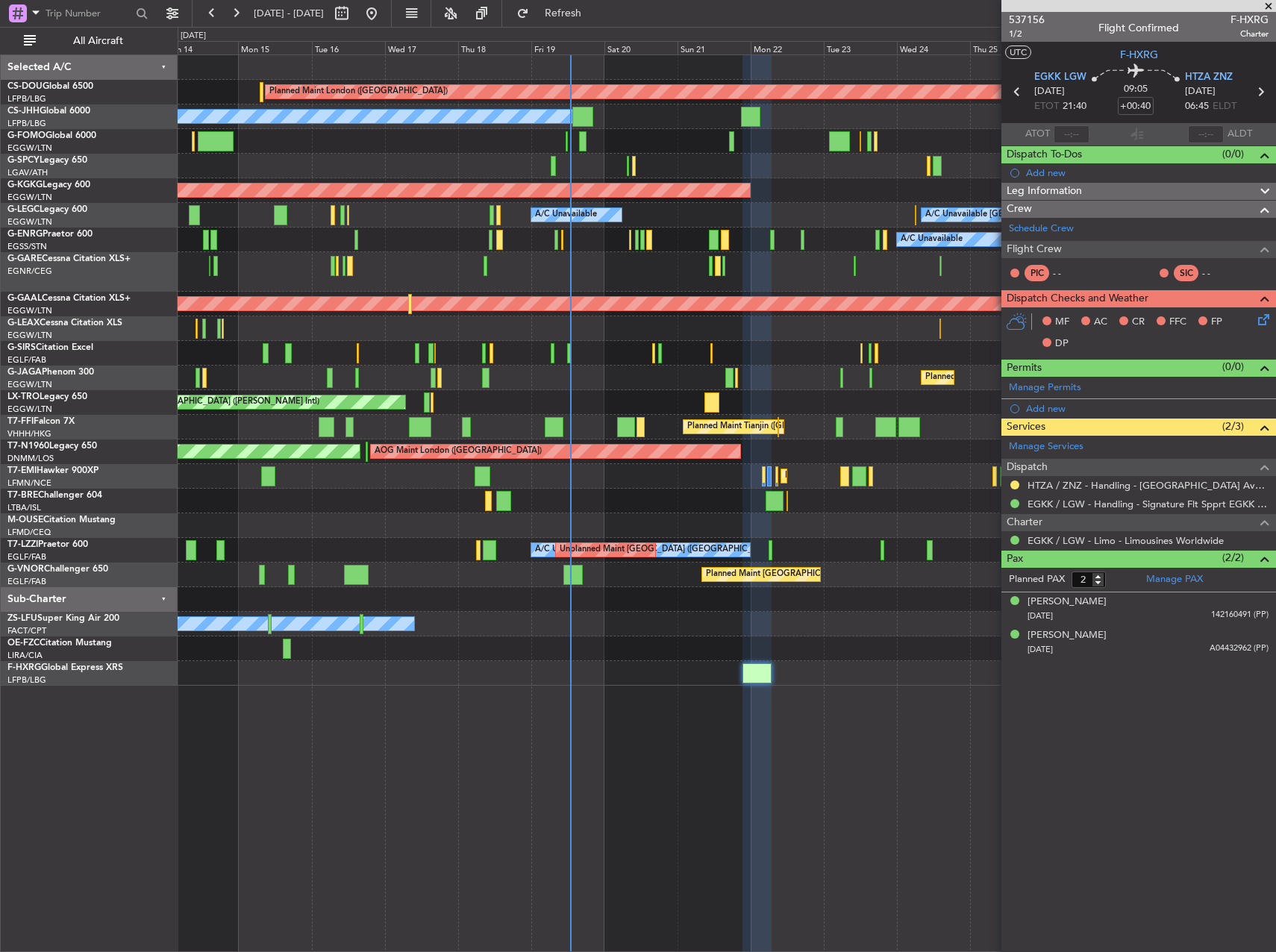
click at [870, 658] on div at bounding box center [726, 649] width 1097 height 25
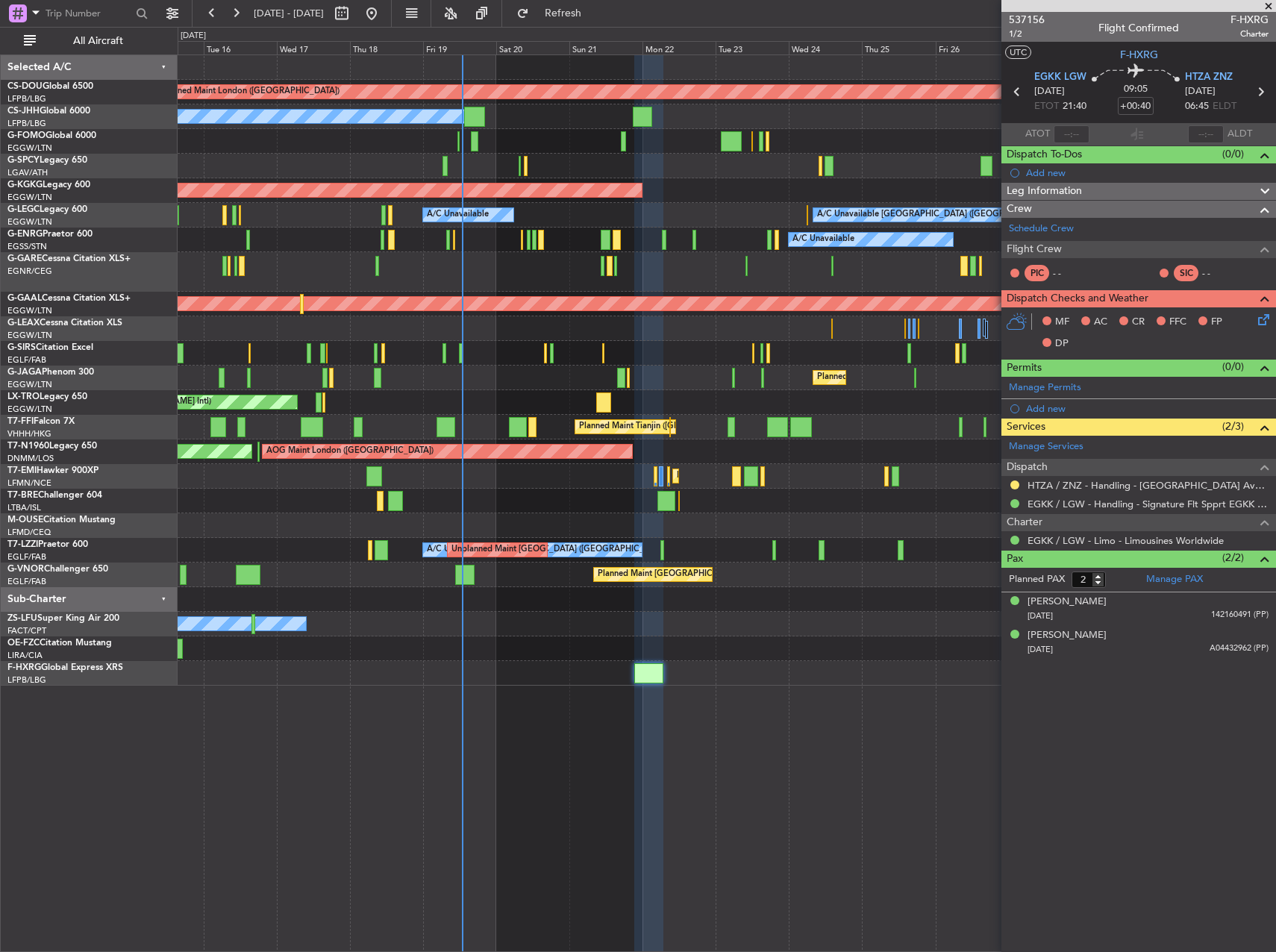
click at [768, 488] on div "Planned Maint London (Biggin Hill) Planned Maint Paris (Le Bourget) Planned Mai…" at bounding box center [726, 370] width 1097 height 631
click at [577, 454] on div "AOG Maint London ([GEOGRAPHIC_DATA]) AOG Maint [GEOGRAPHIC_DATA] ([GEOGRAPHIC_D…" at bounding box center [726, 452] width 1097 height 25
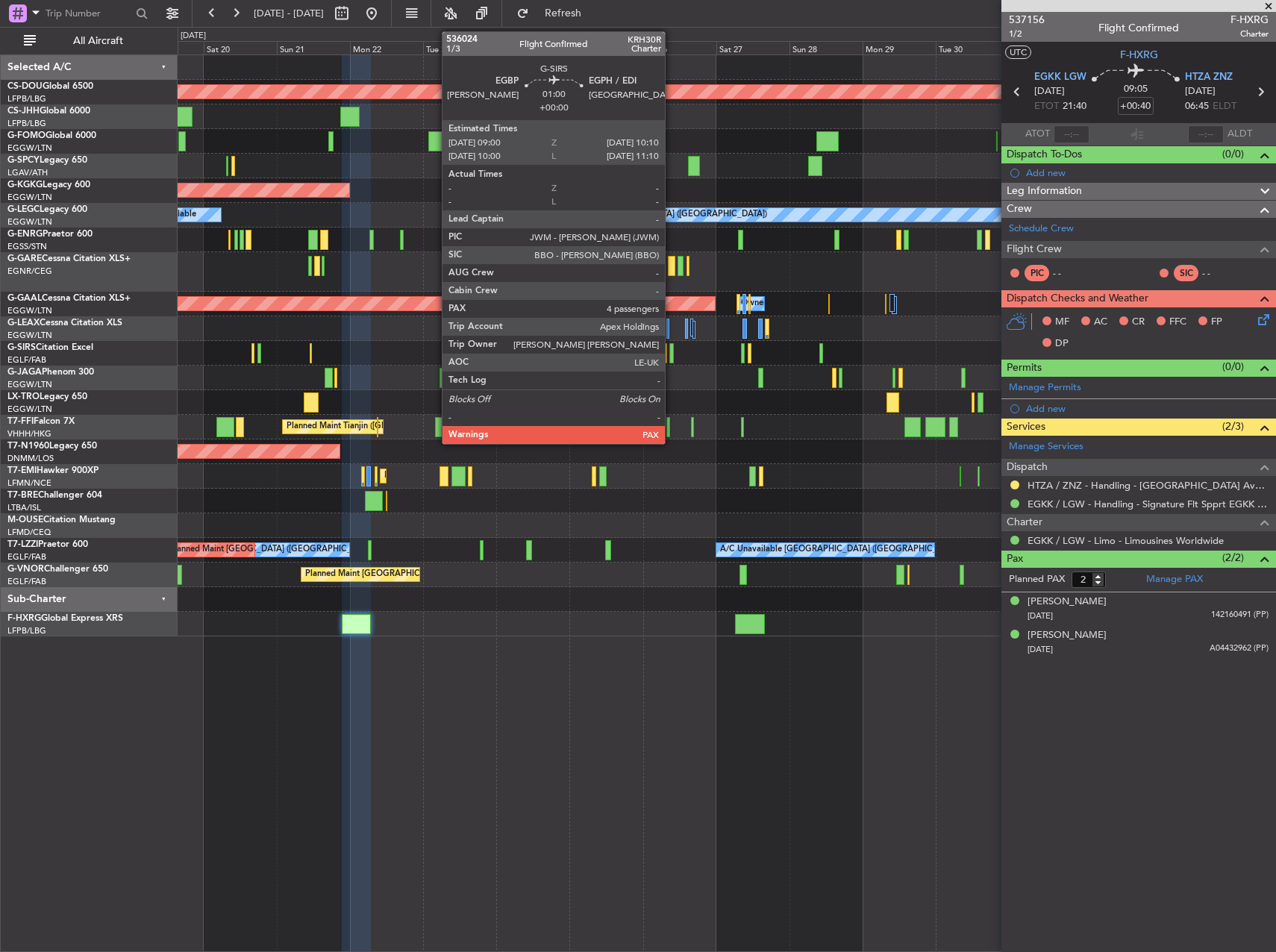
click at [672, 356] on div at bounding box center [671, 354] width 4 height 20
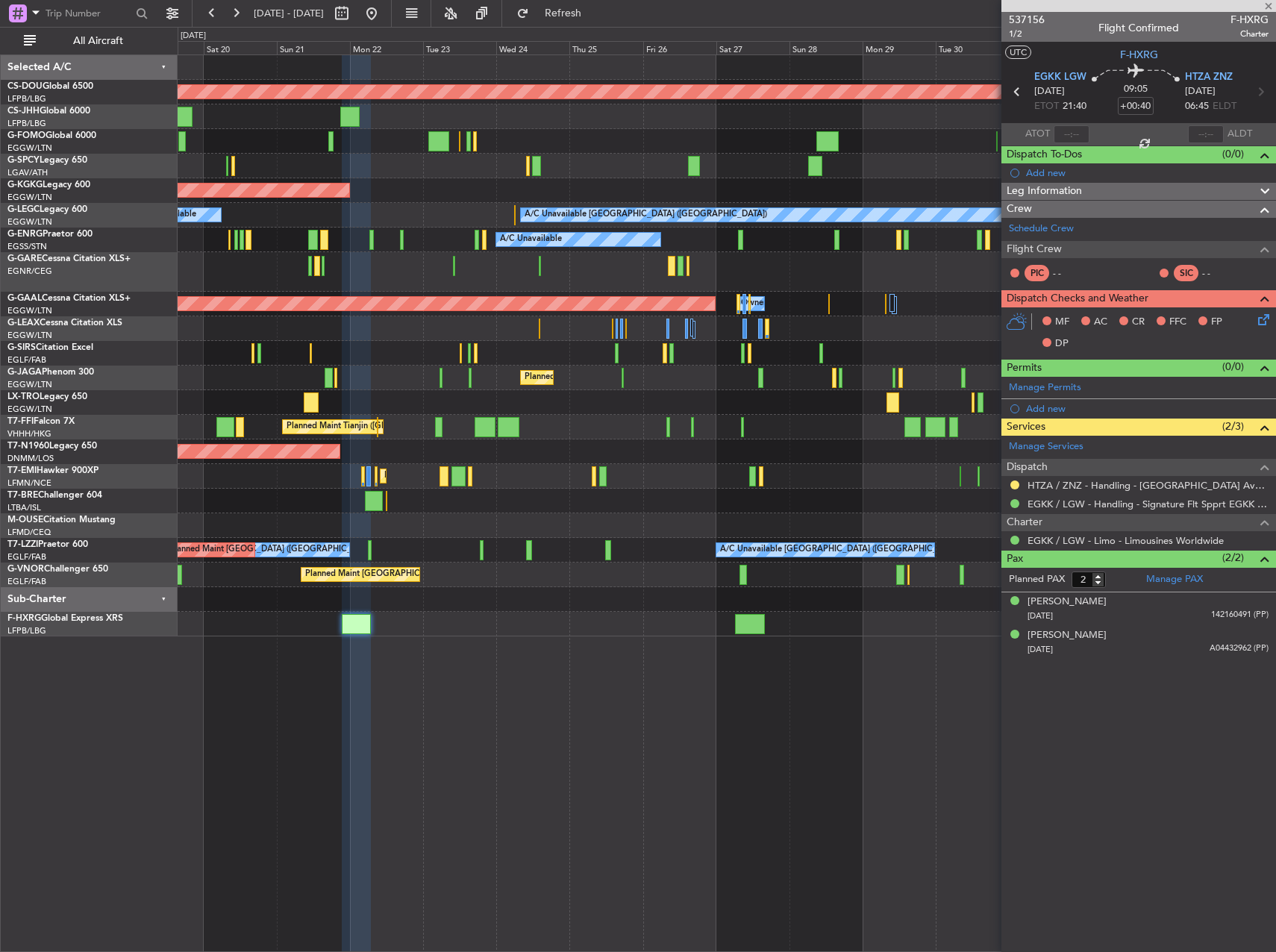
type input "4"
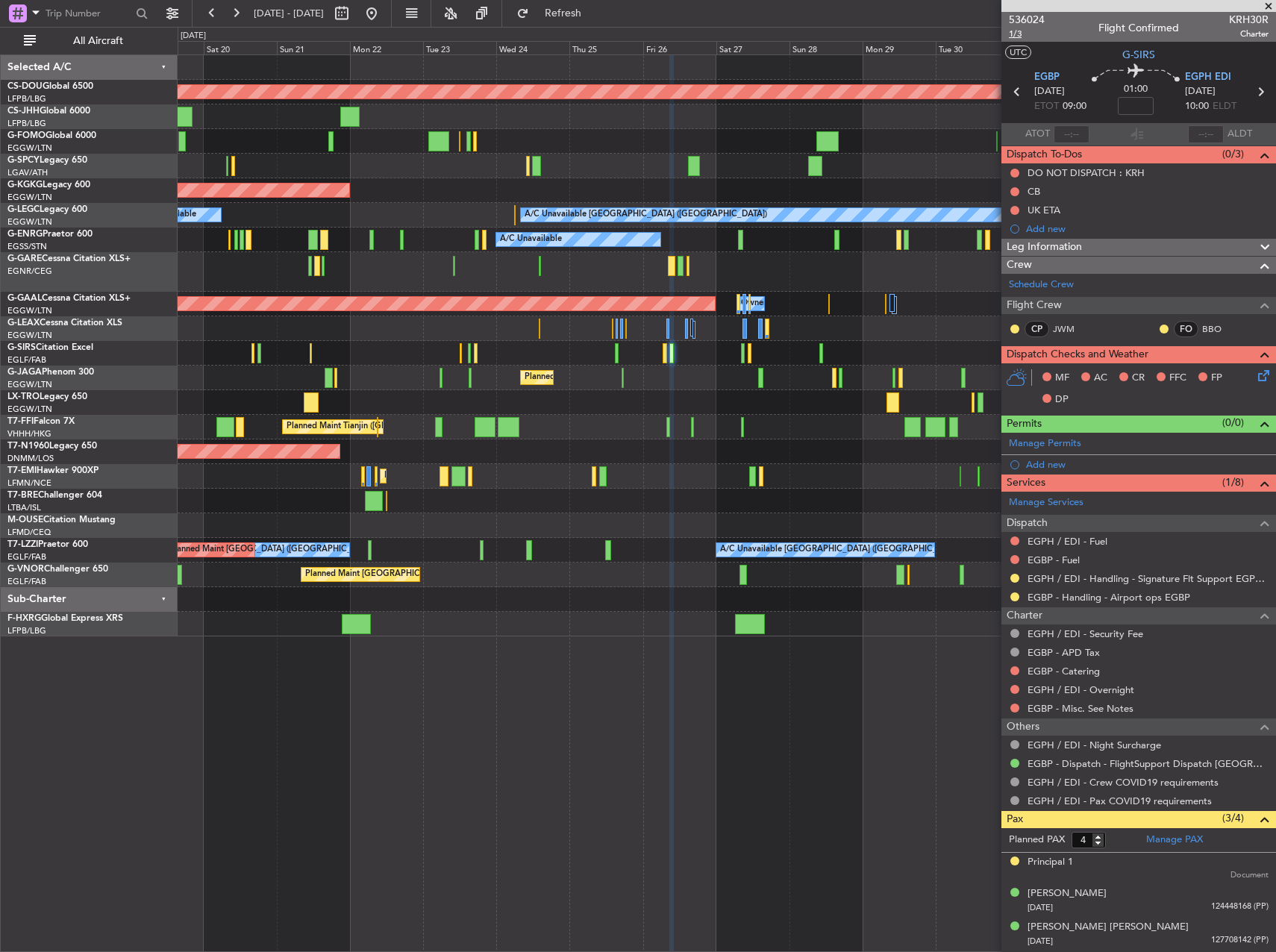
click at [1017, 35] on span "1/3" at bounding box center [1027, 34] width 36 height 12
click at [575, 12] on button "Refresh" at bounding box center [555, 13] width 90 height 24
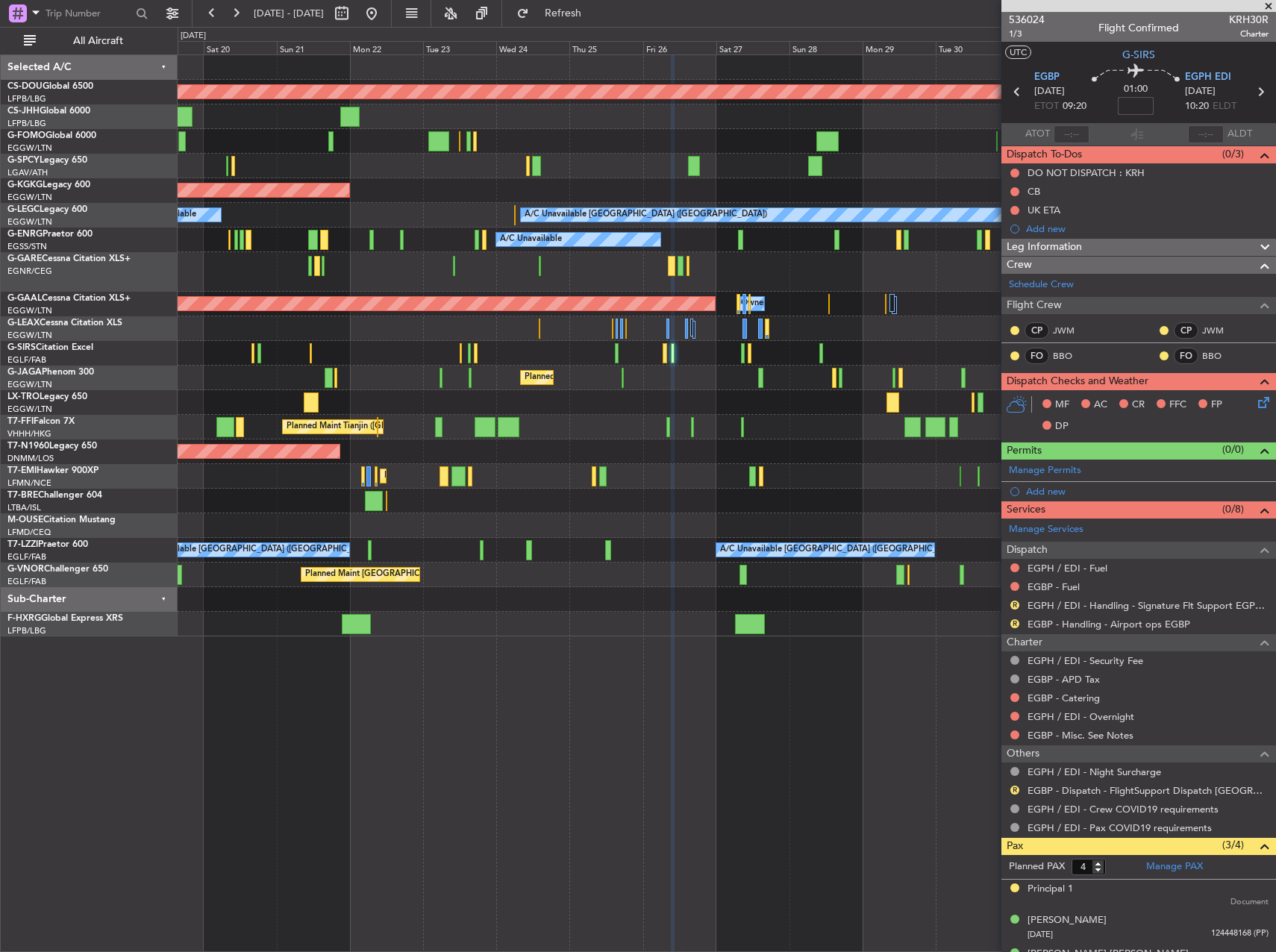
click at [1137, 107] on input at bounding box center [1135, 105] width 36 height 18
type input "+00:15"
click at [1098, 131] on section "ATOT ALDT" at bounding box center [1138, 134] width 275 height 22
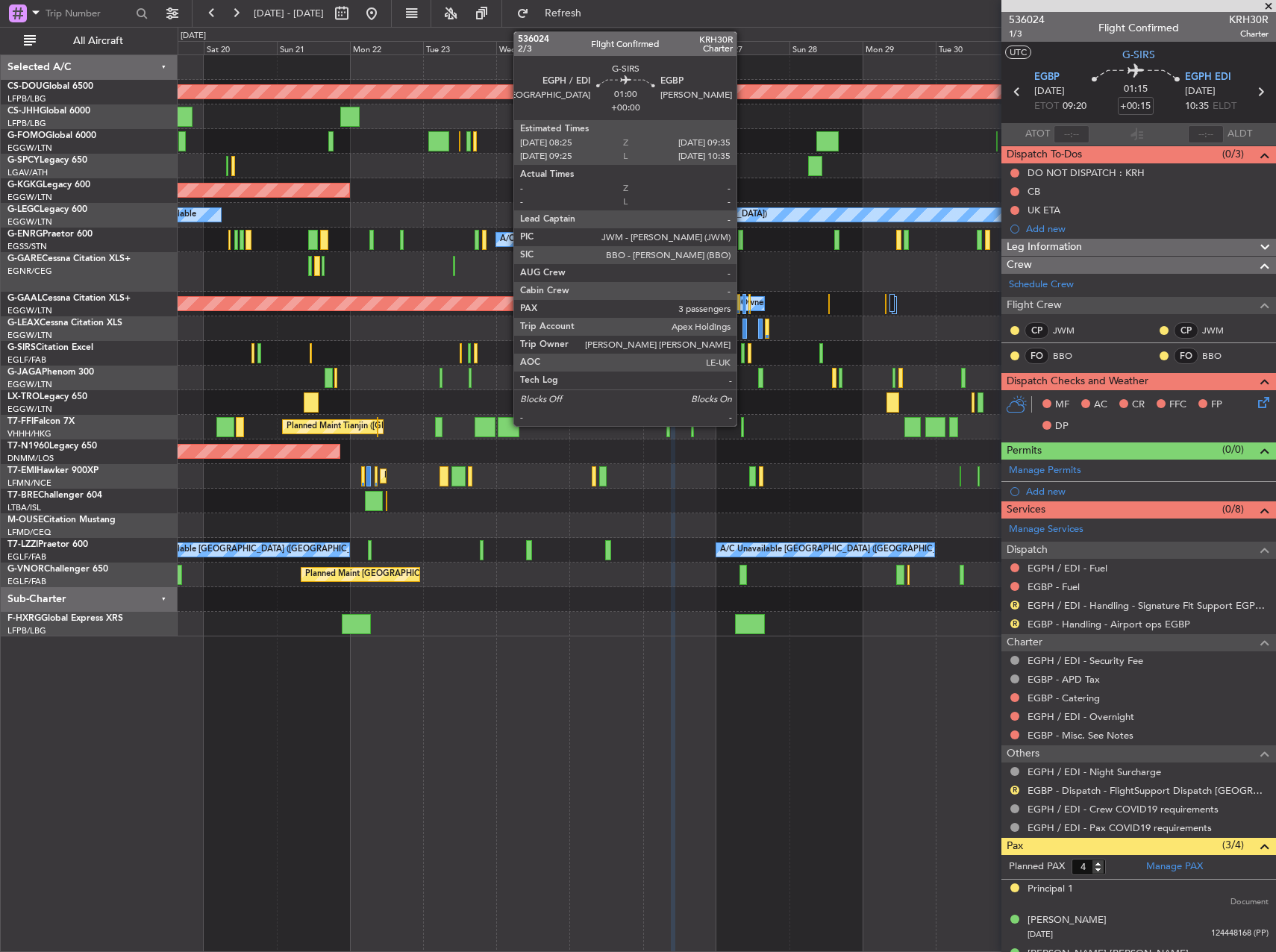
click at [743, 346] on div at bounding box center [743, 354] width 4 height 20
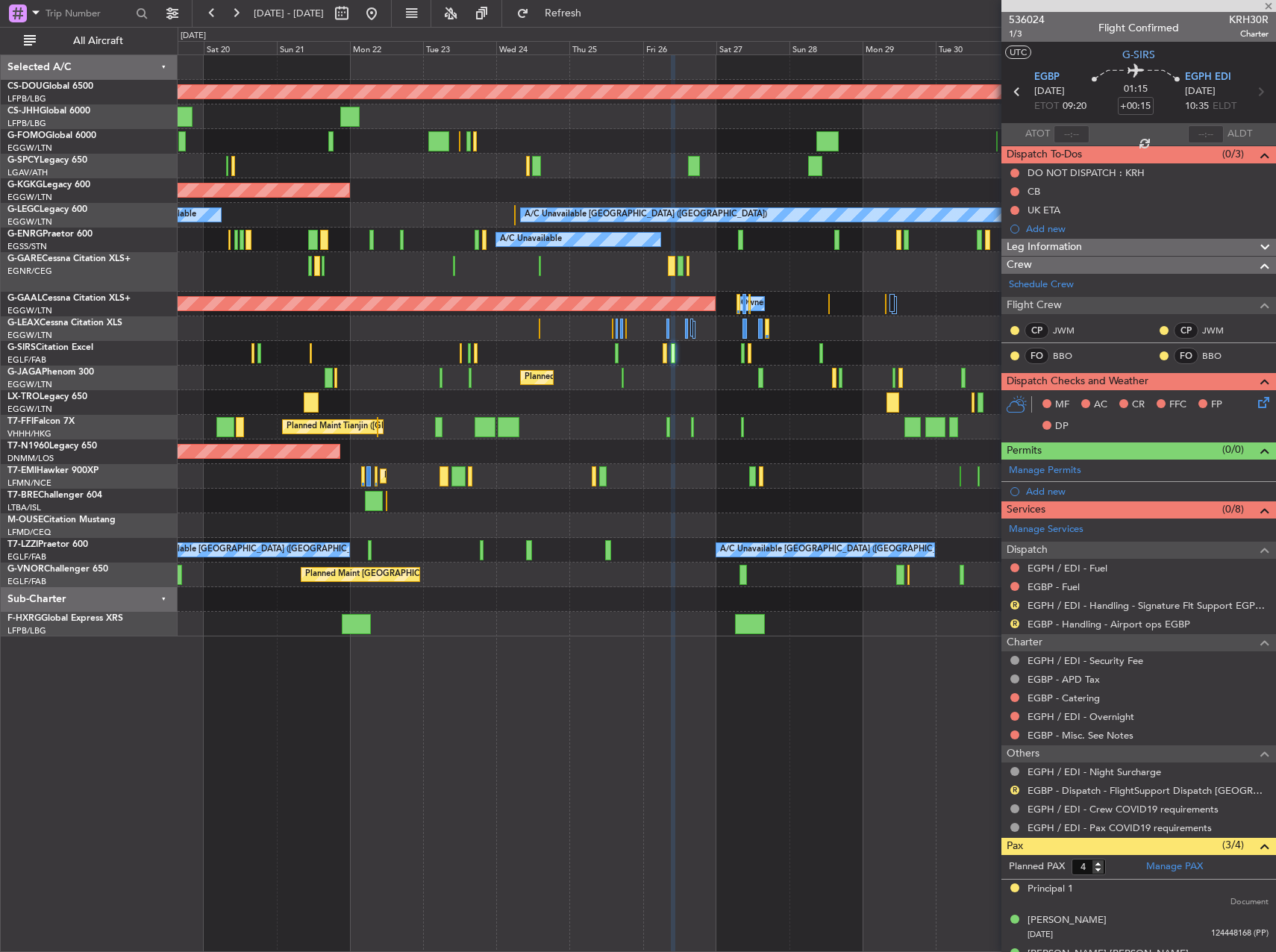
type input "3"
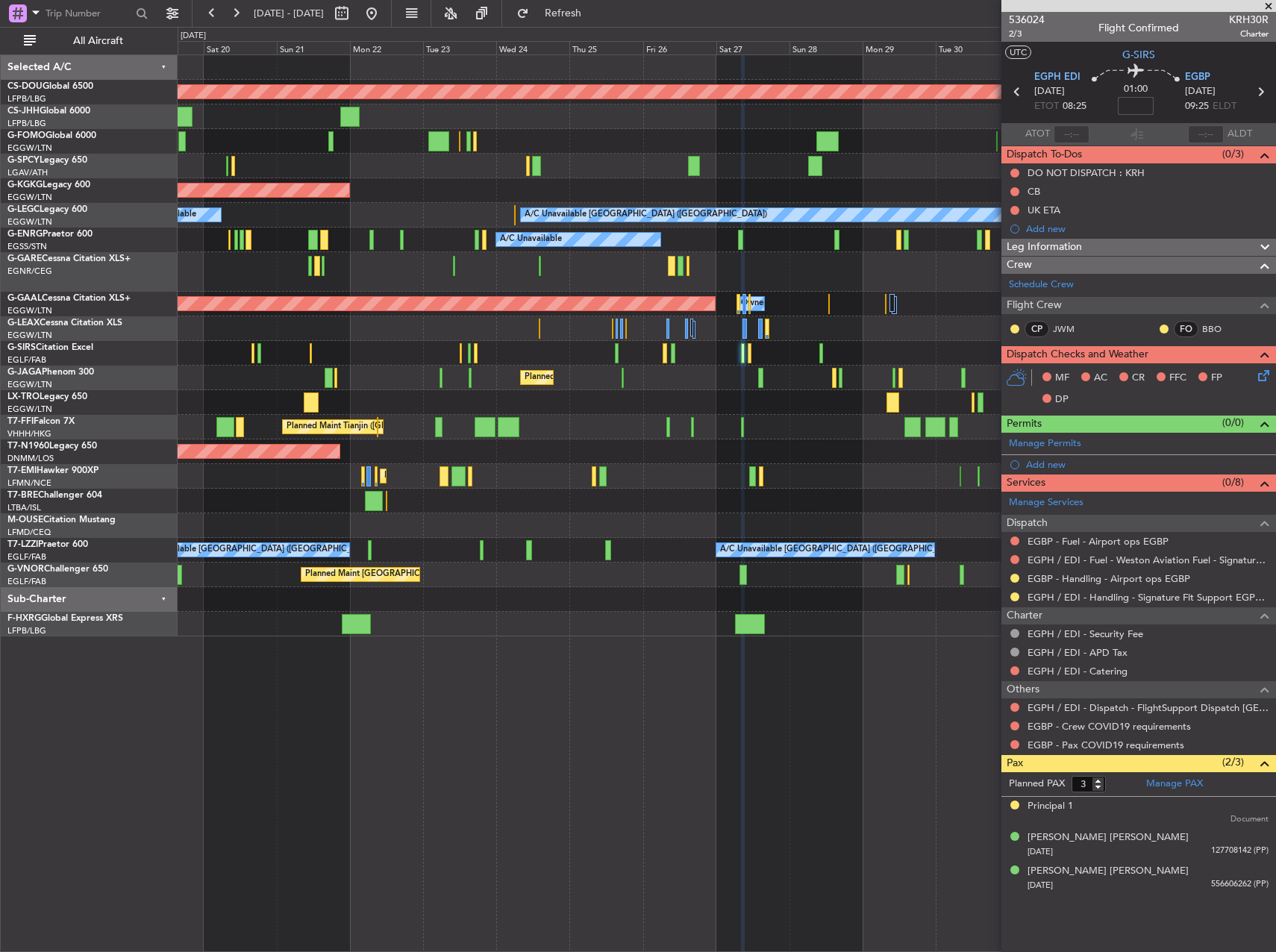
click at [1120, 97] on input at bounding box center [1135, 105] width 36 height 18
click at [1164, 139] on section "ATOT ALDT" at bounding box center [1138, 134] width 275 height 22
click at [1031, 22] on span "536024" at bounding box center [1027, 19] width 36 height 15
click at [1027, 34] on span "2/3" at bounding box center [1027, 34] width 36 height 12
click at [1142, 104] on input "+00:20" at bounding box center [1135, 105] width 36 height 18
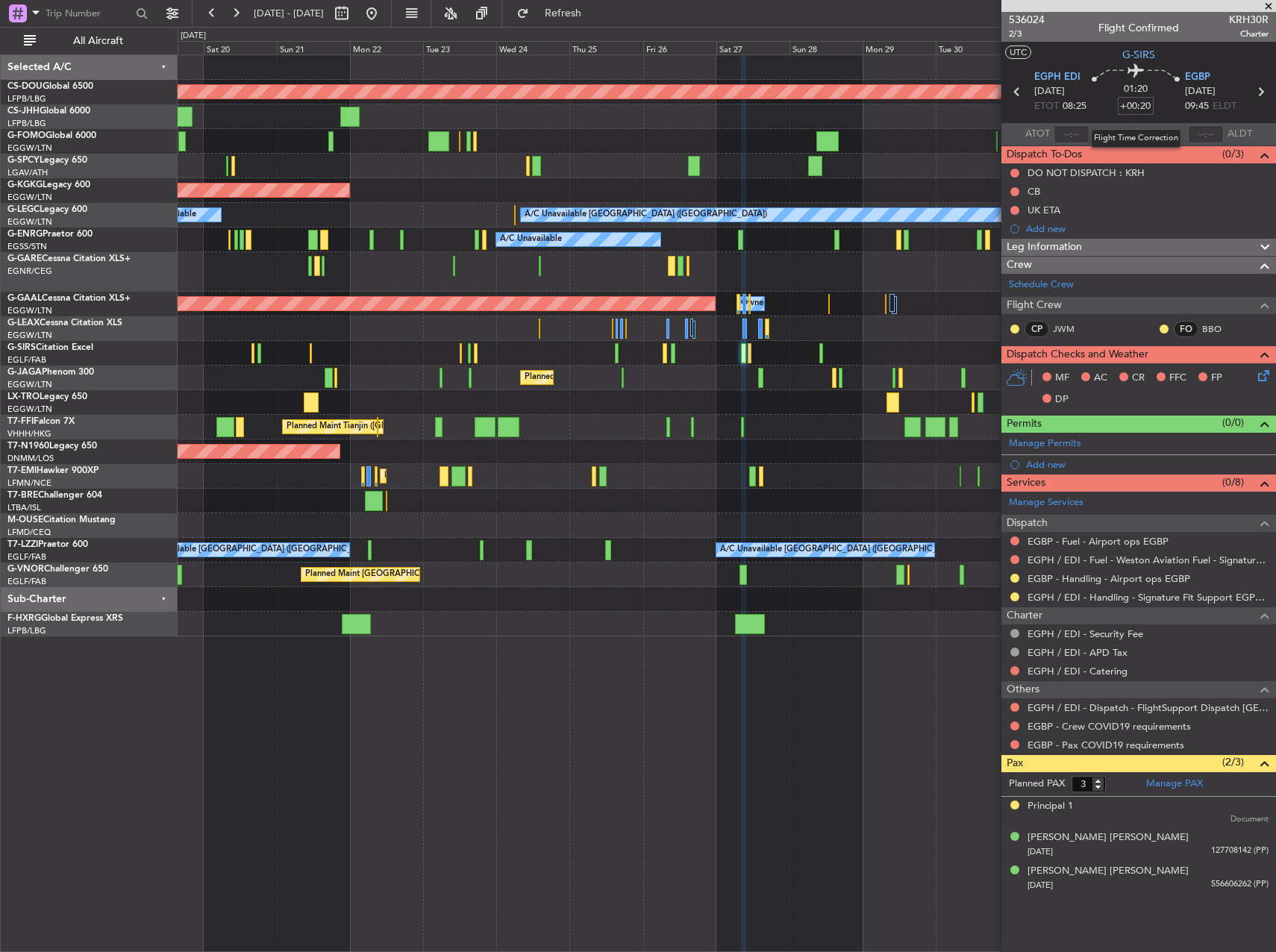
click at [1147, 108] on input "+00:20" at bounding box center [1135, 105] width 36 height 18
click at [1141, 105] on input "+00:20" at bounding box center [1135, 105] width 36 height 18
click at [1162, 119] on section "EGPH EDI 27/09/2025 ETOT 08:25 01:20 +00:10 EGBP 27/09/2025 09:45 ELDT" at bounding box center [1138, 94] width 275 height 59
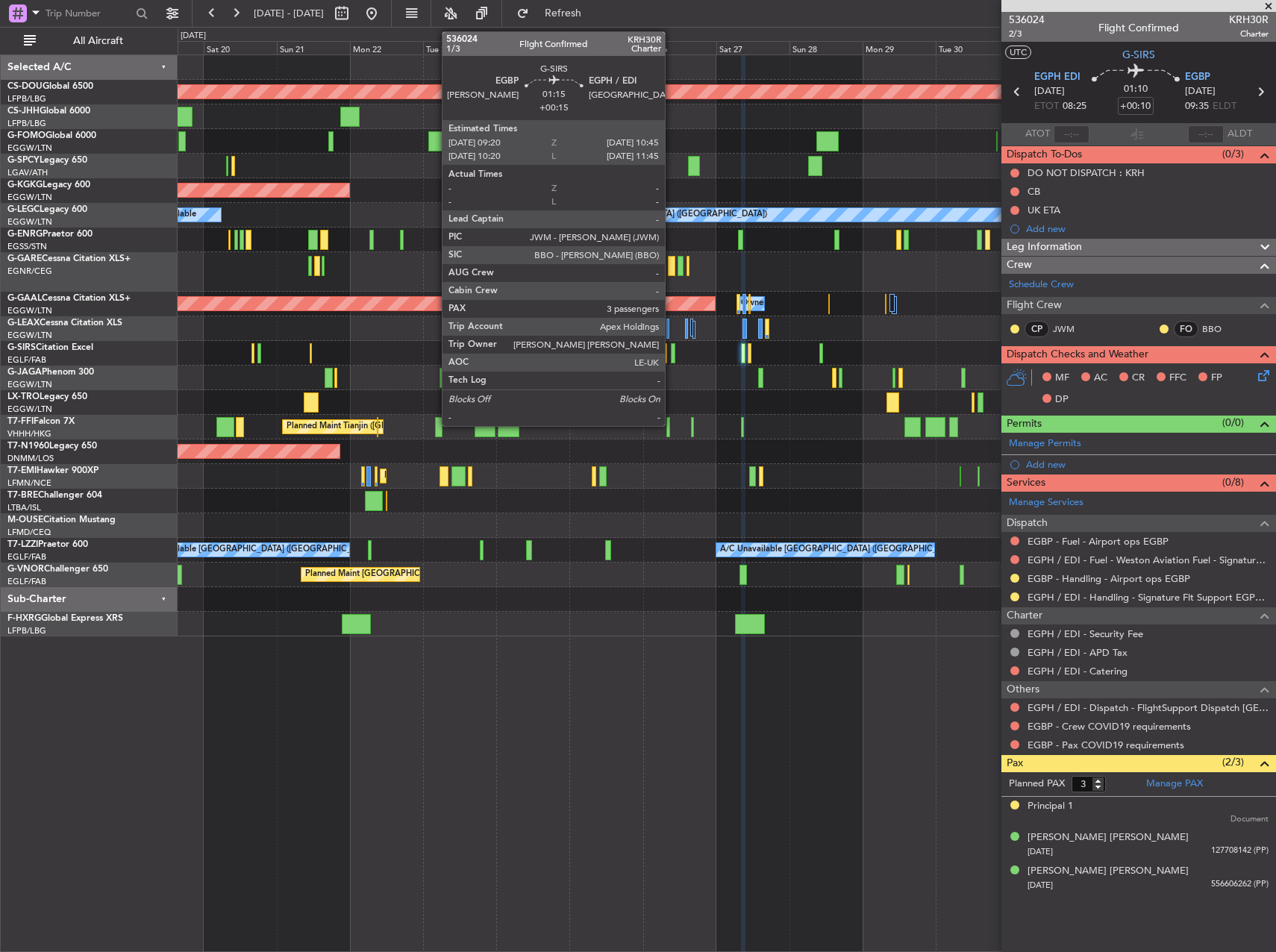
click at [672, 351] on div at bounding box center [673, 354] width 5 height 20
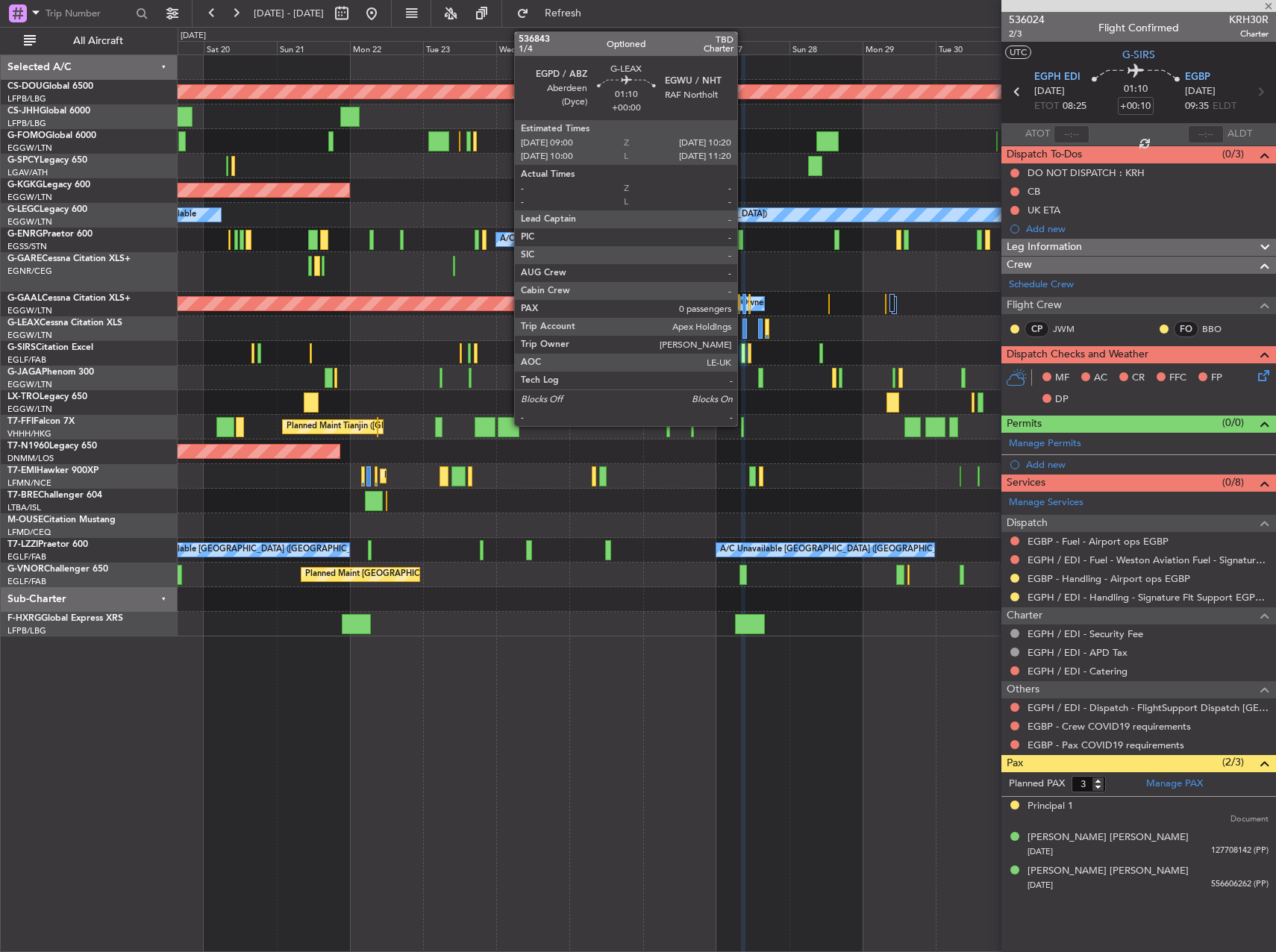
type input "+00:15"
type input "4"
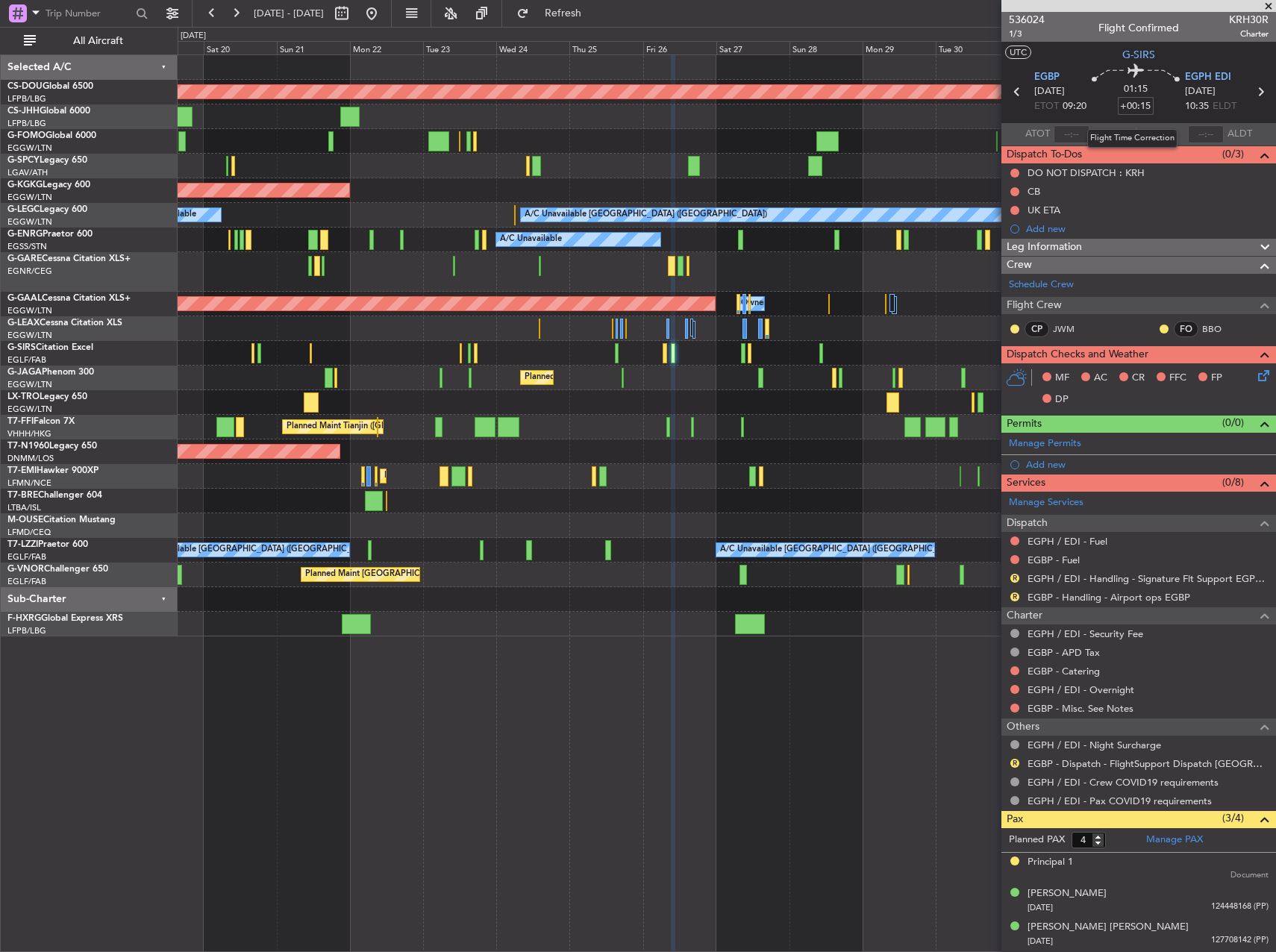
click at [1140, 104] on input "+00:15" at bounding box center [1135, 105] width 36 height 18
click at [1139, 104] on input "+00:15" at bounding box center [1135, 105] width 36 height 18
click at [1140, 104] on input "+00:15" at bounding box center [1135, 105] width 36 height 18
click at [1137, 107] on input "+00:15" at bounding box center [1135, 105] width 36 height 18
click at [1146, 112] on input "+00:05" at bounding box center [1135, 105] width 36 height 18
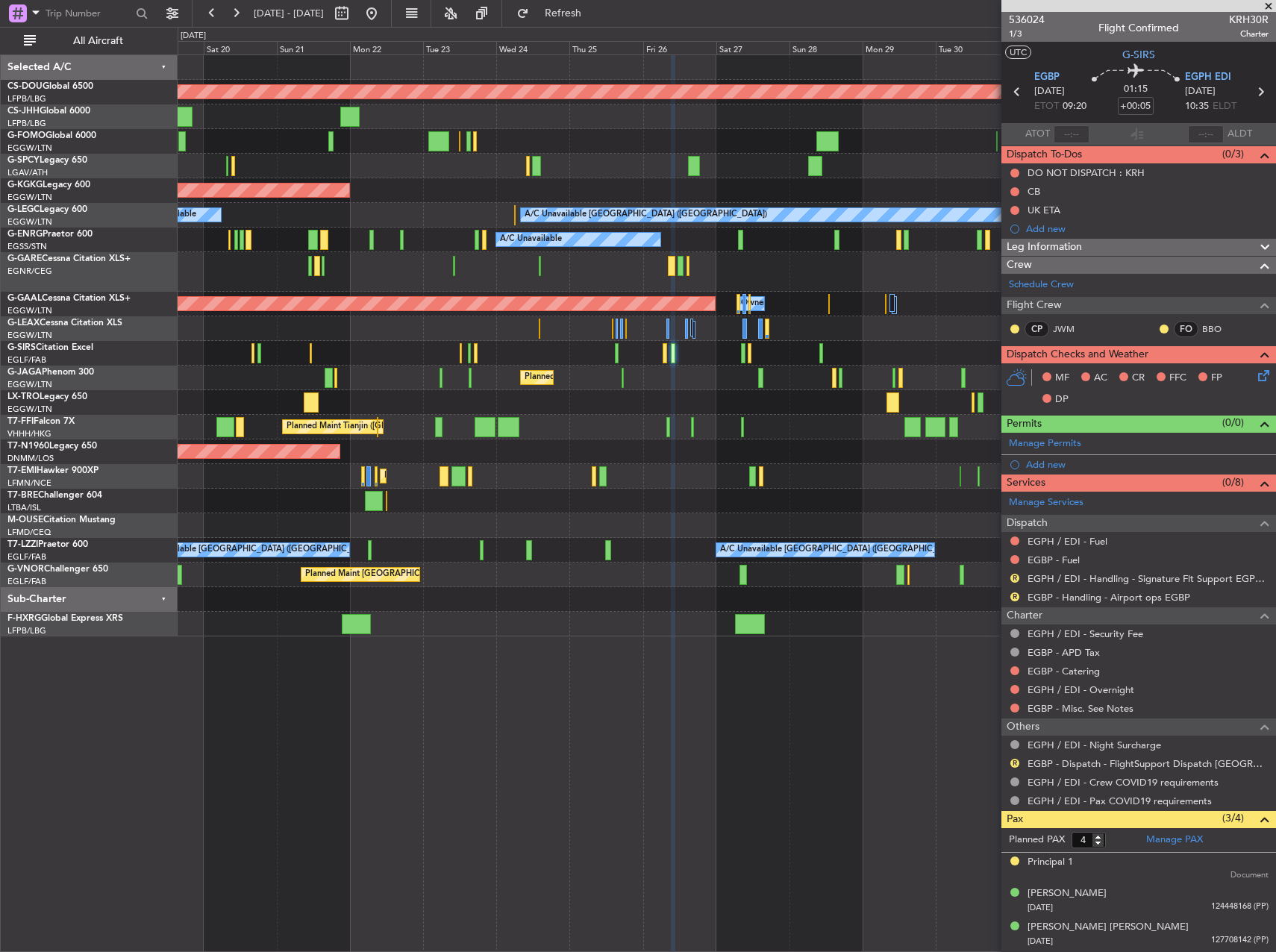
click at [1155, 118] on div "01:15 +00:05" at bounding box center [1135, 91] width 98 height 55
click at [1031, 17] on span "536024" at bounding box center [1027, 19] width 36 height 15
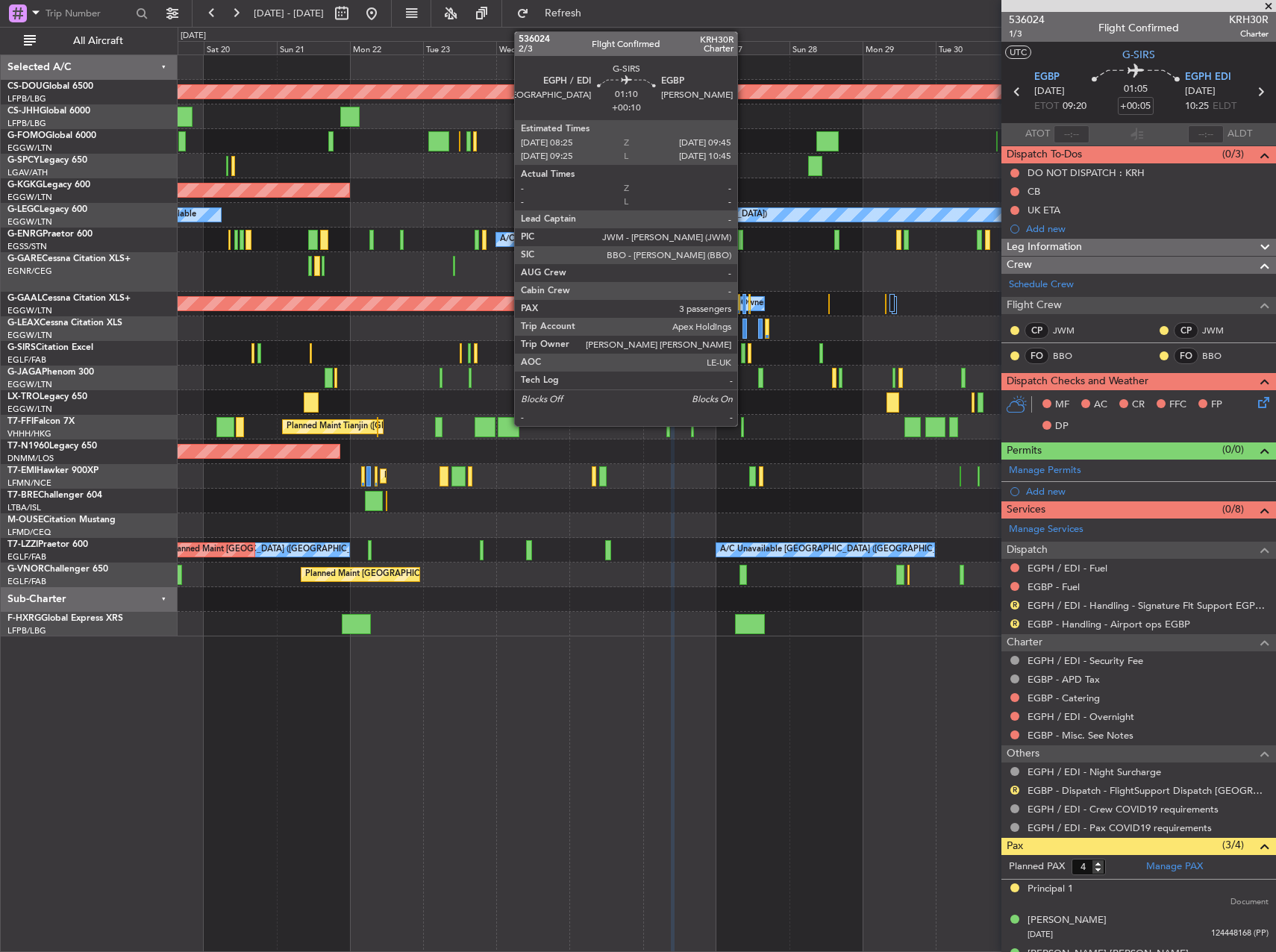
click at [744, 354] on div at bounding box center [744, 354] width 5 height 20
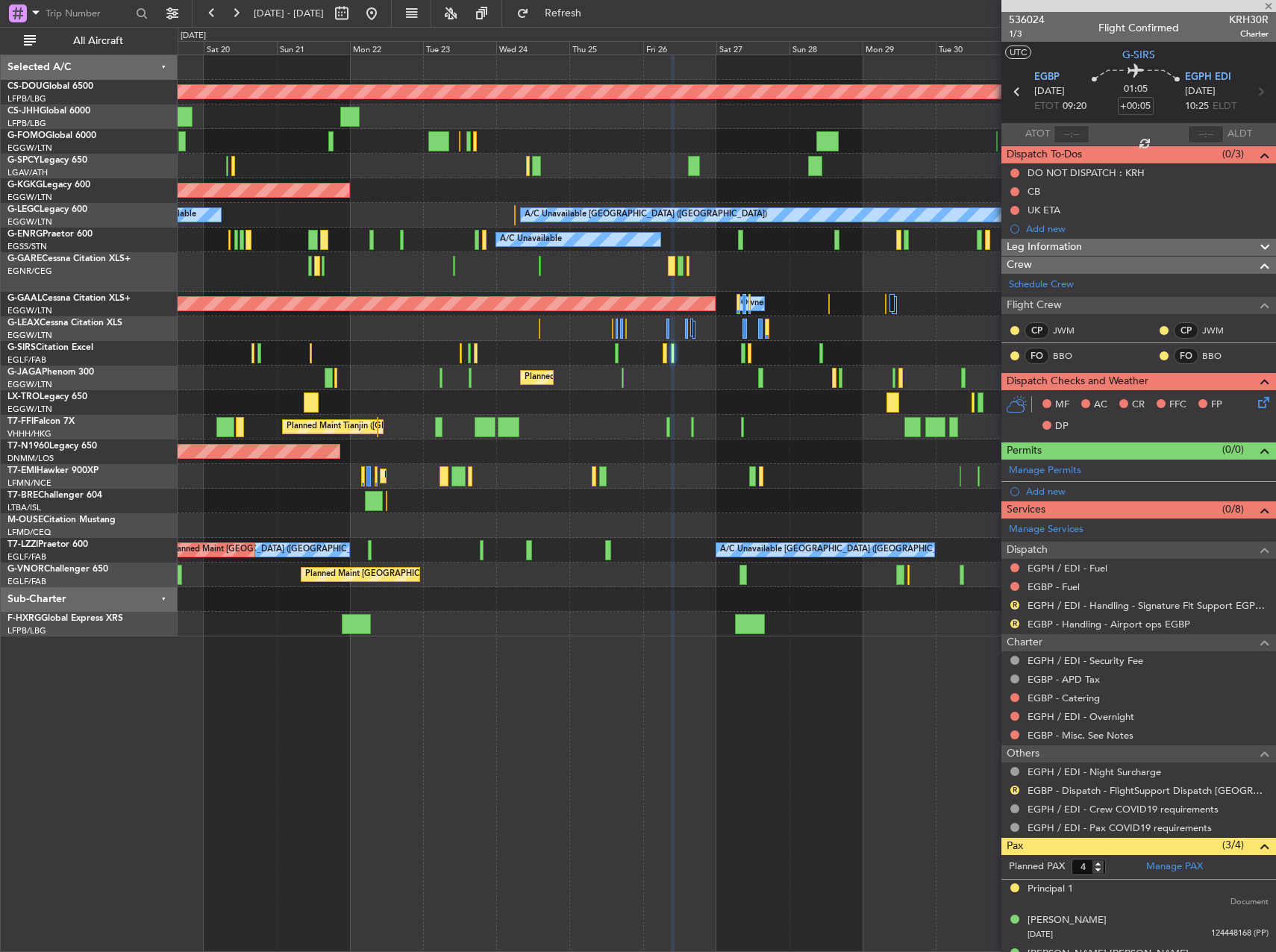
type input "+00:10"
type input "3"
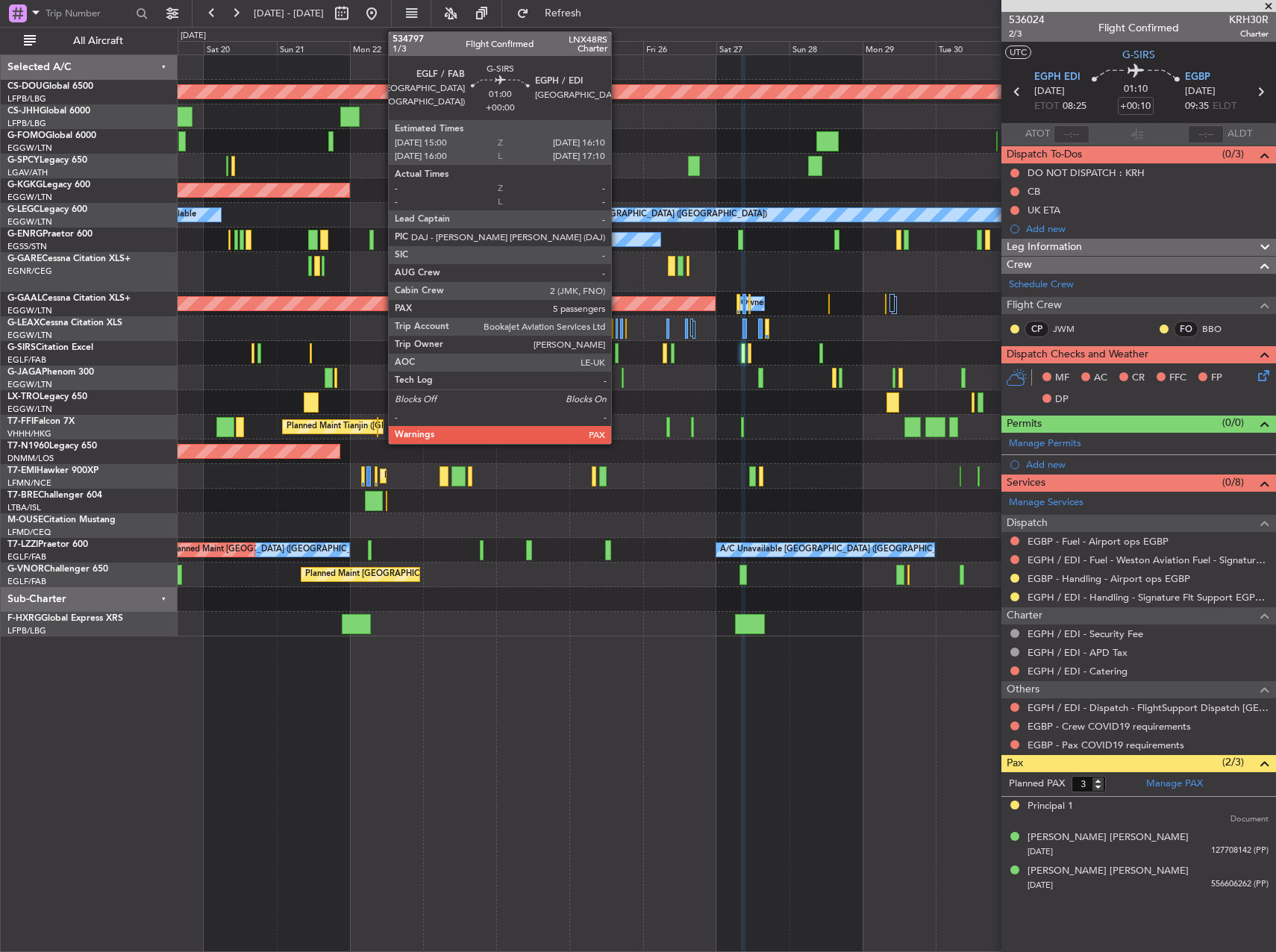
click at [617, 350] on div at bounding box center [617, 354] width 4 height 20
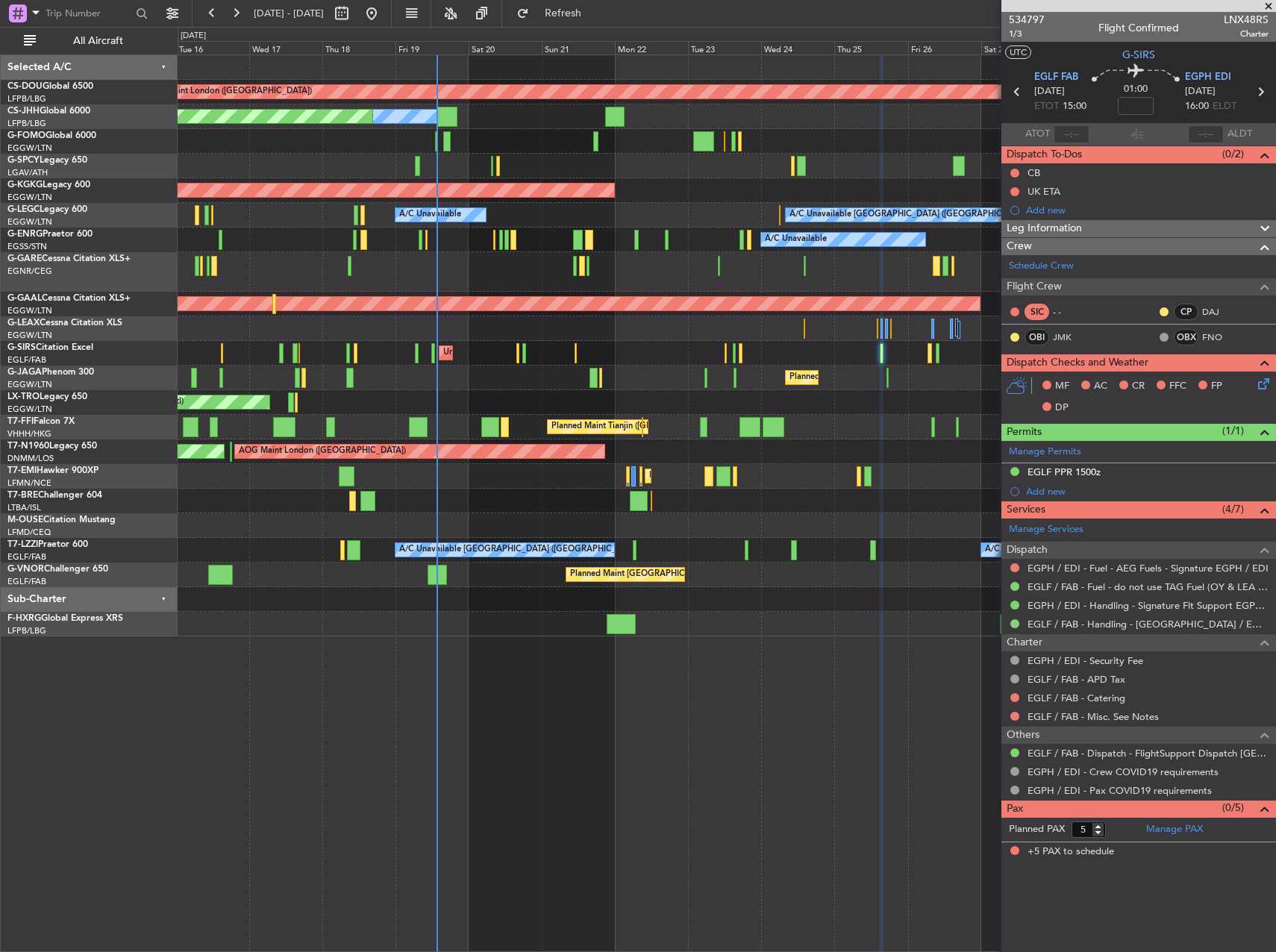
click at [751, 558] on div "A/C Unavailable London (Farnborough) Unplanned Maint London (Farnborough) A/C U…" at bounding box center [726, 550] width 1097 height 25
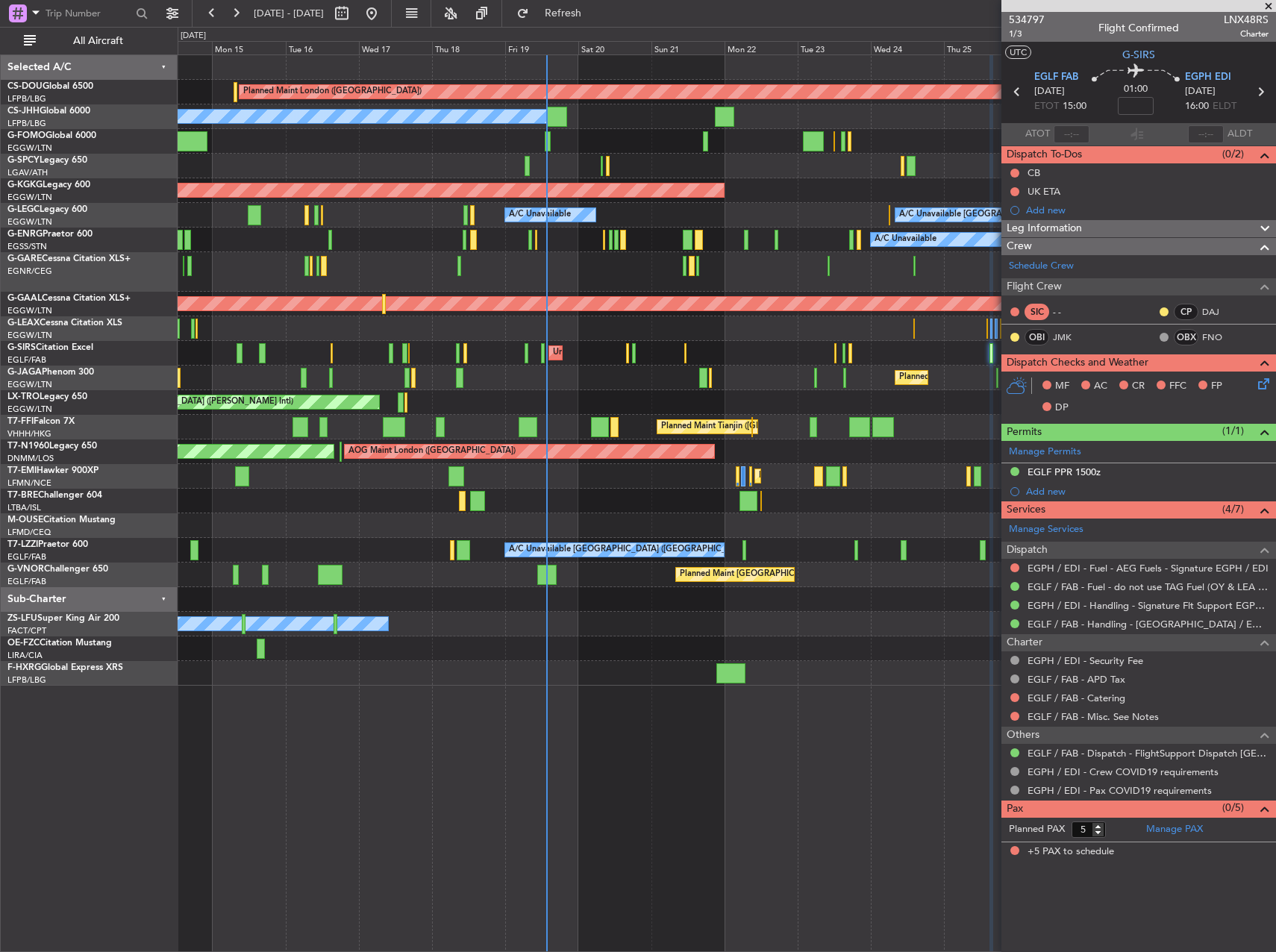
click at [475, 308] on div "Planned Maint London (Biggin Hill) Planned Maint Paris (Le Bourget) Planned Mai…" at bounding box center [726, 370] width 1097 height 631
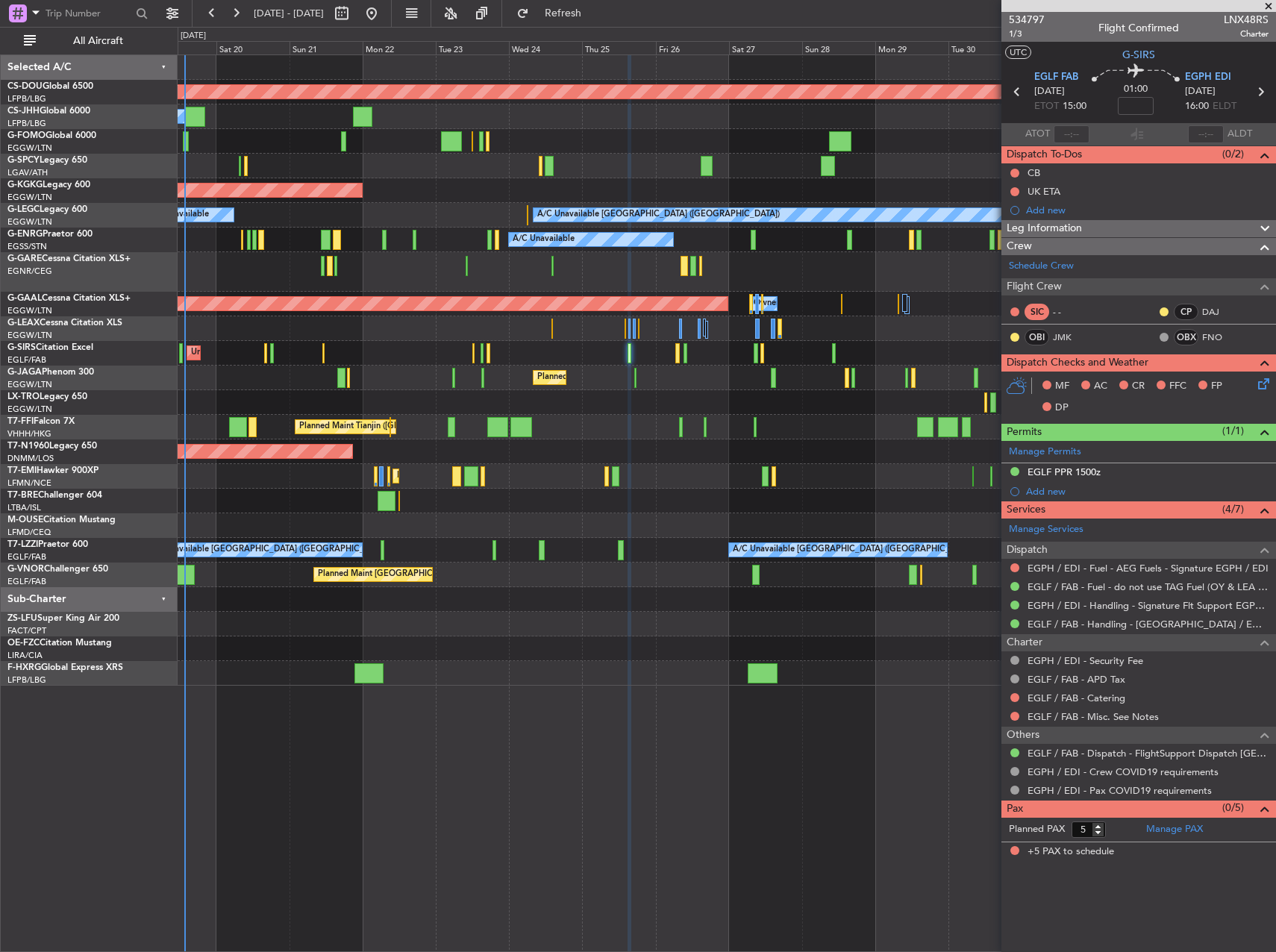
click at [518, 379] on div "Planned Maint London (Biggin Hill) Owner Planned Maint Paris (Le Bourget) AOG M…" at bounding box center [726, 370] width 1097 height 631
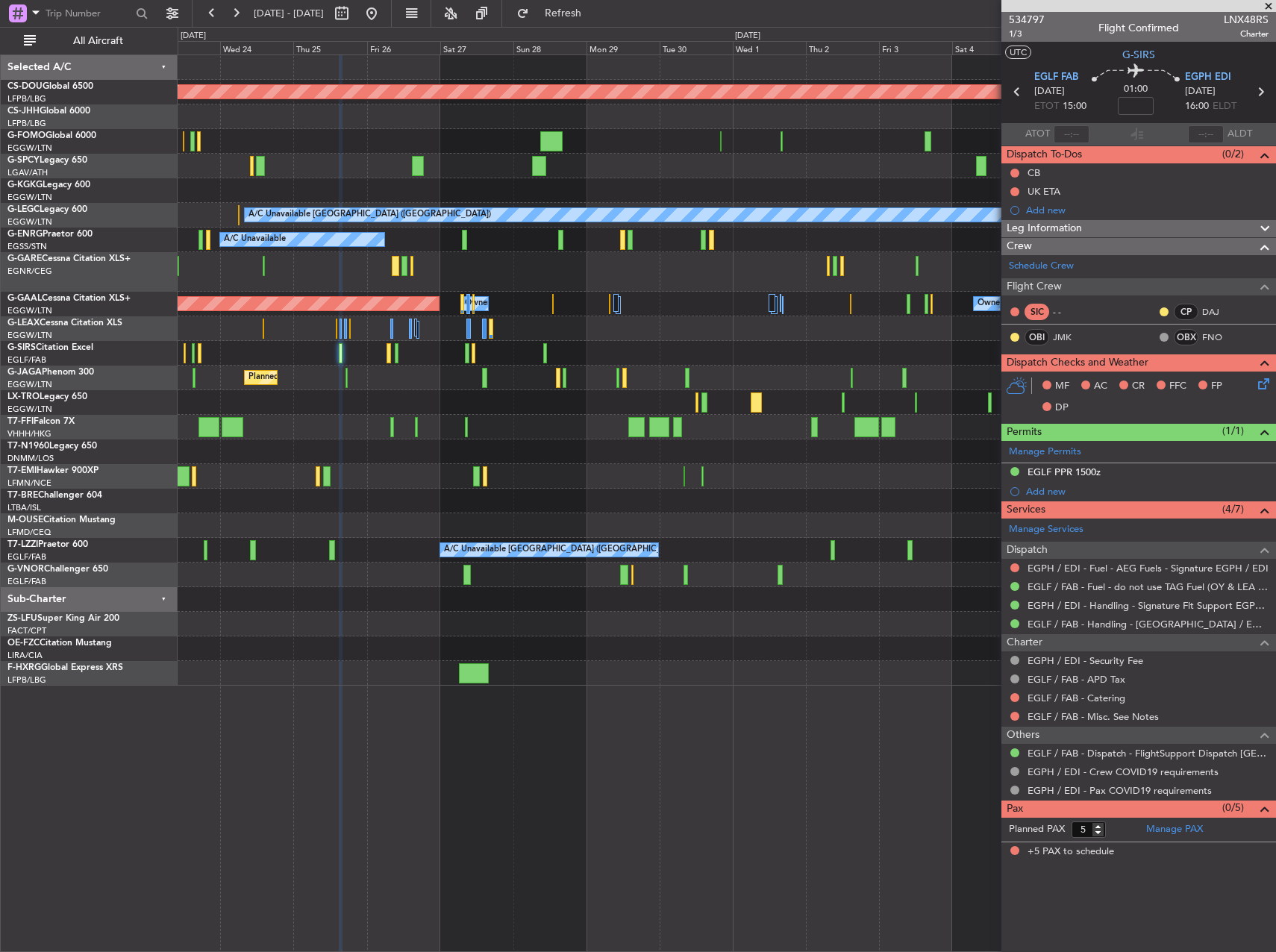
click at [553, 405] on div "Planned Maint London (Biggin Hill) AOG Maint Istanbul (Ataturk) A/C Unavailable…" at bounding box center [726, 370] width 1097 height 631
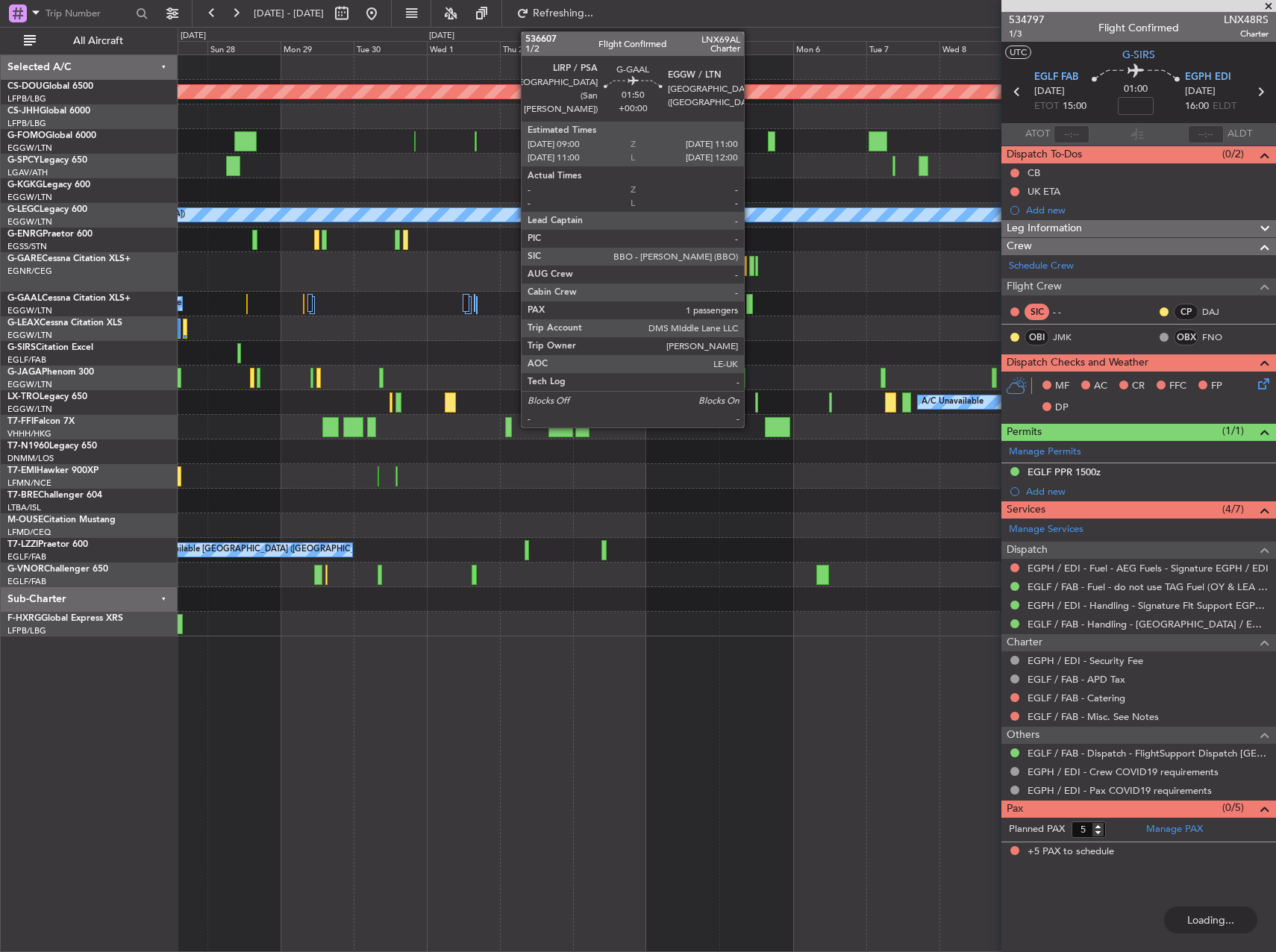
click at [751, 300] on div at bounding box center [749, 304] width 7 height 20
click at [750, 264] on div at bounding box center [751, 266] width 5 height 20
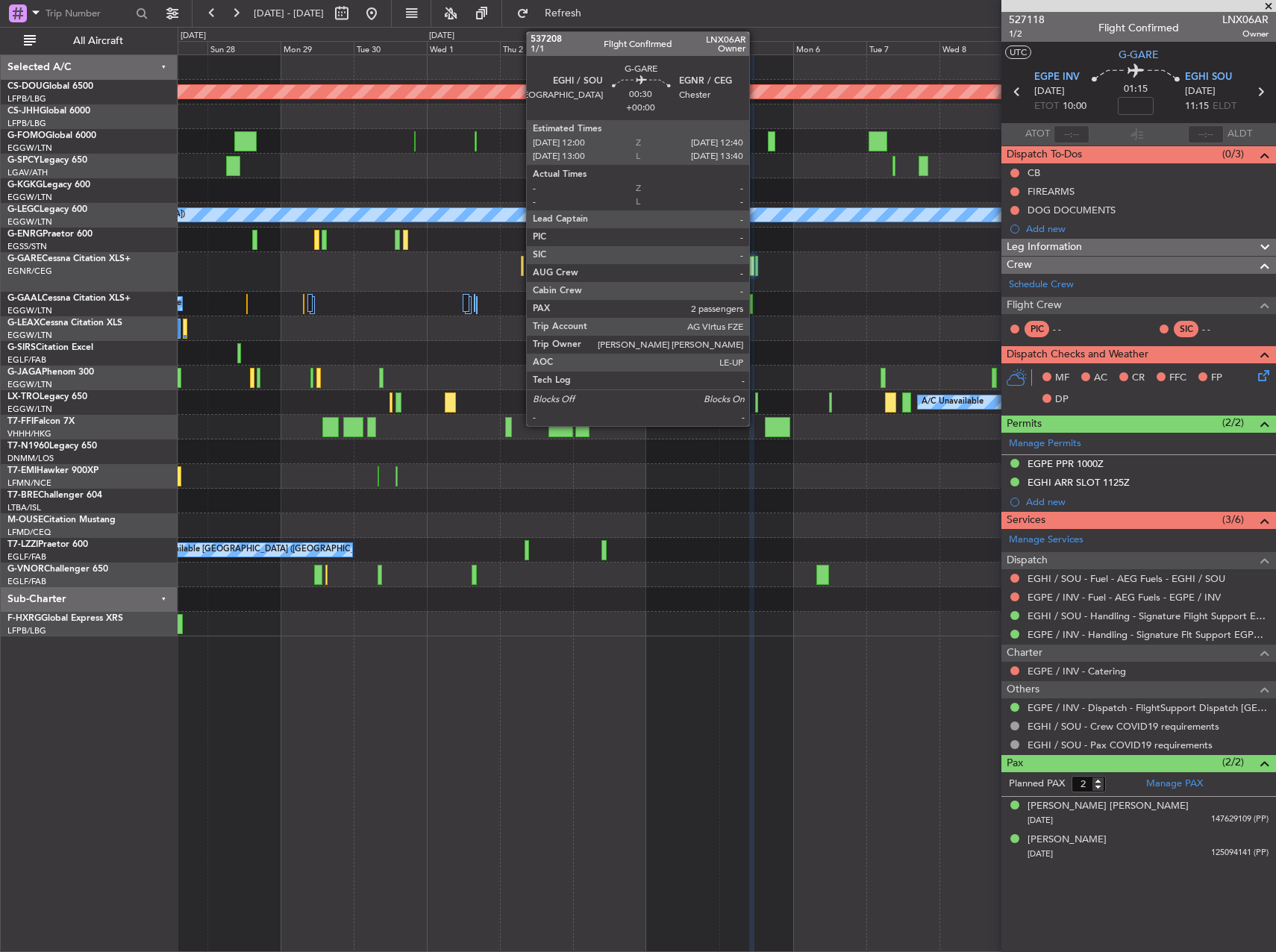
click at [756, 274] on div at bounding box center [756, 266] width 2 height 20
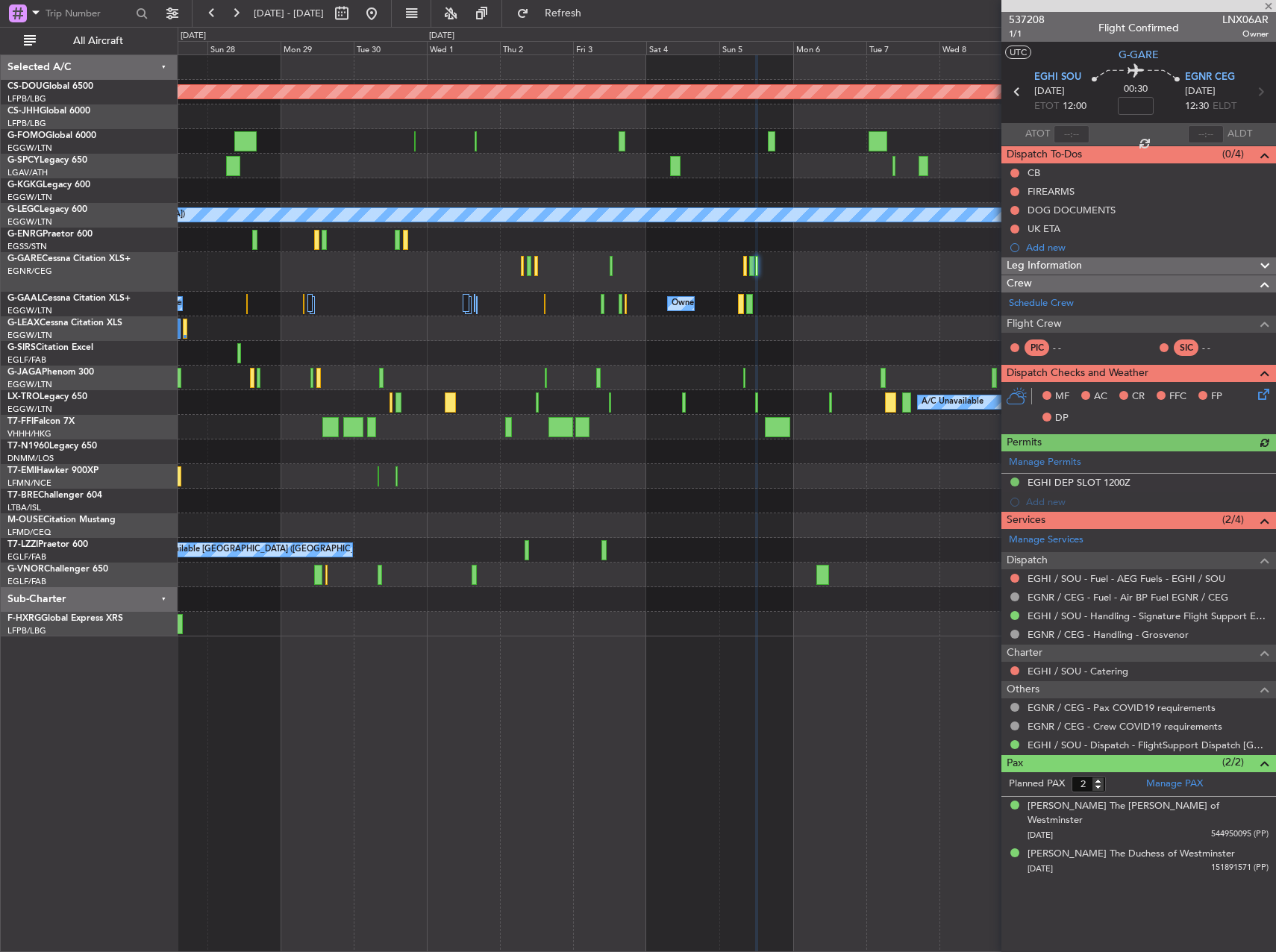
click at [1193, 769] on div "Pax (2/2)" at bounding box center [1138, 764] width 275 height 17
click at [1191, 768] on div "Pax (2/2)" at bounding box center [1138, 764] width 275 height 17
click at [1182, 793] on div "Manage PAX" at bounding box center [1206, 784] width 137 height 24
click at [1026, 26] on span "537208" at bounding box center [1027, 19] width 36 height 15
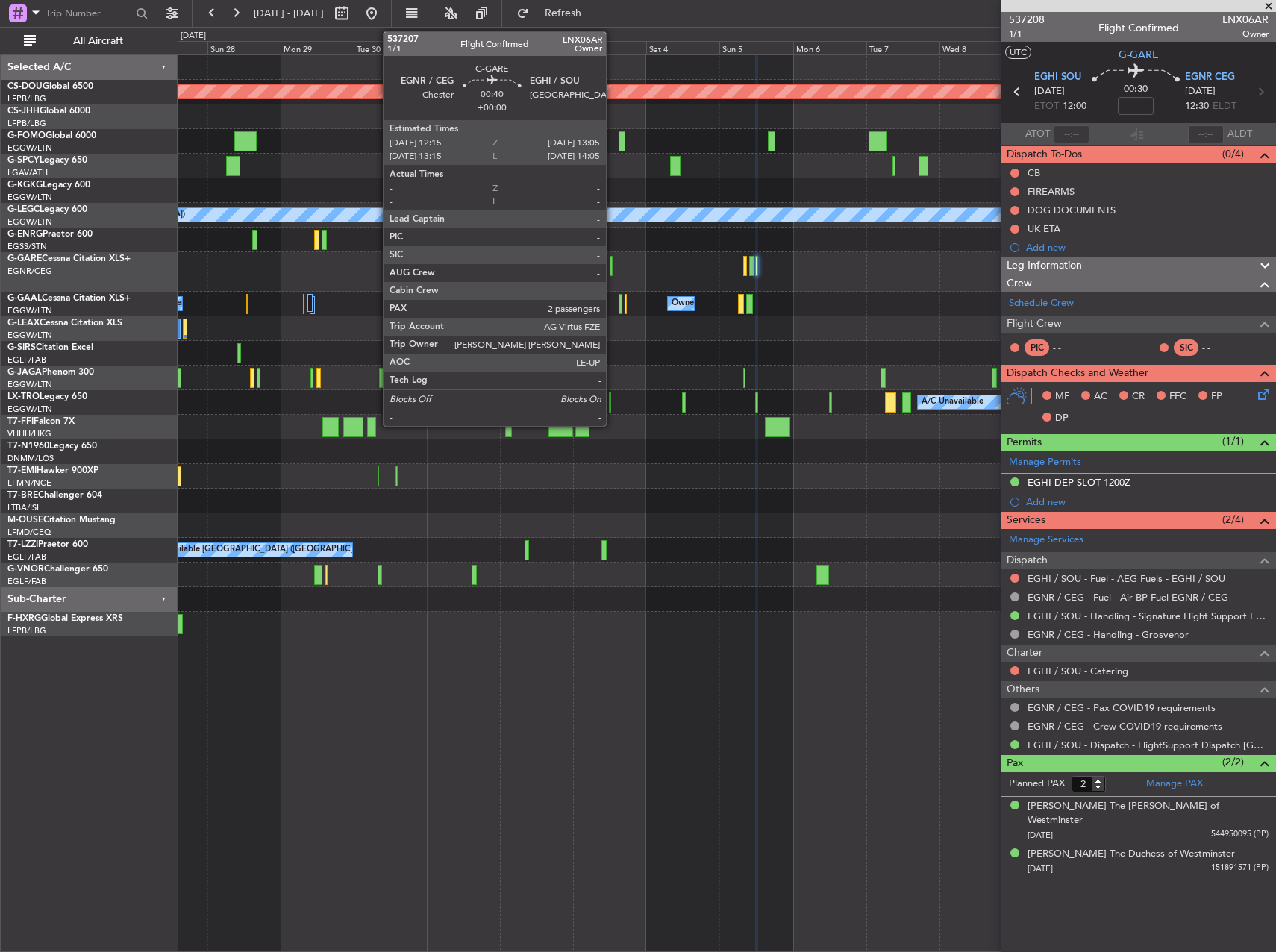
click at [613, 265] on div at bounding box center [611, 266] width 3 height 20
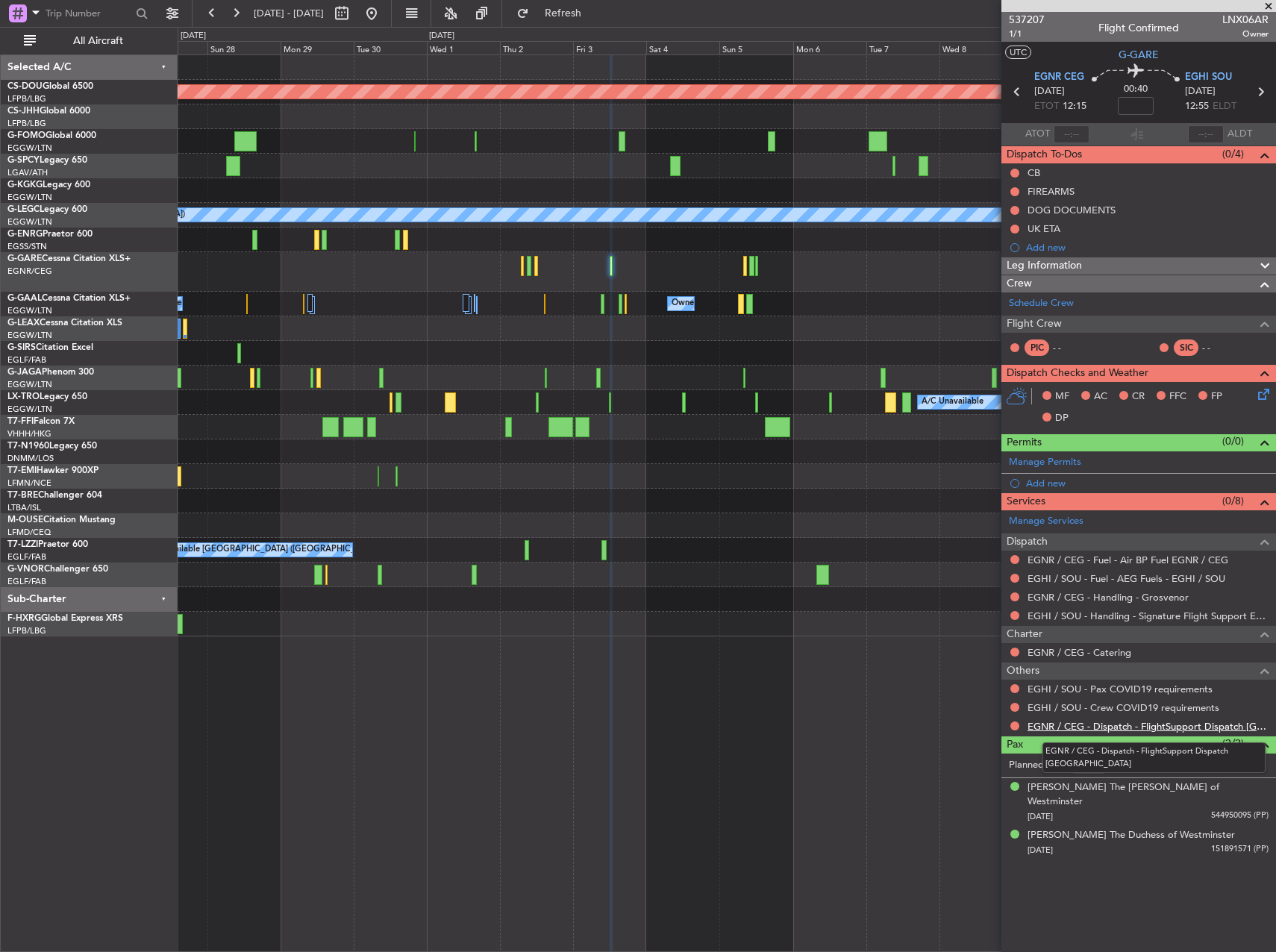
click at [1108, 727] on link "EGNR / CEG - Dispatch - FlightSupport Dispatch UK" at bounding box center [1148, 727] width 241 height 12
click at [527, 263] on div at bounding box center [529, 266] width 5 height 20
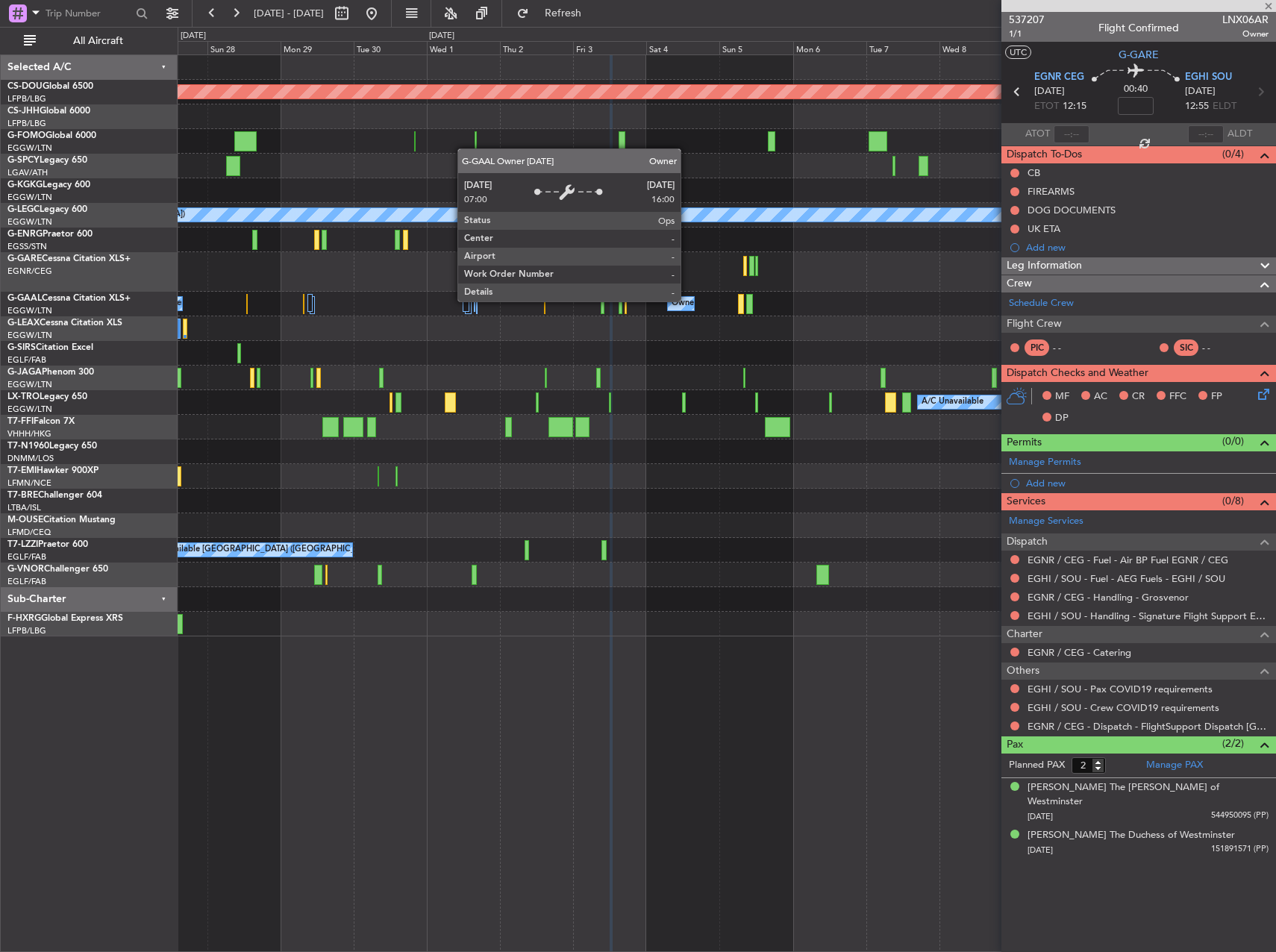
type input "4"
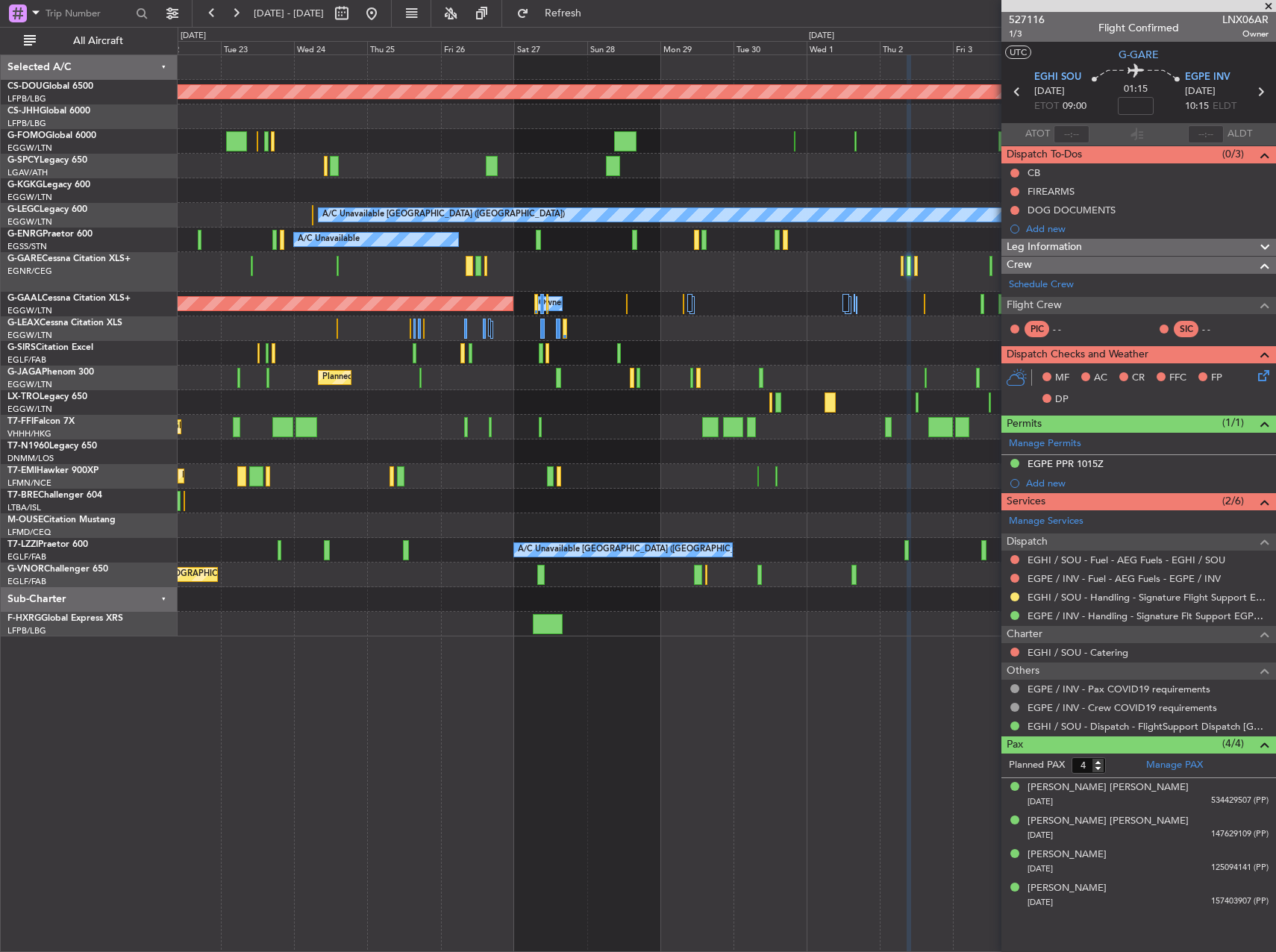
click at [863, 287] on div "Planned Maint London (Biggin Hill) Owner Planned Maint Paris (Le Bourget) AOG M…" at bounding box center [726, 345] width 1097 height 581
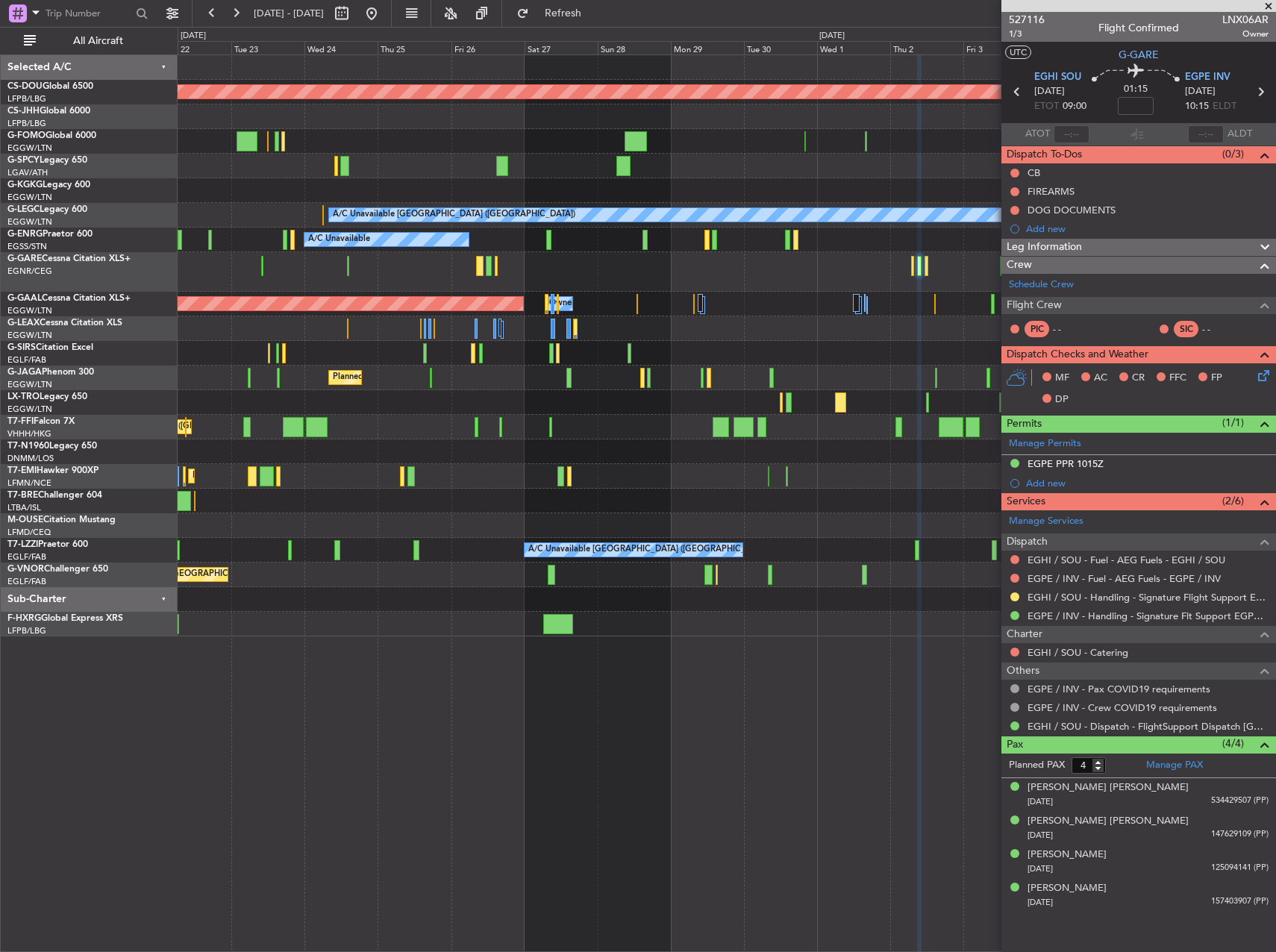
click at [852, 264] on div at bounding box center [726, 272] width 1097 height 39
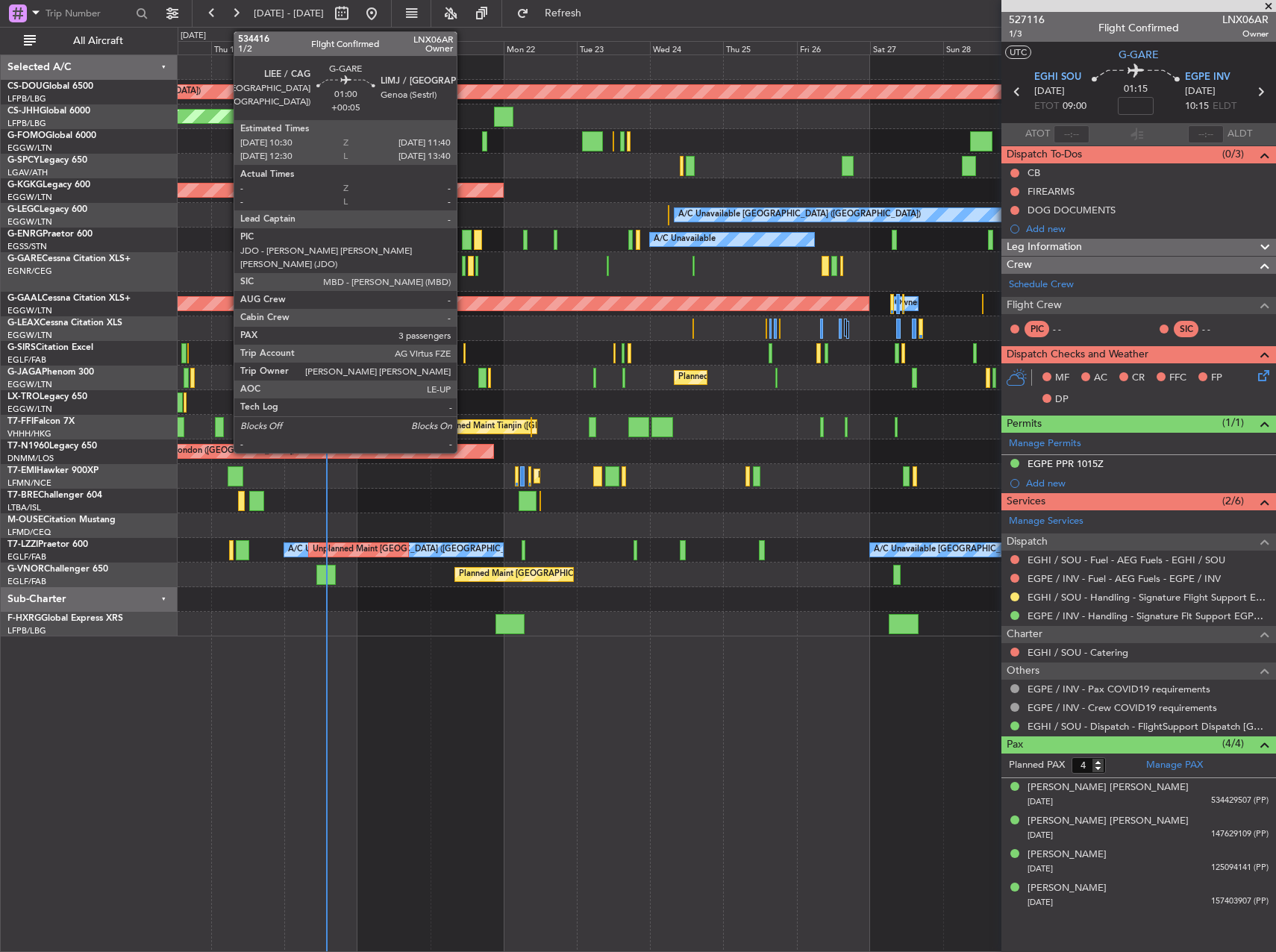
click at [464, 265] on div at bounding box center [464, 266] width 4 height 20
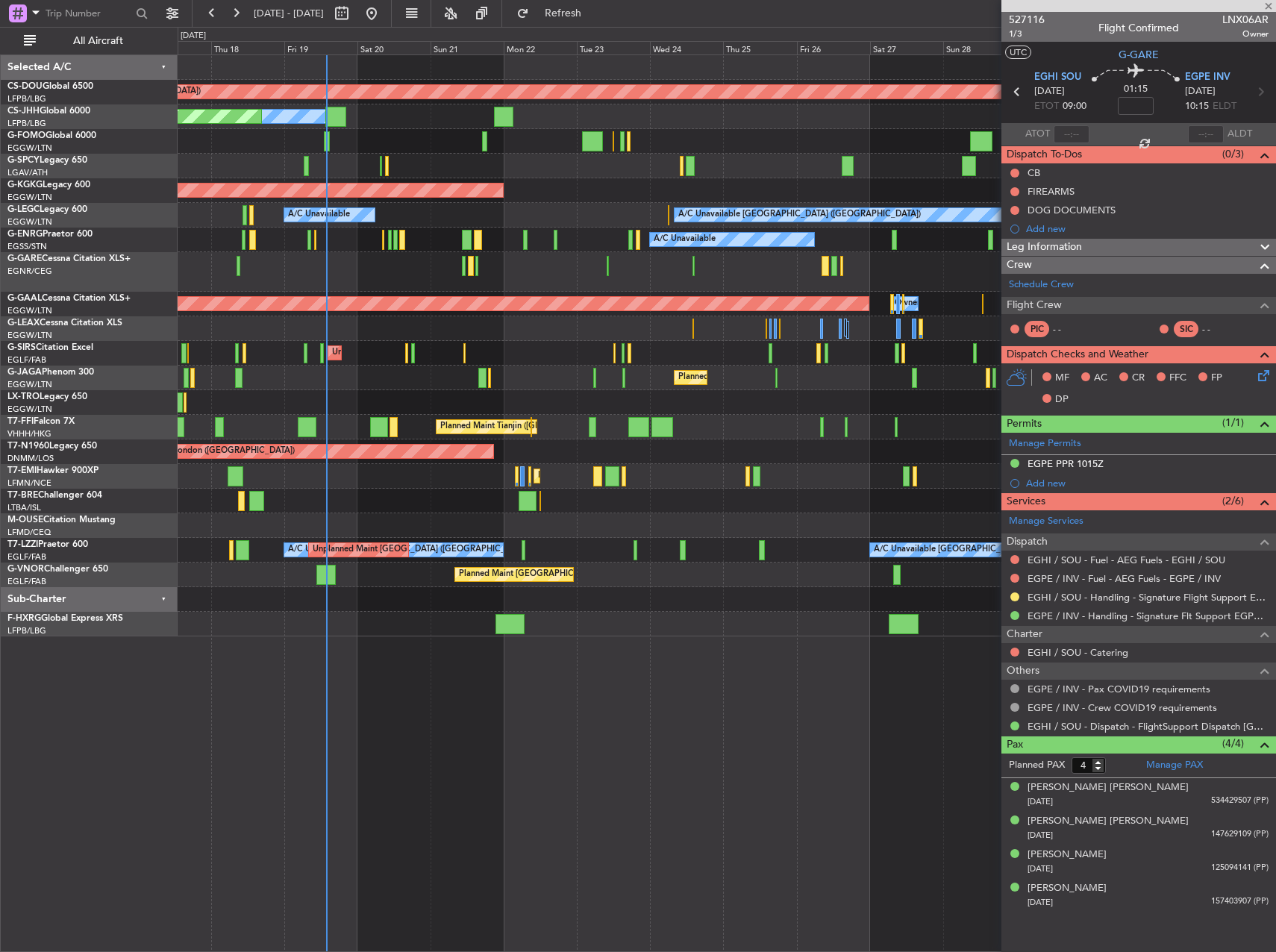
type input "+00:05"
type input "3"
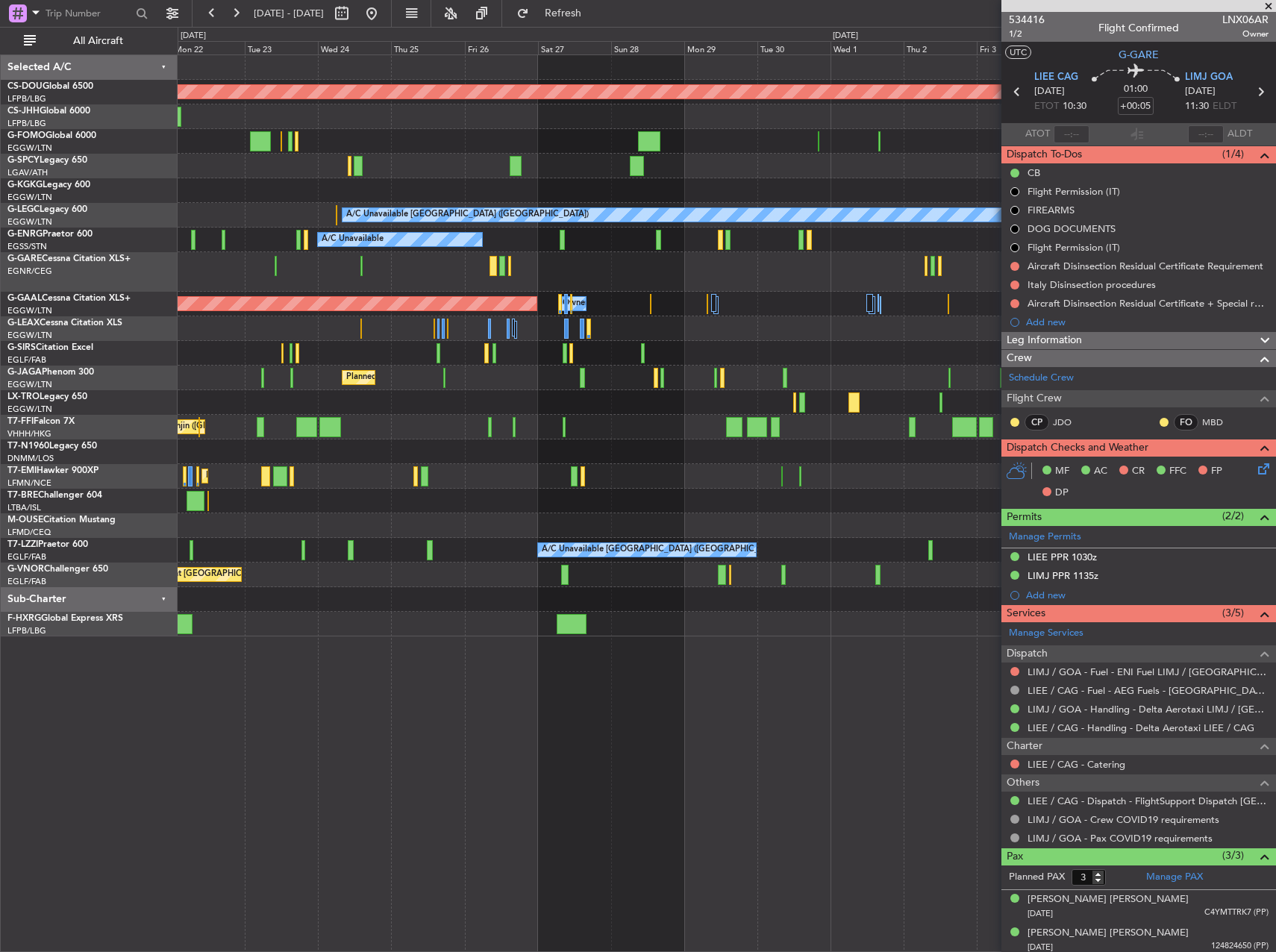
click at [533, 278] on div at bounding box center [726, 272] width 1097 height 39
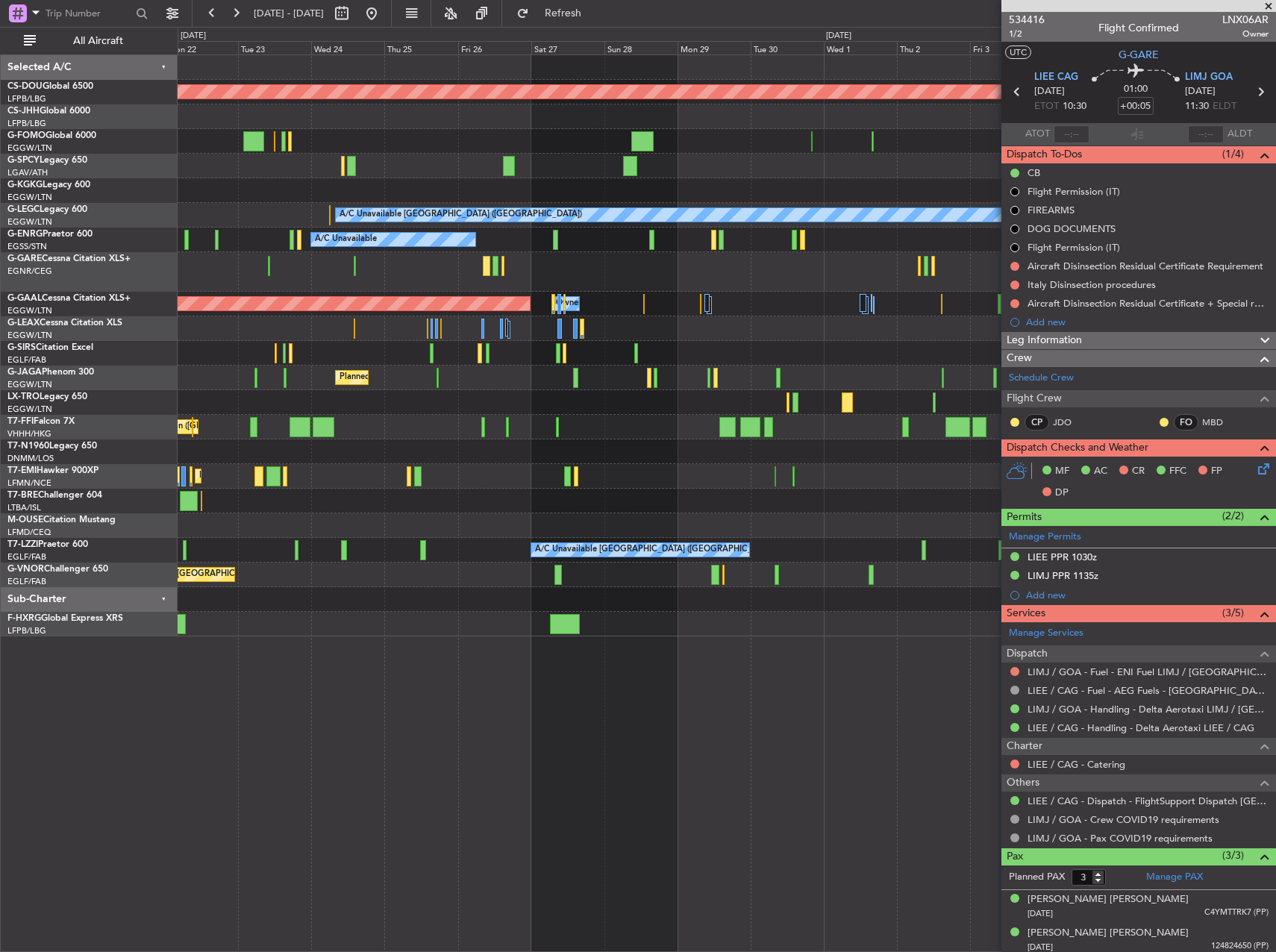
click at [704, 267] on div at bounding box center [726, 272] width 1097 height 39
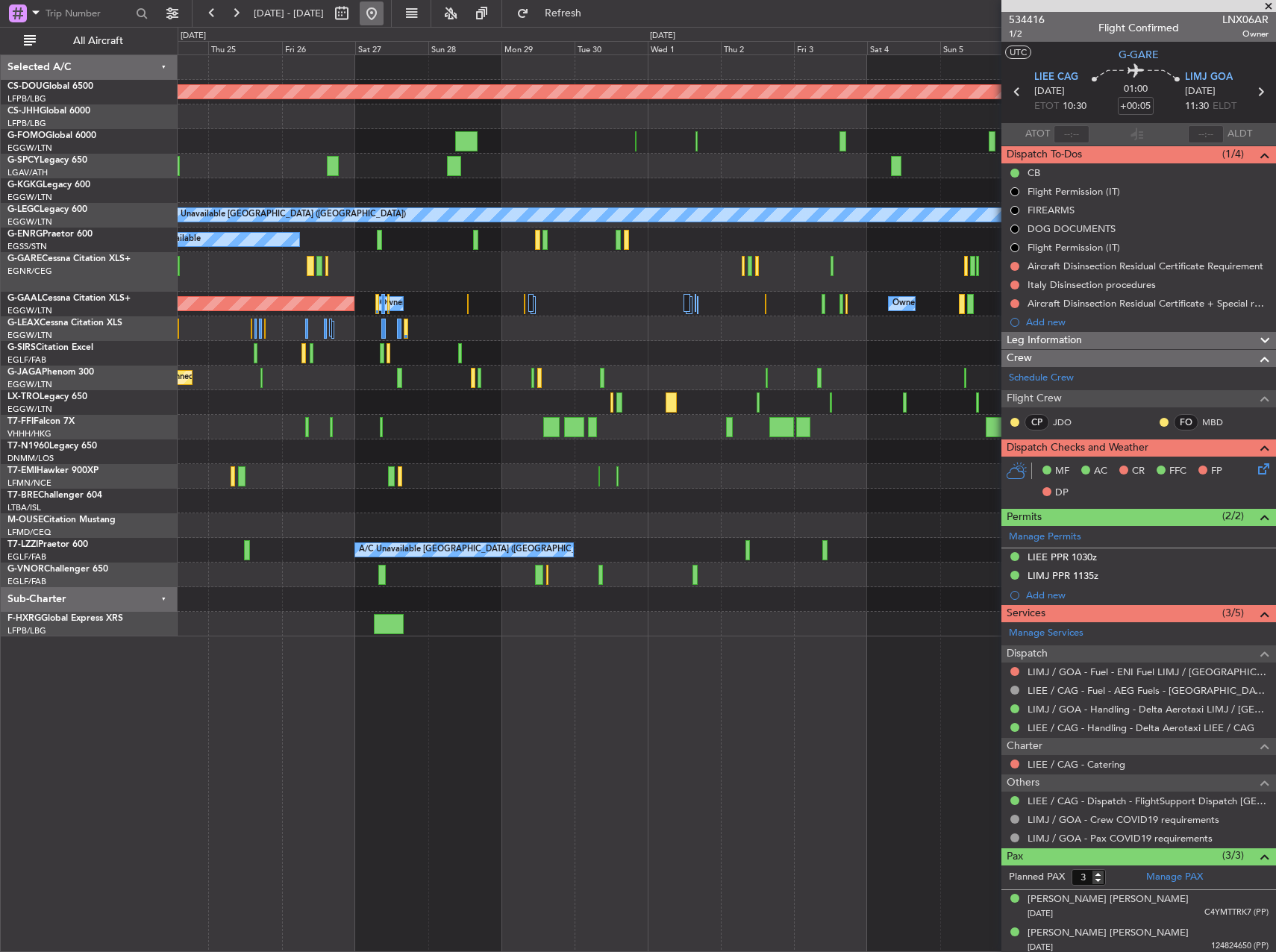
click at [384, 9] on button at bounding box center [371, 13] width 24 height 24
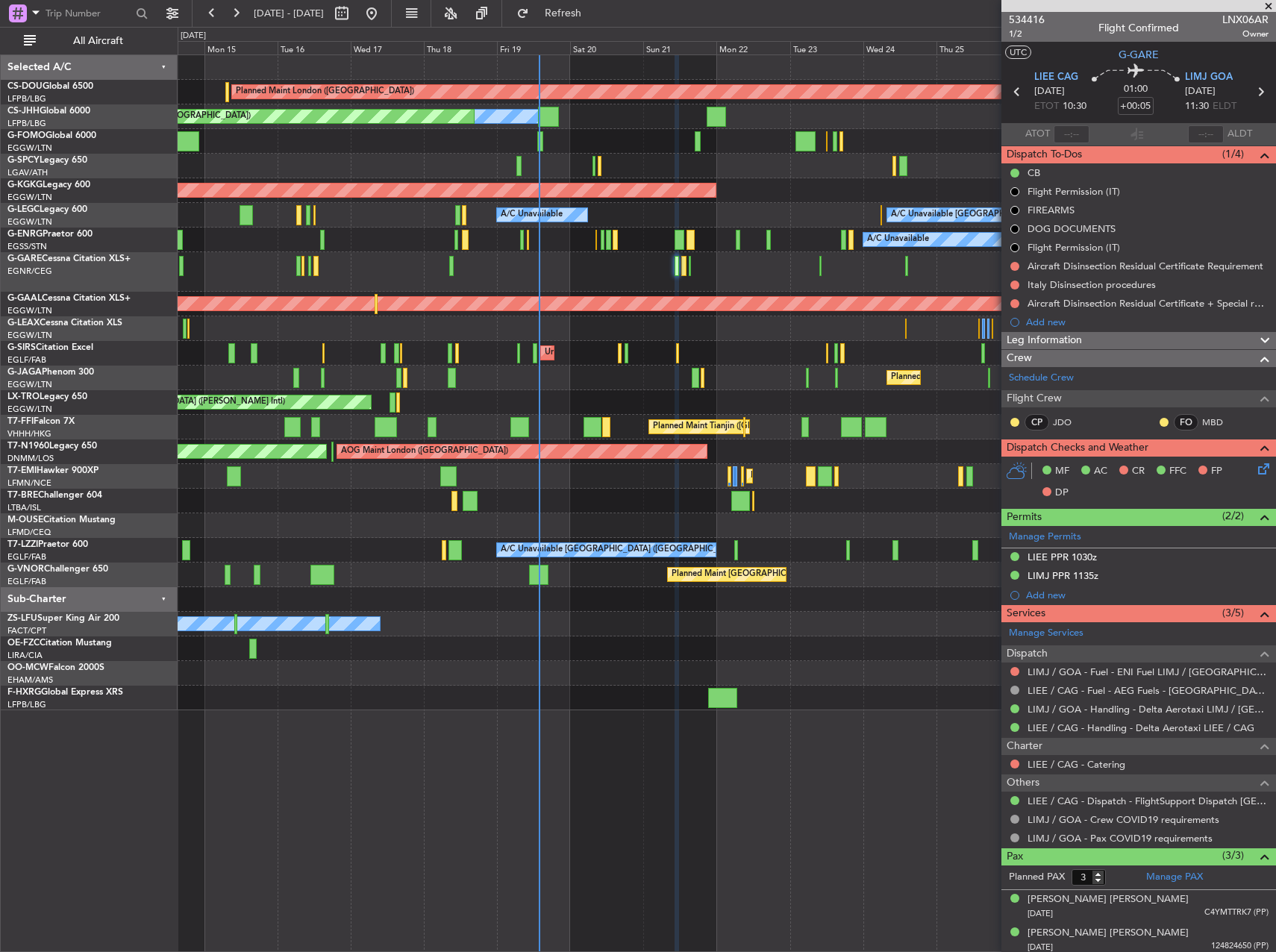
click at [611, 270] on div at bounding box center [726, 272] width 1097 height 39
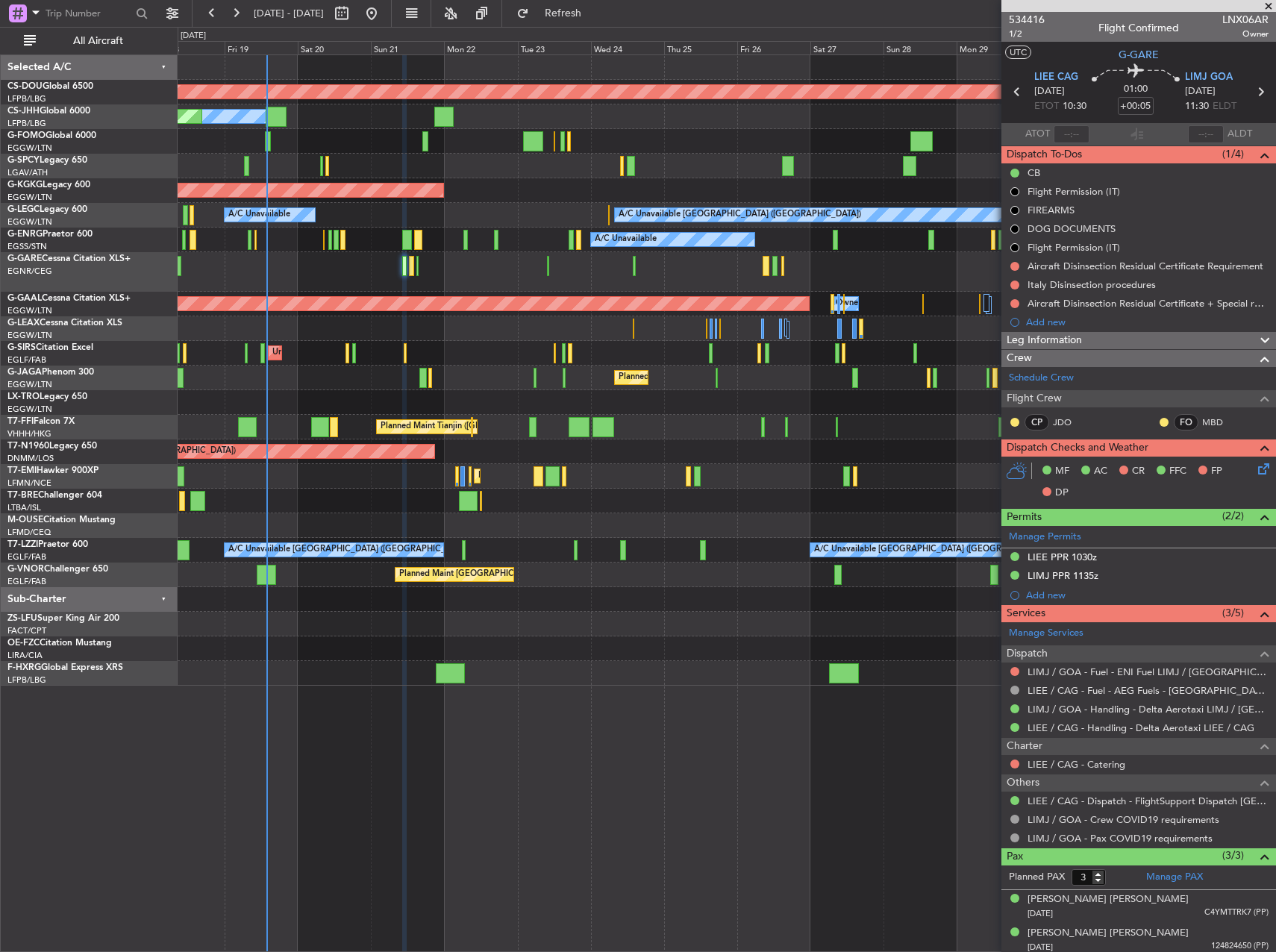
click at [530, 255] on div at bounding box center [726, 272] width 1097 height 39
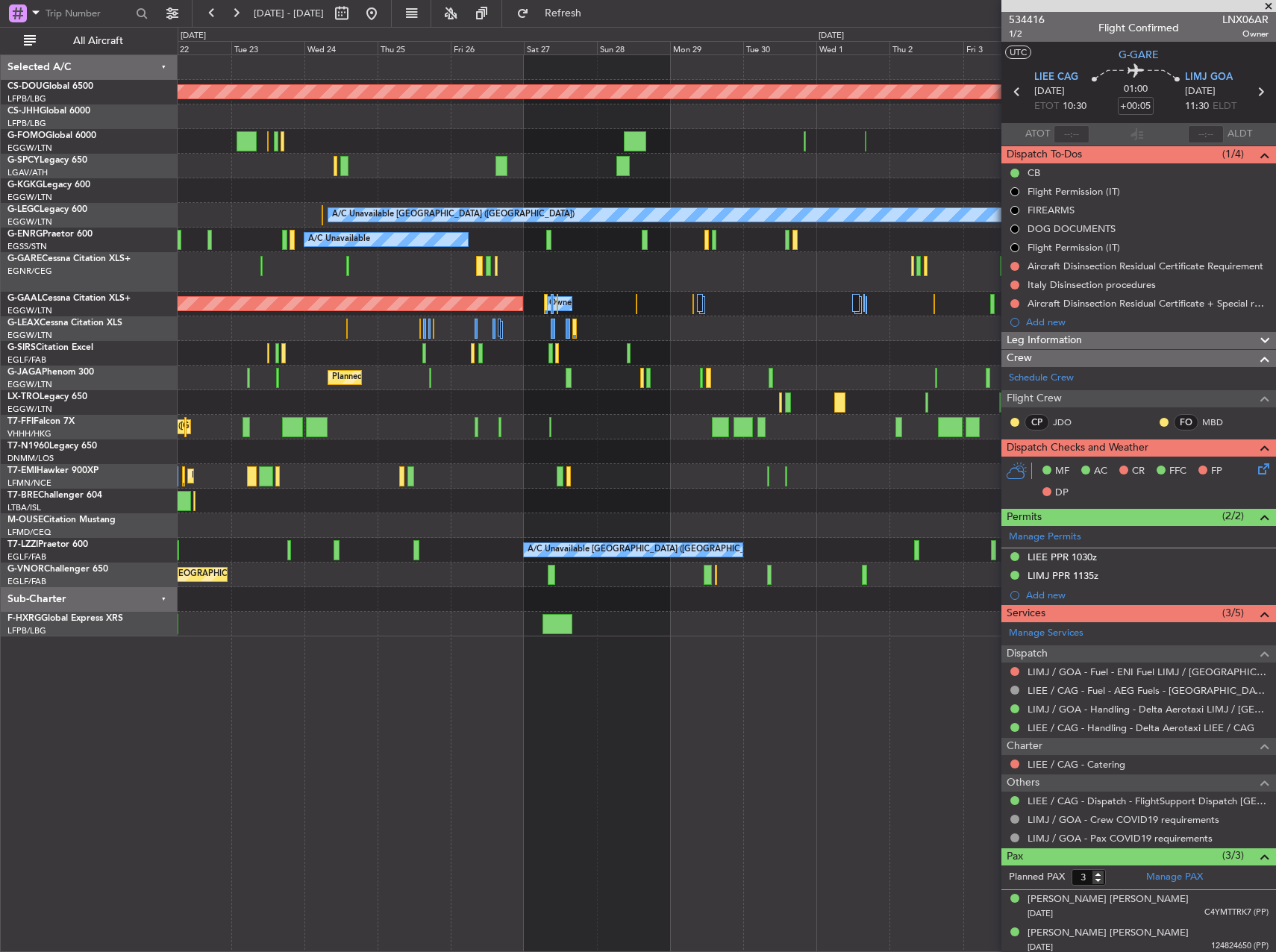
click at [654, 247] on div "A/C Unavailable" at bounding box center [726, 240] width 1097 height 25
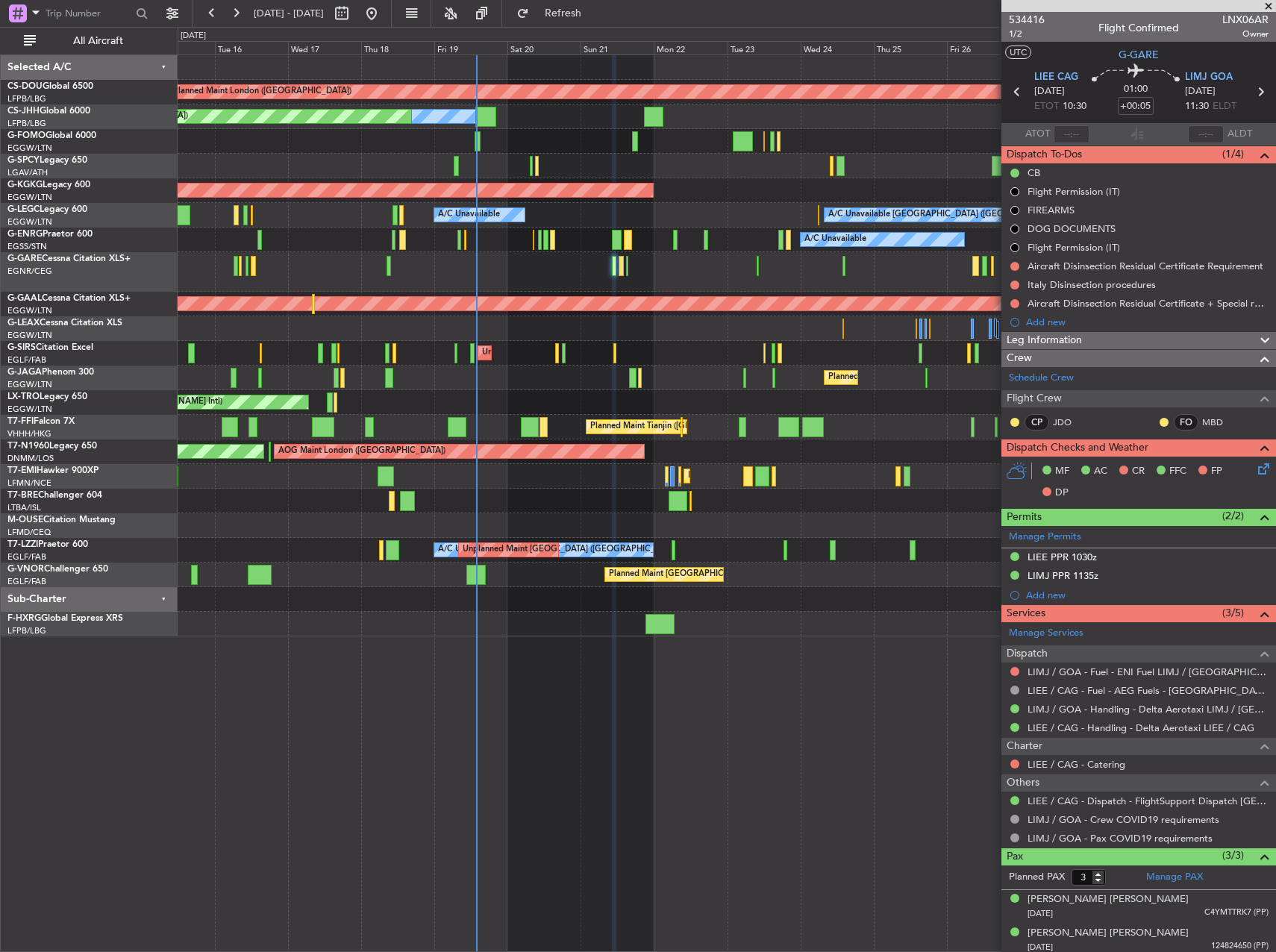
click at [795, 181] on div "Planned Maint London (Biggin Hill) Planned Maint Paris (Le Bourget) Owner Plann…" at bounding box center [726, 345] width 1097 height 581
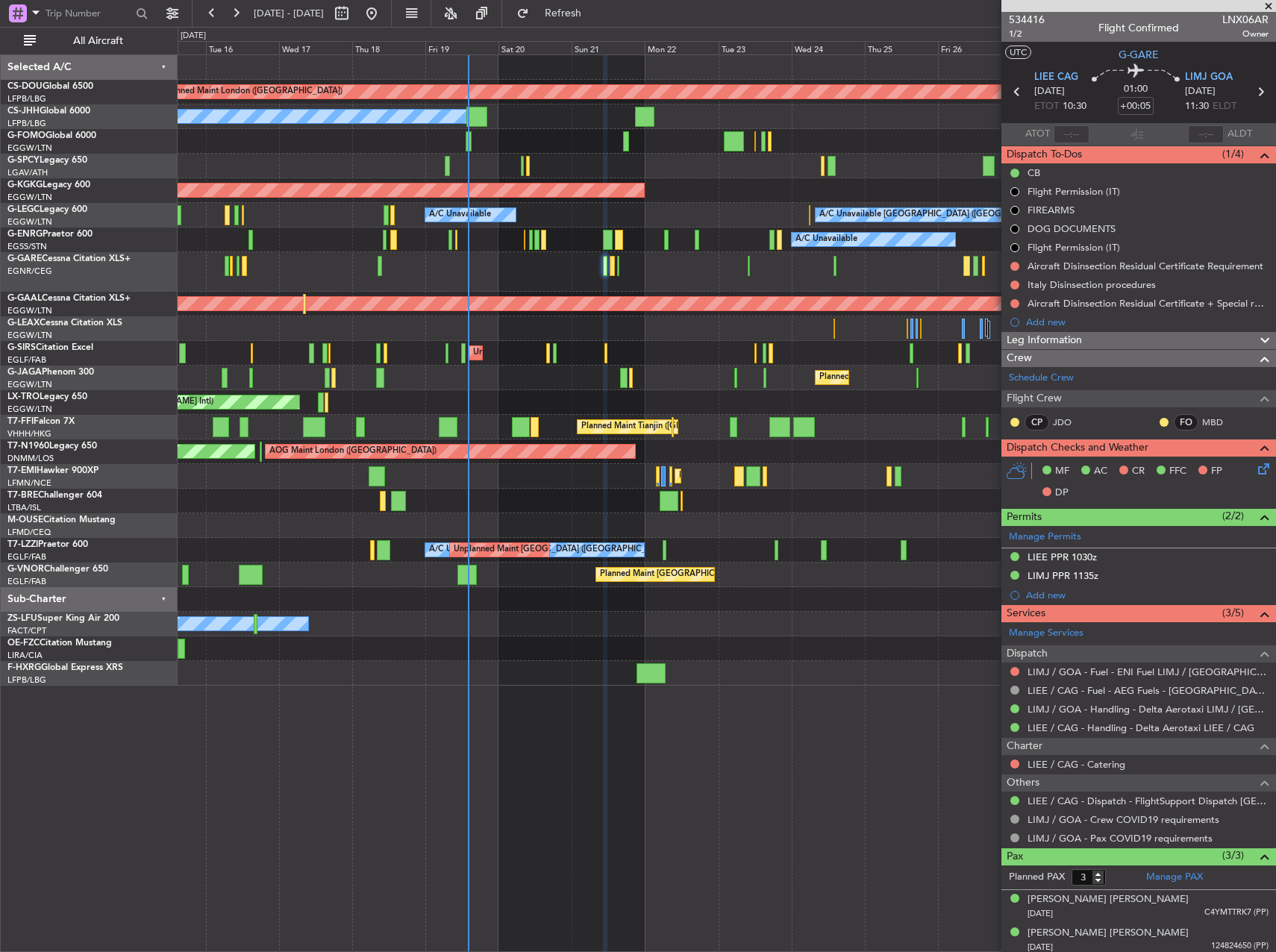
click at [889, 413] on div "Unplanned Maint [GEOGRAPHIC_DATA] ([PERSON_NAME] Intl)" at bounding box center [726, 402] width 1097 height 25
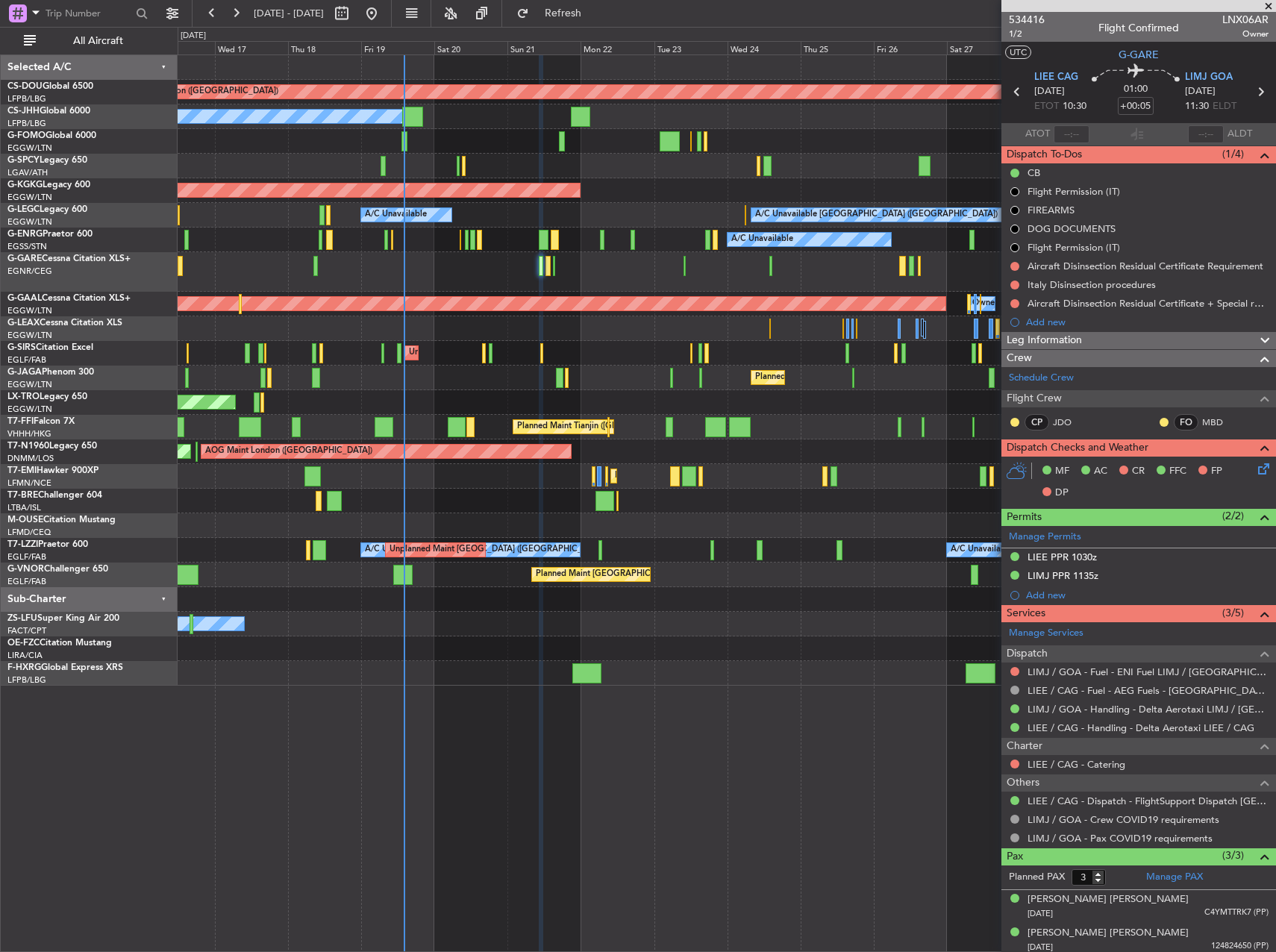
click at [758, 632] on div "A/C Booked A/C Booked" at bounding box center [726, 625] width 1097 height 25
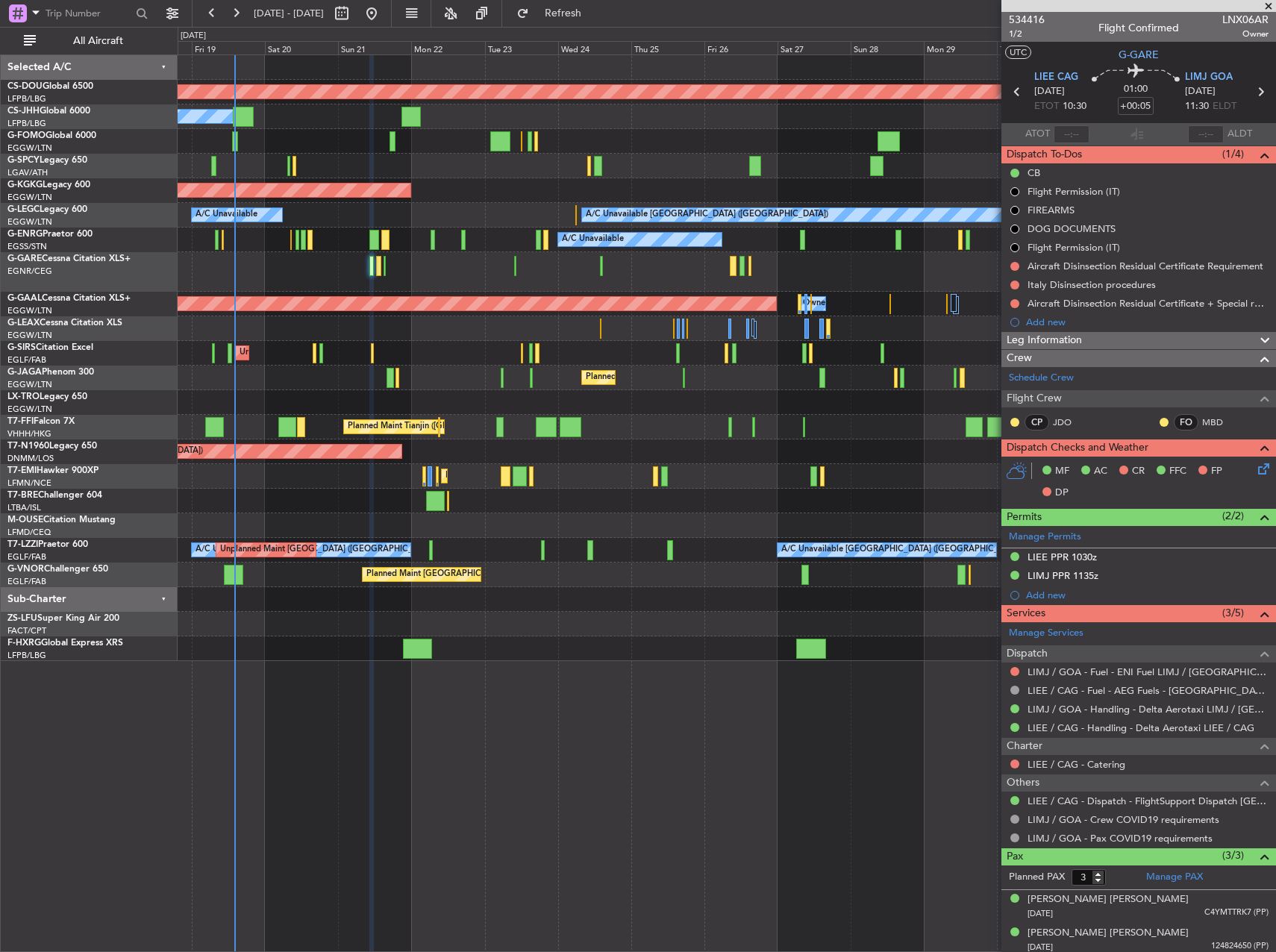
click at [693, 577] on div "Planned Maint [GEOGRAPHIC_DATA] ([GEOGRAPHIC_DATA])" at bounding box center [726, 575] width 1097 height 25
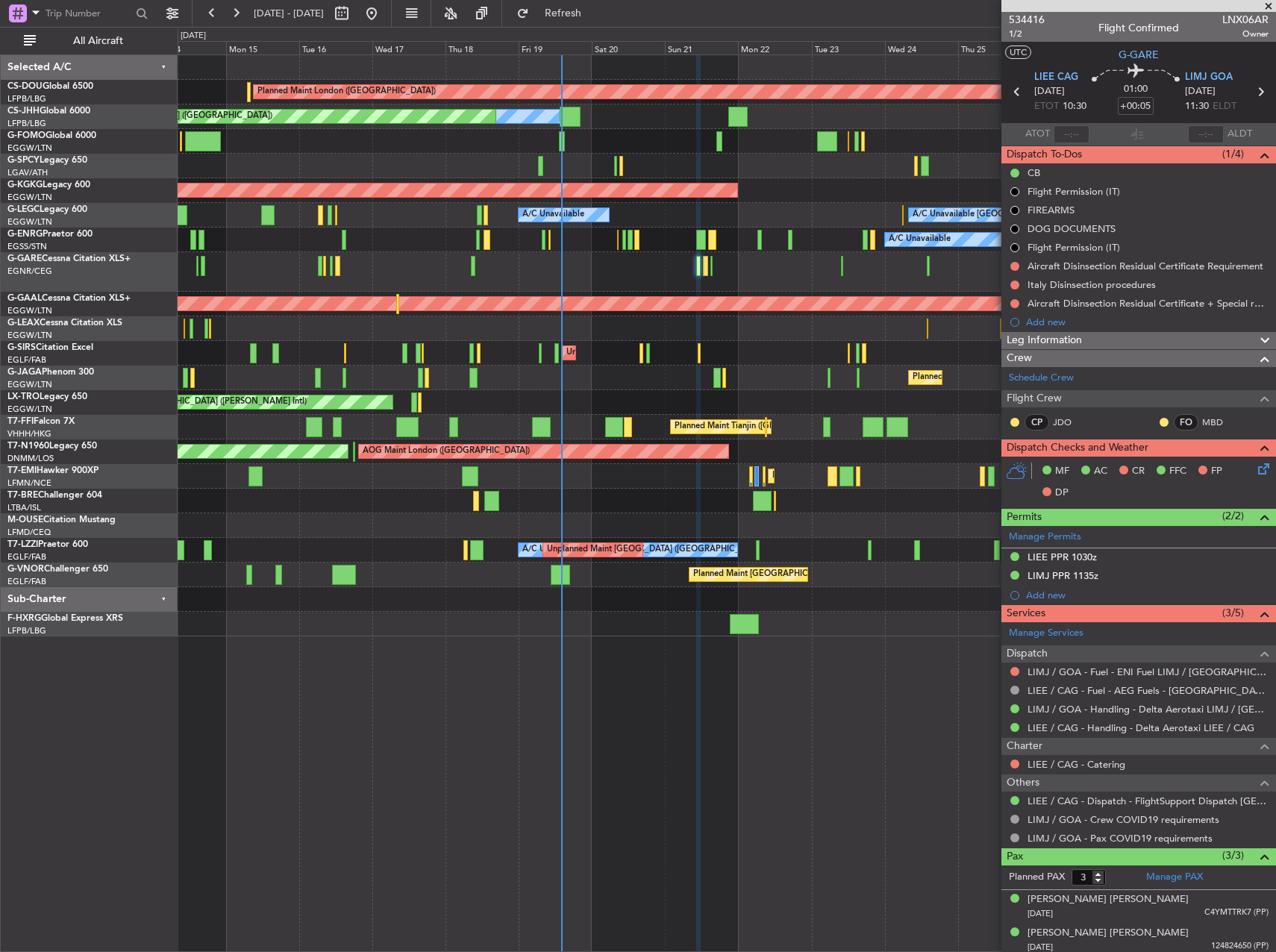
click at [900, 460] on div "Planned Maint London (Biggin Hill) Planned Maint Paris (Le Bourget) Owner Plann…" at bounding box center [726, 345] width 1097 height 581
